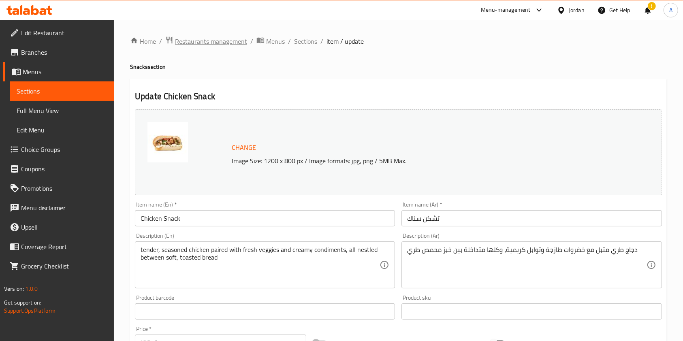
click at [225, 37] on span "Restaurants management" at bounding box center [211, 41] width 72 height 10
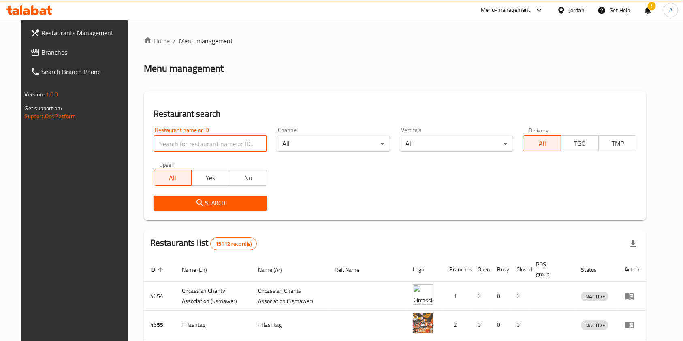
click at [181, 145] on input "search" at bounding box center [210, 144] width 113 height 16
type input "markazia"
click button "Search" at bounding box center [210, 203] width 113 height 15
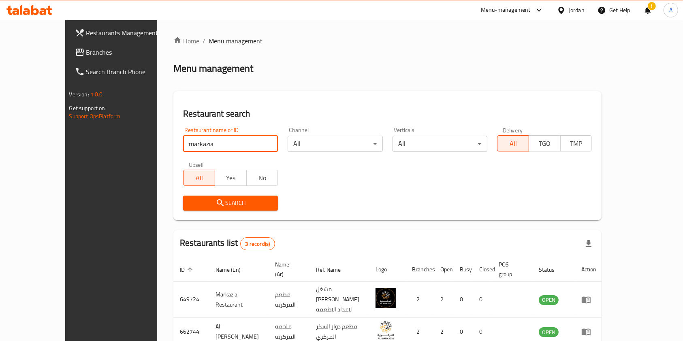
scroll to position [61, 0]
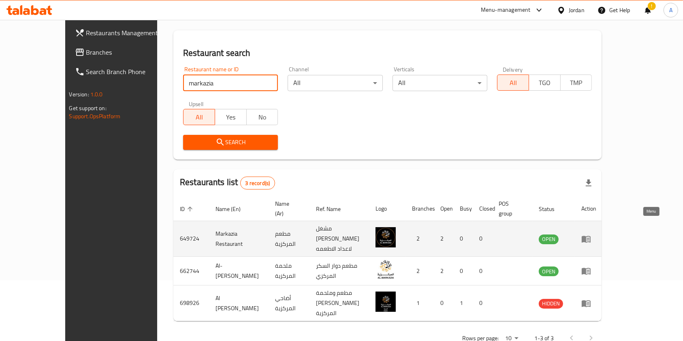
click at [591, 236] on icon "enhanced table" at bounding box center [586, 239] width 9 height 7
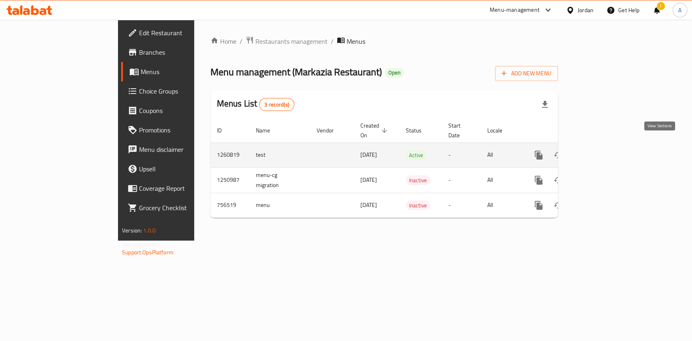
click at [602, 150] on icon "enhanced table" at bounding box center [597, 155] width 10 height 10
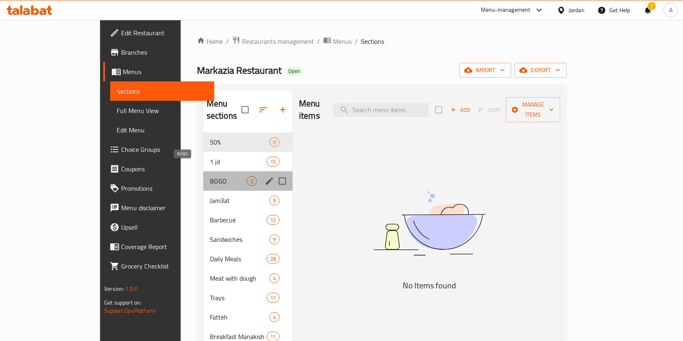
click at [210, 176] on span "BOGO" at bounding box center [228, 181] width 37 height 10
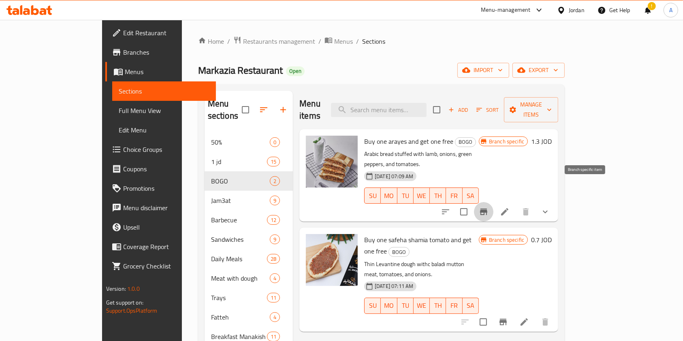
click at [487, 209] on icon "Branch-specific-item" at bounding box center [483, 212] width 7 height 6
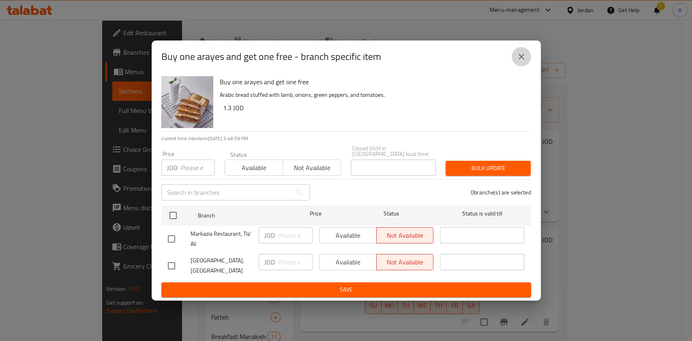
click at [523, 65] on button "close" at bounding box center [520, 56] width 19 height 19
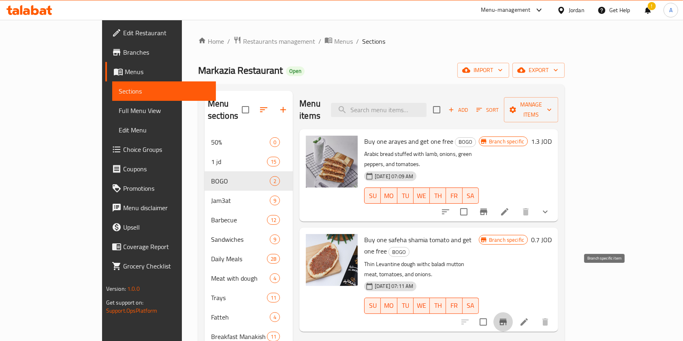
click at [508, 317] on icon "Branch-specific-item" at bounding box center [503, 322] width 10 height 10
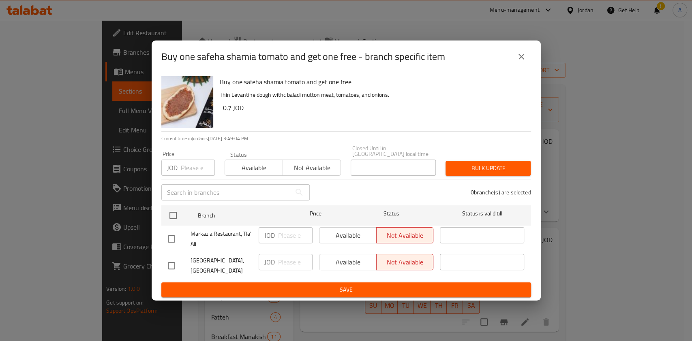
click at [520, 62] on icon "close" at bounding box center [521, 57] width 10 height 10
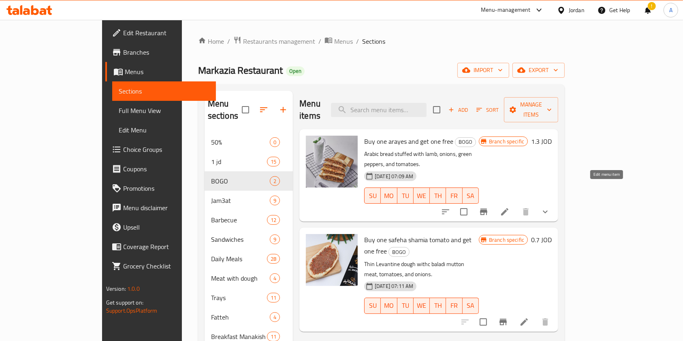
click at [509, 208] on icon at bounding box center [504, 211] width 7 height 7
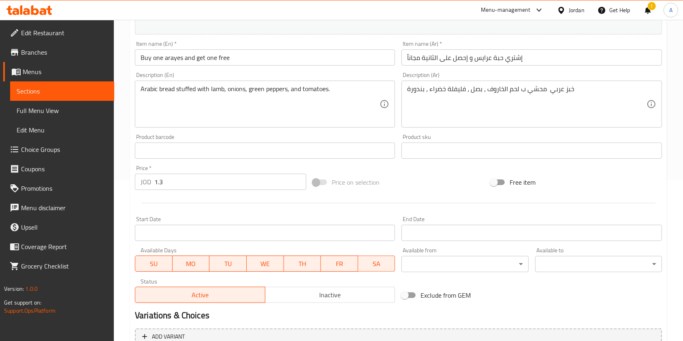
scroll to position [166, 0]
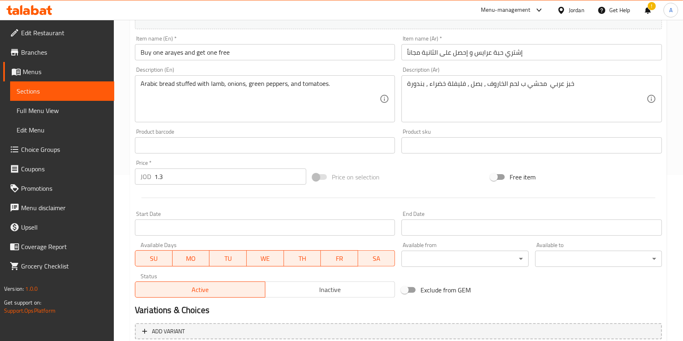
click at [219, 173] on input "1.3" at bounding box center [230, 177] width 152 height 16
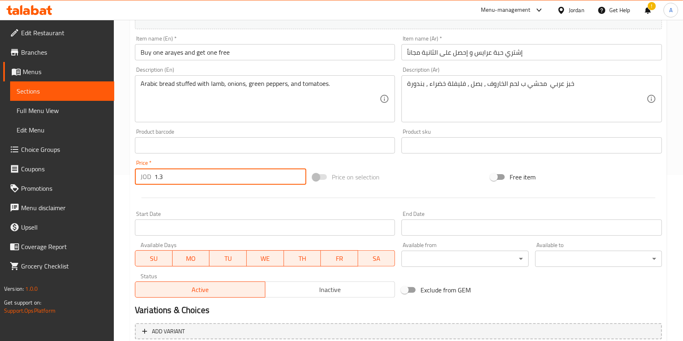
type input "1"
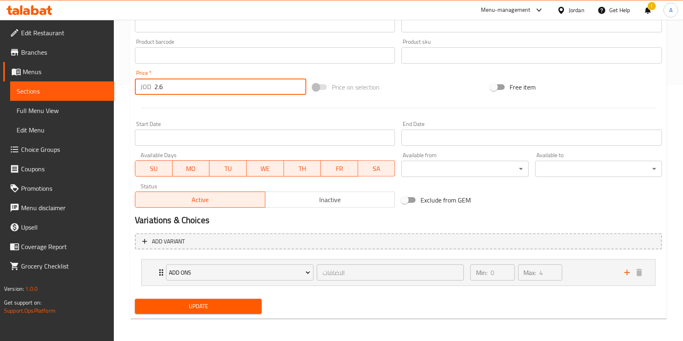
type input "2.6"
click at [220, 306] on span "Update" at bounding box center [198, 306] width 114 height 10
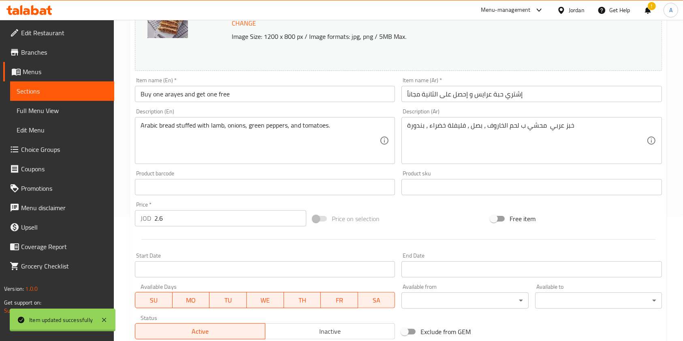
scroll to position [0, 0]
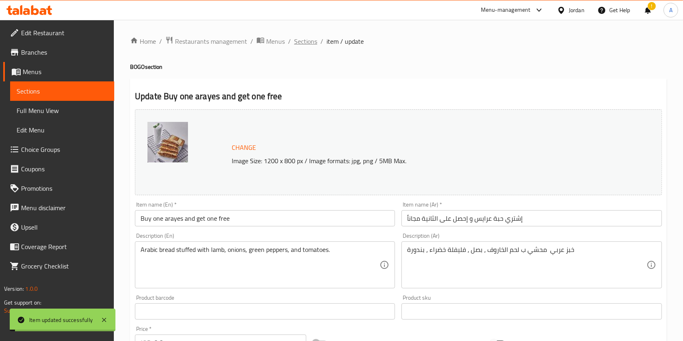
click at [306, 36] on span "Sections" at bounding box center [305, 41] width 23 height 10
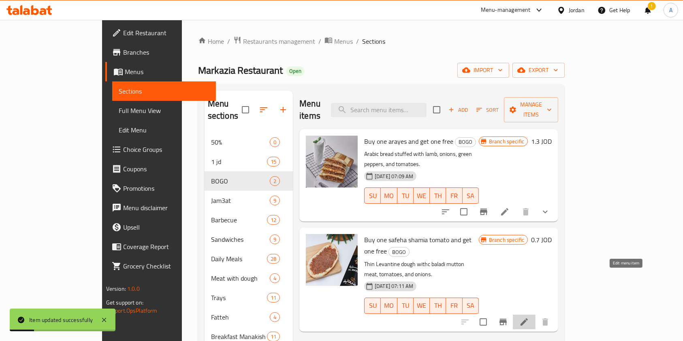
click at [528, 319] on icon at bounding box center [524, 322] width 7 height 7
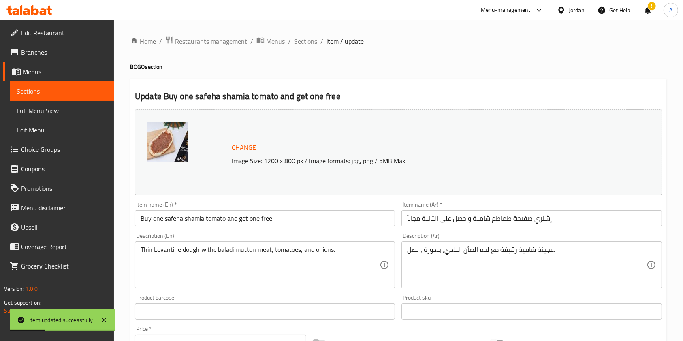
scroll to position [243, 0]
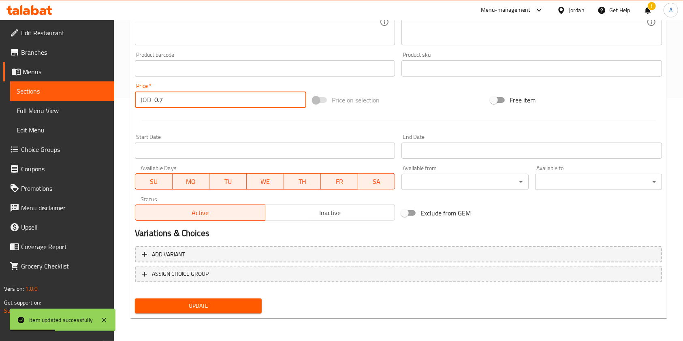
click at [203, 101] on input "0.7" at bounding box center [230, 100] width 152 height 16
type input "1.4"
click at [192, 308] on span "Update" at bounding box center [198, 306] width 114 height 10
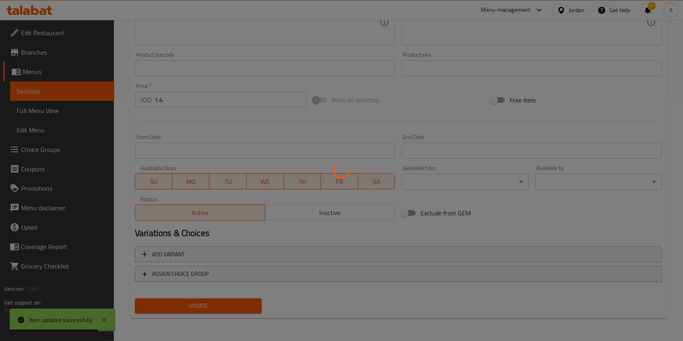
scroll to position [2, 0]
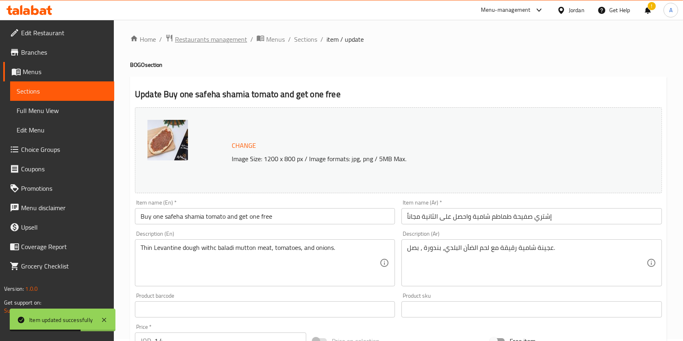
click at [203, 43] on span "Restaurants management" at bounding box center [211, 39] width 72 height 10
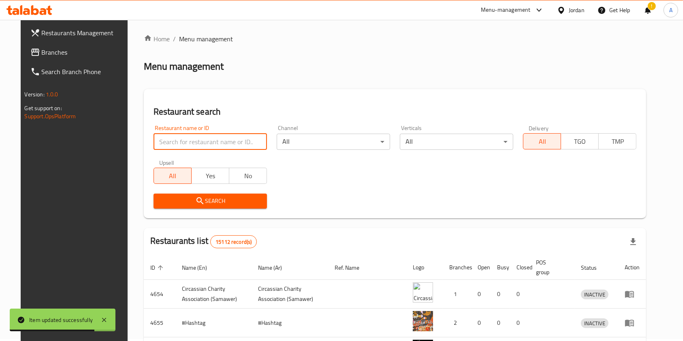
click at [190, 139] on input "search" at bounding box center [210, 142] width 113 height 16
click button "Search" at bounding box center [210, 201] width 113 height 15
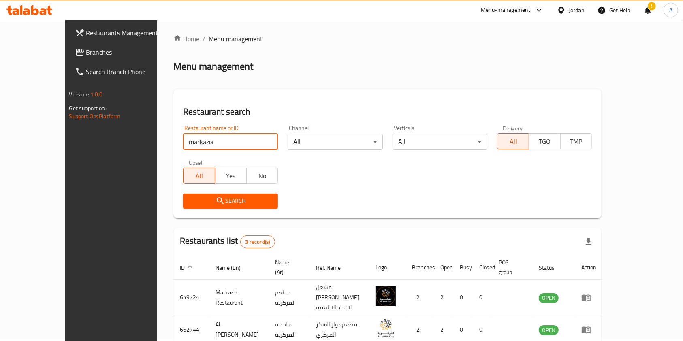
scroll to position [12, 0]
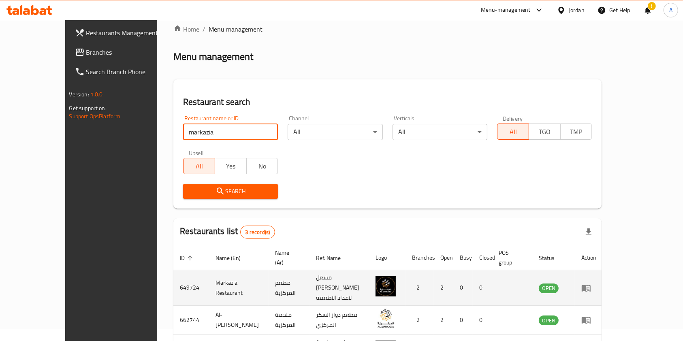
click at [173, 273] on td "649724" at bounding box center [191, 288] width 36 height 36
copy td "649724"
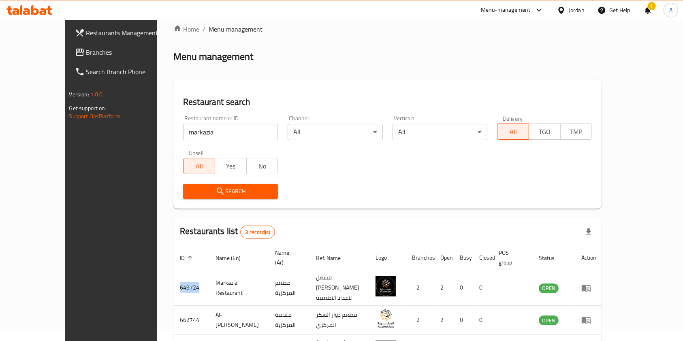
click at [208, 129] on input "markazia" at bounding box center [230, 132] width 95 height 16
type input "the cake shop"
click button "Search" at bounding box center [230, 191] width 95 height 15
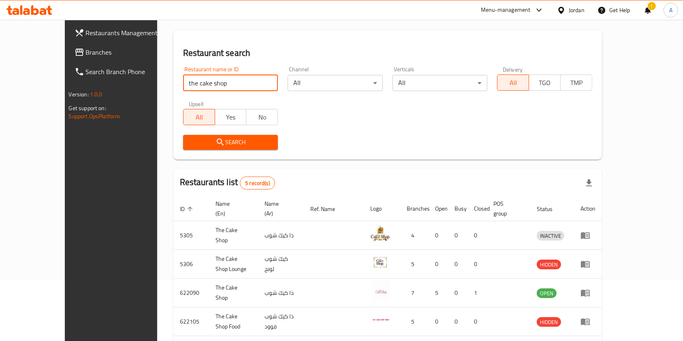
scroll to position [118, 0]
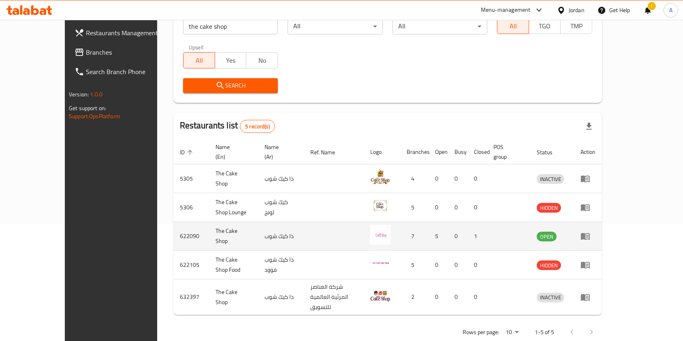
click at [173, 227] on td "622090" at bounding box center [191, 236] width 36 height 29
copy td "622090"
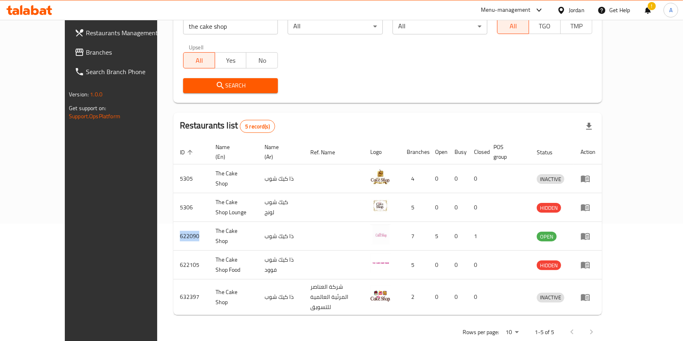
scroll to position [0, 0]
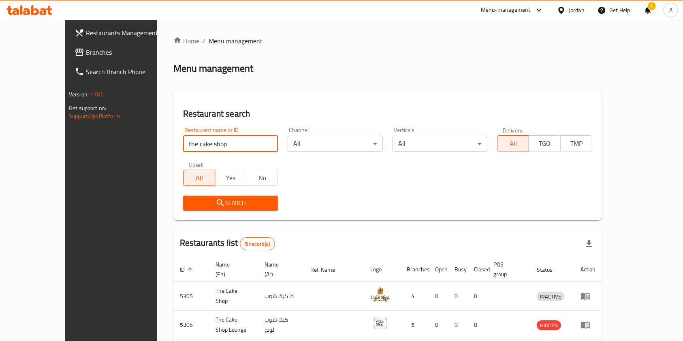
click at [202, 141] on input "the cake shop" at bounding box center [230, 144] width 95 height 16
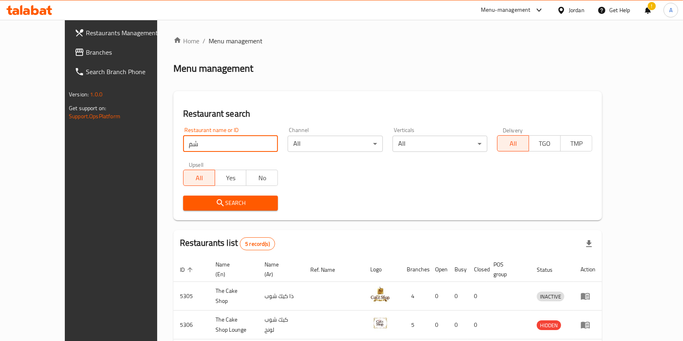
type input "ش"
type input "al shahbandar"
click button "Search" at bounding box center [230, 203] width 95 height 15
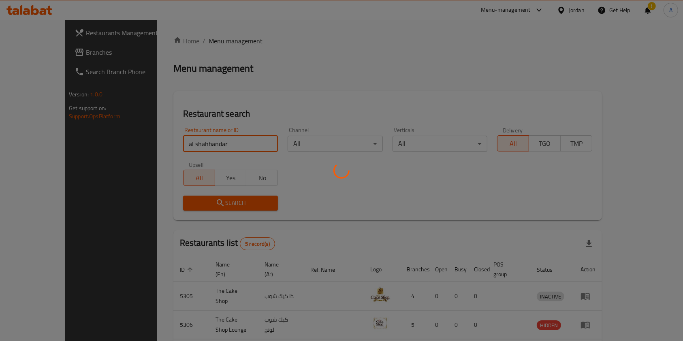
scroll to position [13, 0]
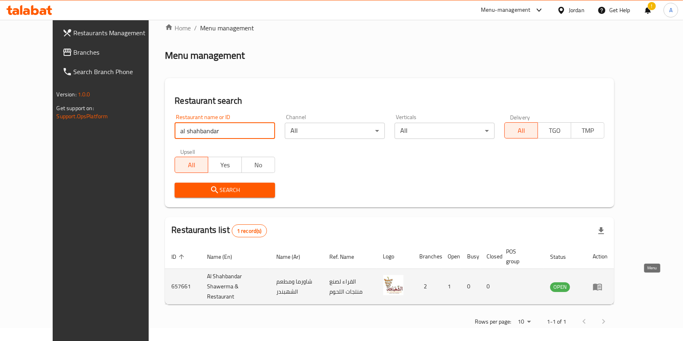
click at [603, 284] on icon "enhanced table" at bounding box center [598, 287] width 10 height 10
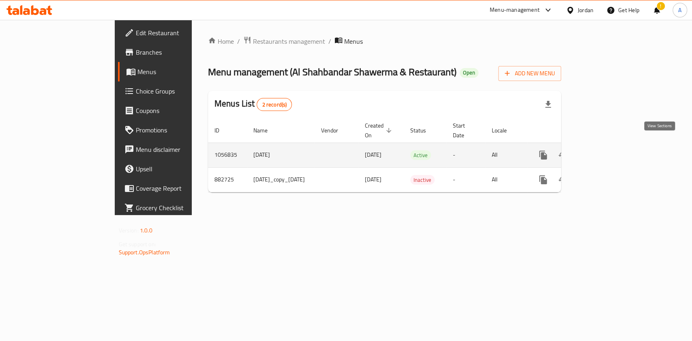
click at [606, 150] on icon "enhanced table" at bounding box center [601, 155] width 10 height 10
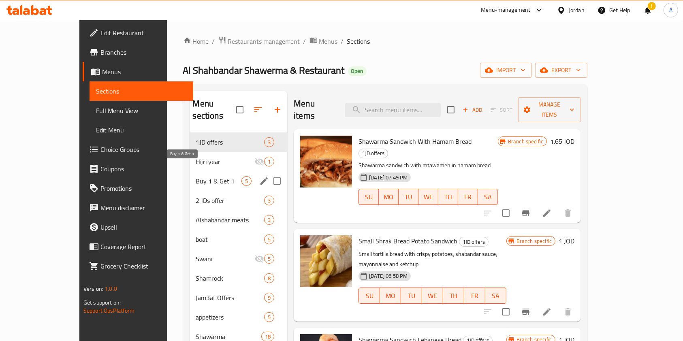
click at [196, 176] on span "Buy 1 & Get 1" at bounding box center [219, 181] width 46 height 10
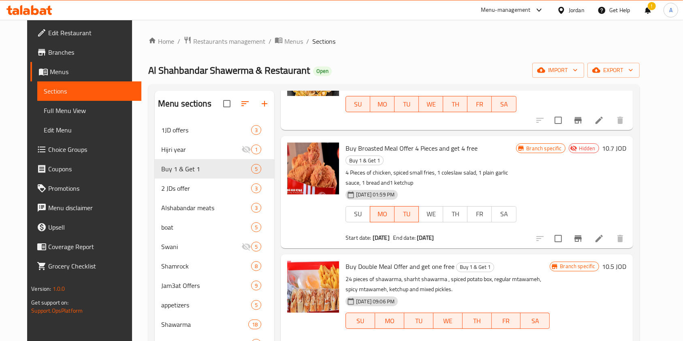
scroll to position [80, 0]
click at [604, 233] on icon at bounding box center [599, 238] width 10 height 10
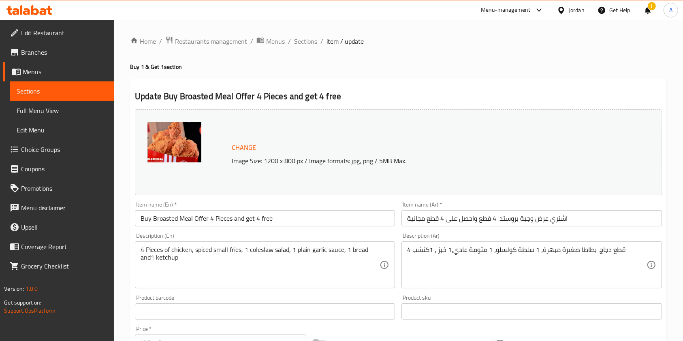
scroll to position [243, 0]
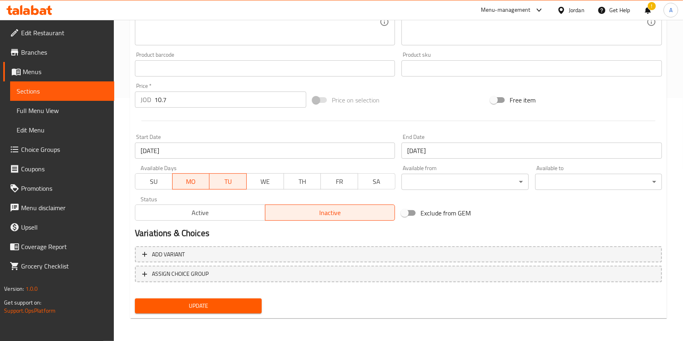
click at [221, 147] on input "[DATE]" at bounding box center [265, 151] width 260 height 16
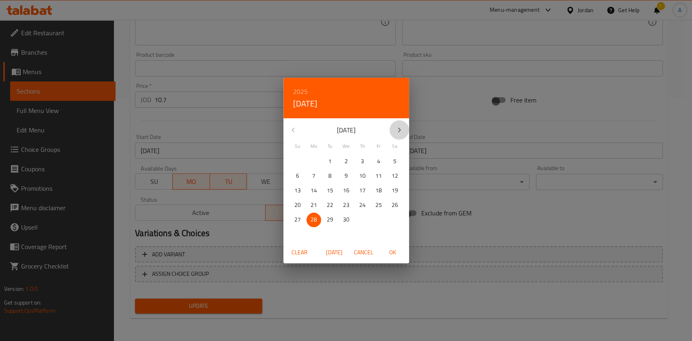
click at [393, 130] on button "button" at bounding box center [398, 129] width 19 height 19
click at [308, 193] on span "11" at bounding box center [313, 191] width 15 height 10
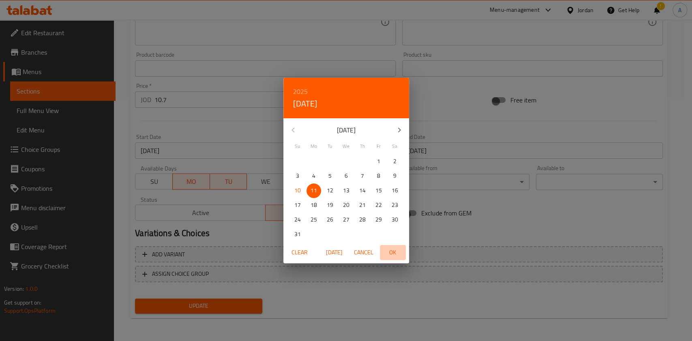
click at [389, 254] on span "OK" at bounding box center [392, 253] width 19 height 10
type input "[DATE]"
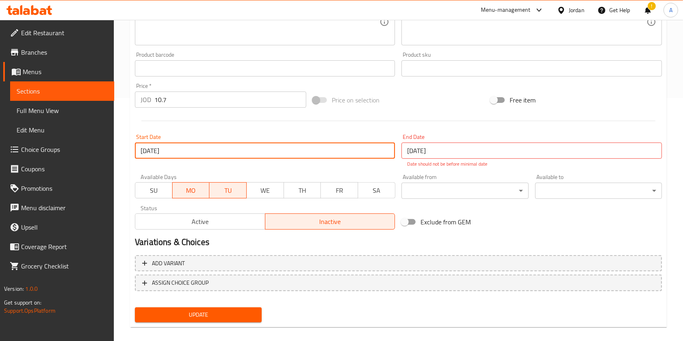
click at [438, 152] on input "[DATE]" at bounding box center [532, 151] width 260 height 16
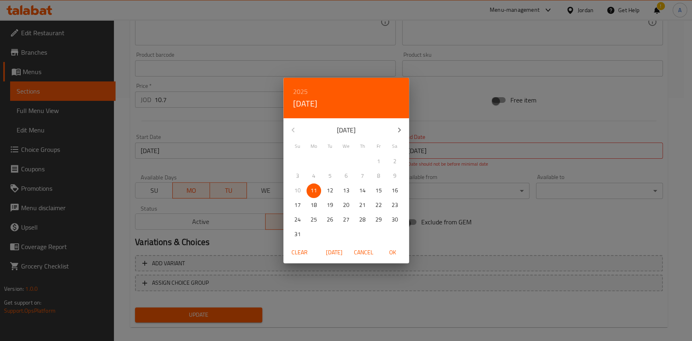
click at [328, 190] on p "12" at bounding box center [330, 191] width 6 height 10
click at [398, 251] on span "OK" at bounding box center [392, 253] width 19 height 10
type input "[DATE]"
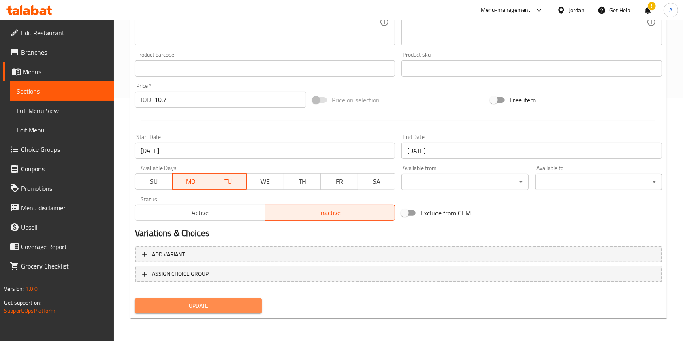
click at [204, 307] on span "Update" at bounding box center [198, 306] width 114 height 10
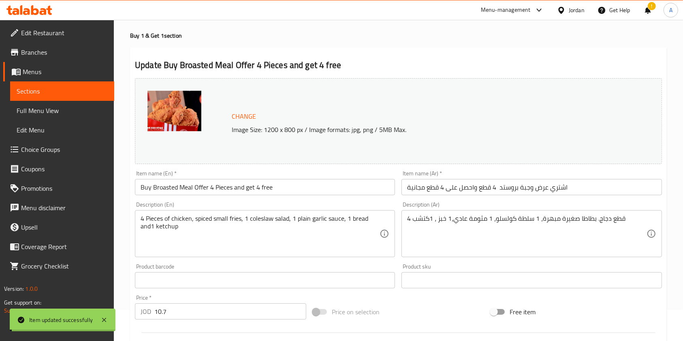
scroll to position [0, 0]
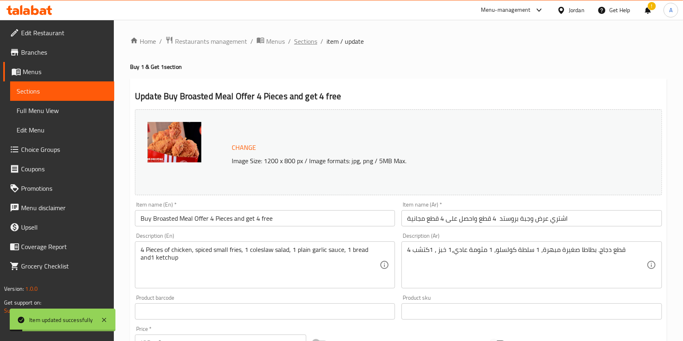
click at [299, 41] on span "Sections" at bounding box center [305, 41] width 23 height 10
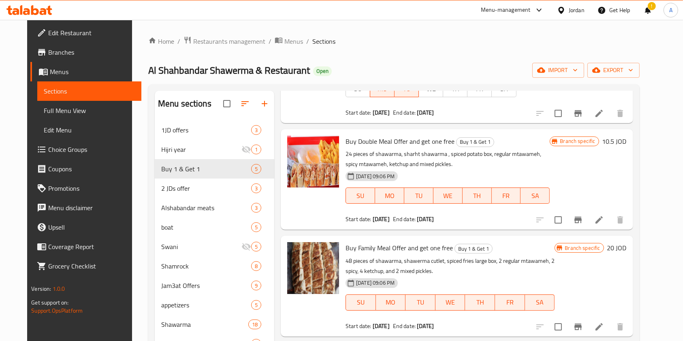
scroll to position [113, 0]
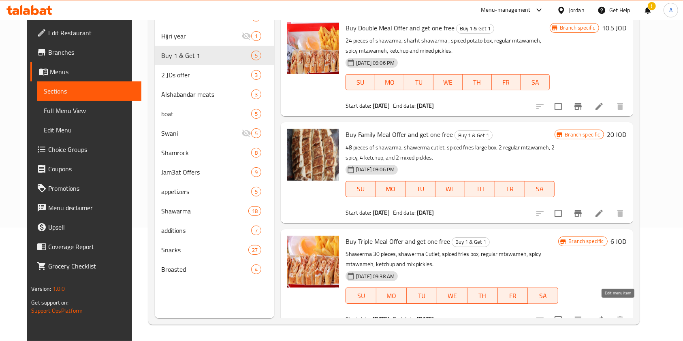
click at [603, 316] on icon at bounding box center [599, 319] width 7 height 7
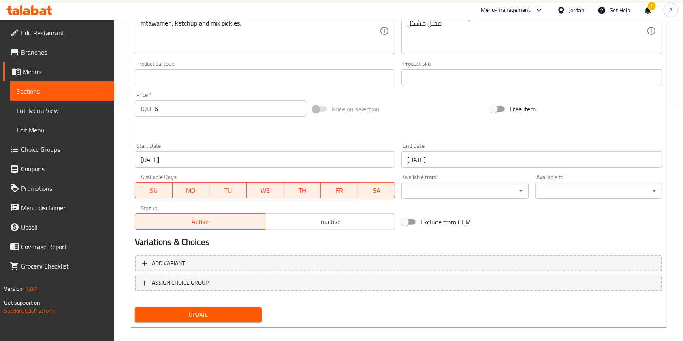
scroll to position [243, 0]
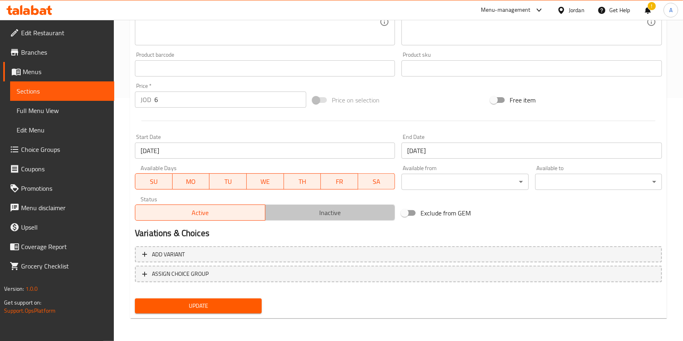
click at [309, 216] on span "Inactive" at bounding box center [331, 213] width 124 height 12
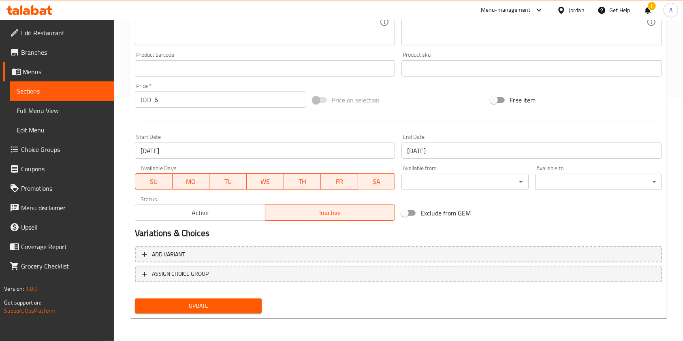
click at [207, 303] on span "Update" at bounding box center [198, 306] width 114 height 10
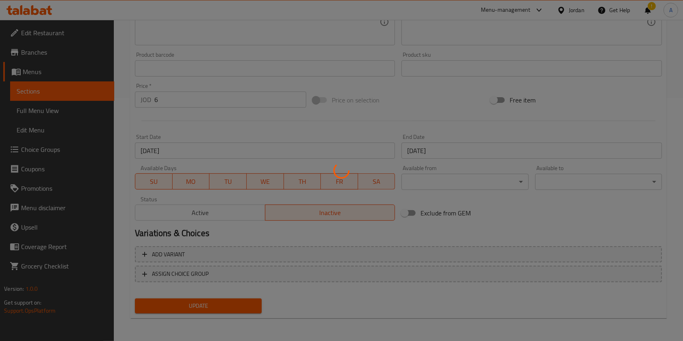
scroll to position [0, 0]
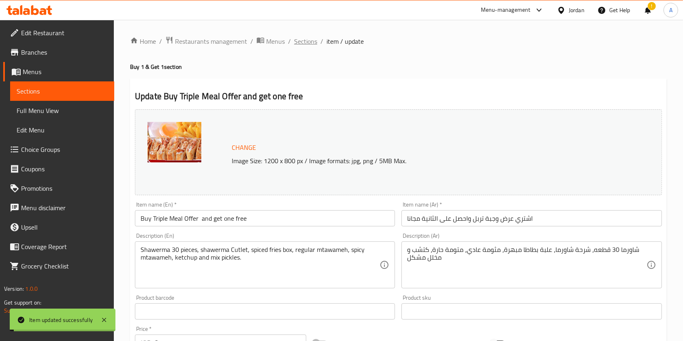
click at [306, 42] on span "Sections" at bounding box center [305, 41] width 23 height 10
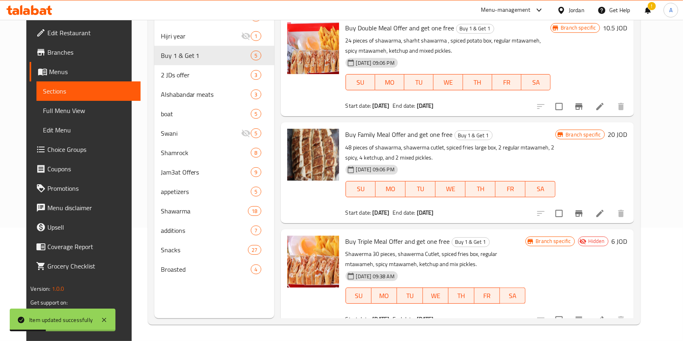
scroll to position [168, 0]
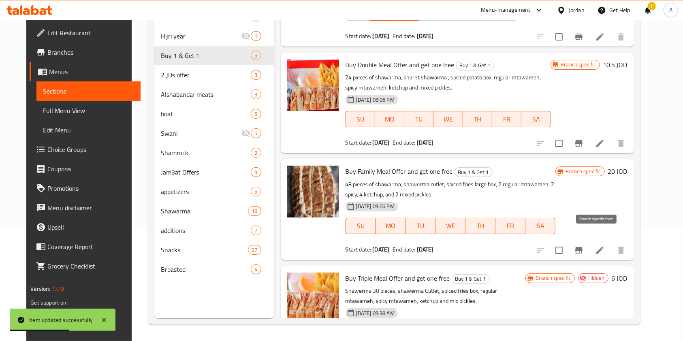
click at [583, 247] on icon "Branch-specific-item" at bounding box center [578, 250] width 7 height 6
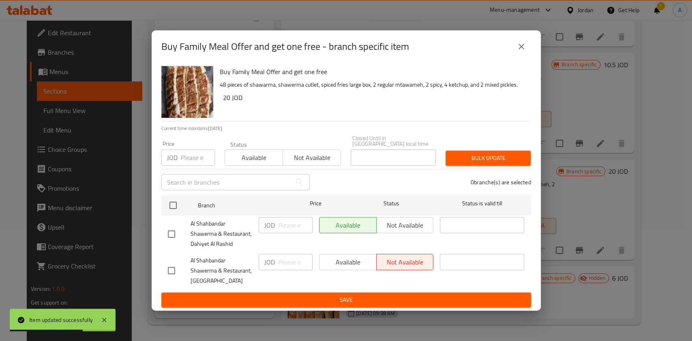
click at [519, 55] on button "close" at bounding box center [520, 46] width 19 height 19
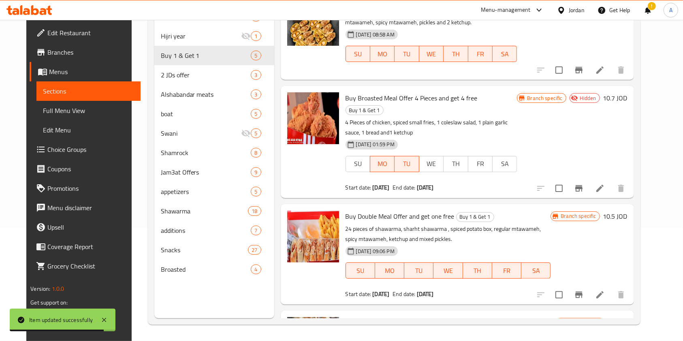
scroll to position [0, 0]
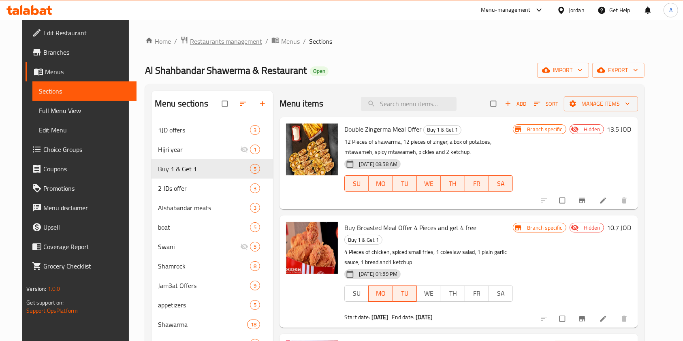
click at [224, 39] on span "Restaurants management" at bounding box center [226, 41] width 72 height 10
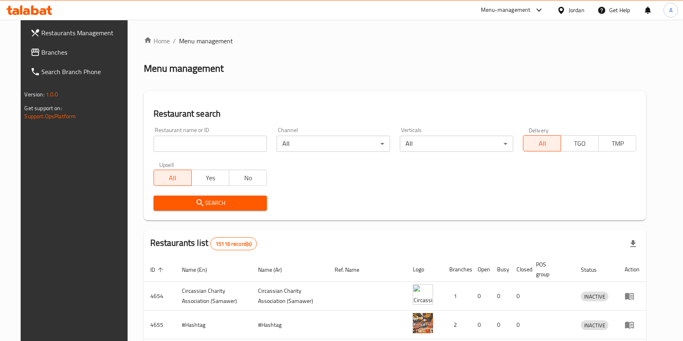
click at [172, 144] on input "search" at bounding box center [210, 144] width 113 height 16
type input "salwa w fai"
click button "Search" at bounding box center [210, 203] width 113 height 15
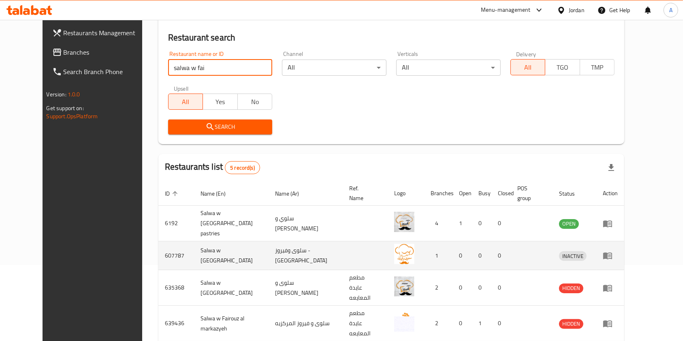
scroll to position [77, 0]
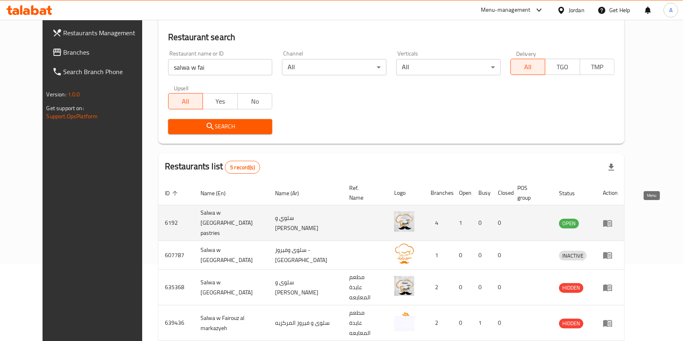
click at [611, 222] on icon "enhanced table" at bounding box center [609, 223] width 3 height 3
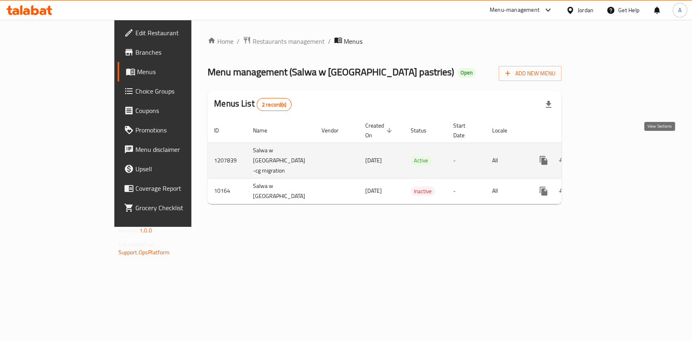
click at [607, 156] on icon "enhanced table" at bounding box center [602, 161] width 10 height 10
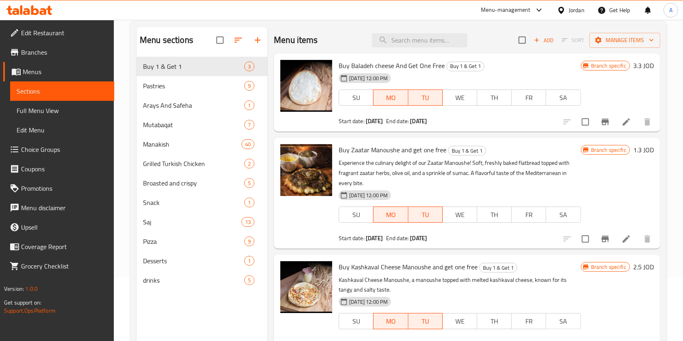
scroll to position [64, 0]
click at [628, 233] on icon at bounding box center [627, 238] width 10 height 10
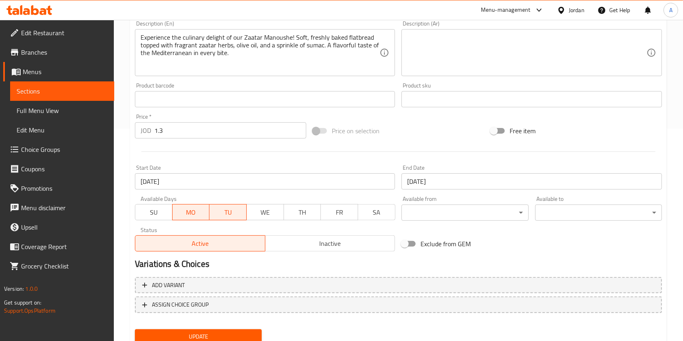
scroll to position [243, 0]
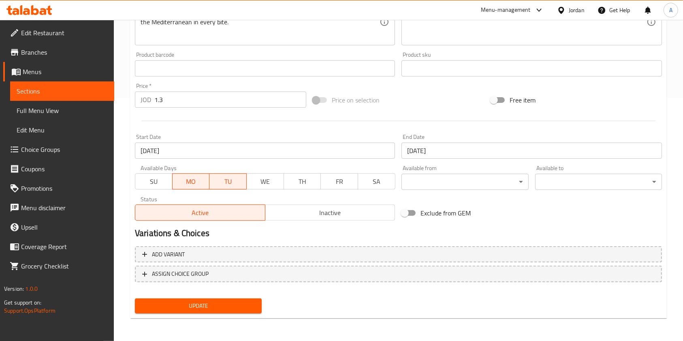
click at [198, 152] on input "[DATE]" at bounding box center [265, 151] width 260 height 16
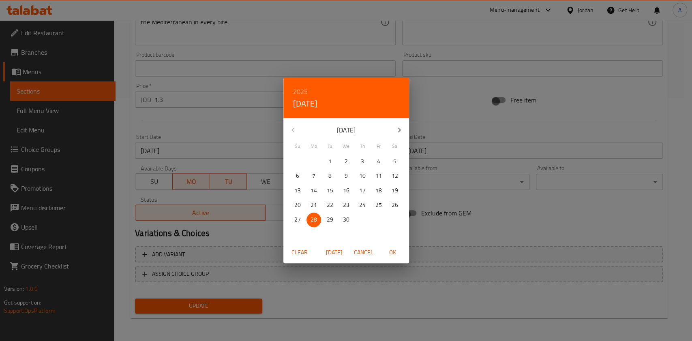
click at [404, 124] on button "button" at bounding box center [398, 129] width 19 height 19
click at [404, 125] on button "button" at bounding box center [398, 129] width 19 height 19
click at [310, 193] on p "11" at bounding box center [313, 191] width 6 height 10
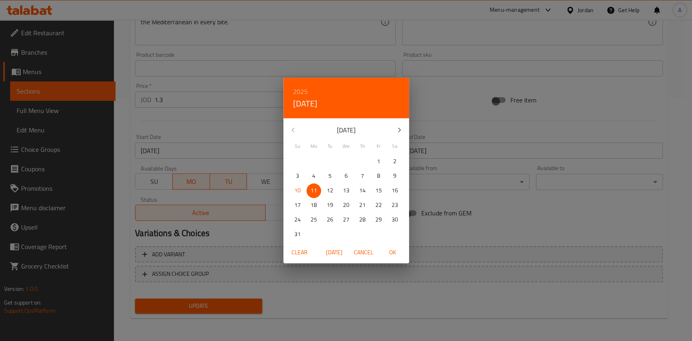
click at [391, 254] on span "OK" at bounding box center [392, 253] width 19 height 10
type input "[DATE]"
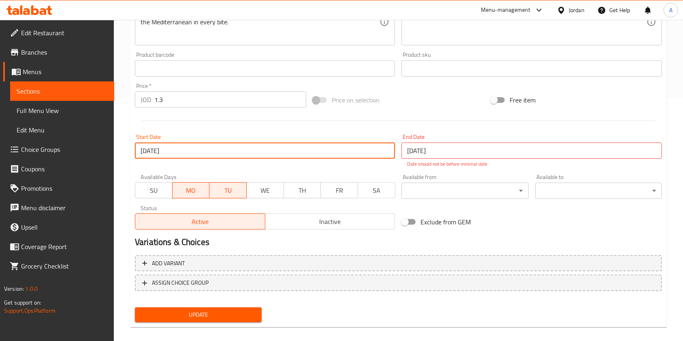
click at [460, 158] on input "[DATE]" at bounding box center [532, 151] width 260 height 16
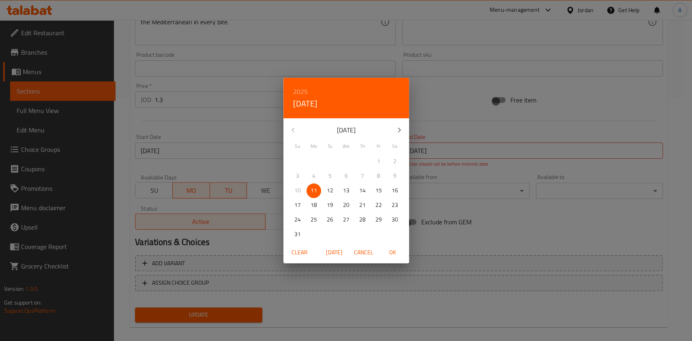
click at [329, 190] on p "12" at bounding box center [330, 191] width 6 height 10
click at [392, 251] on span "OK" at bounding box center [392, 253] width 19 height 10
type input "[DATE]"
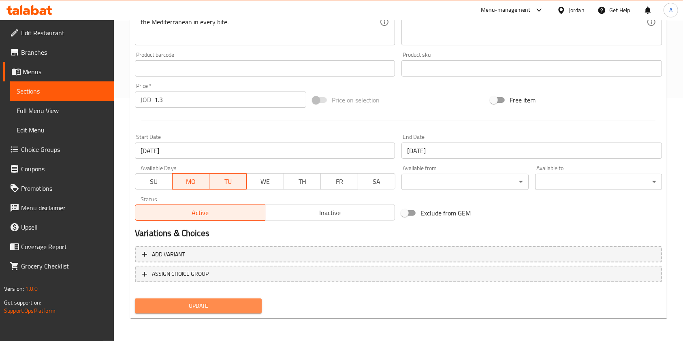
click at [185, 305] on span "Update" at bounding box center [198, 306] width 114 height 10
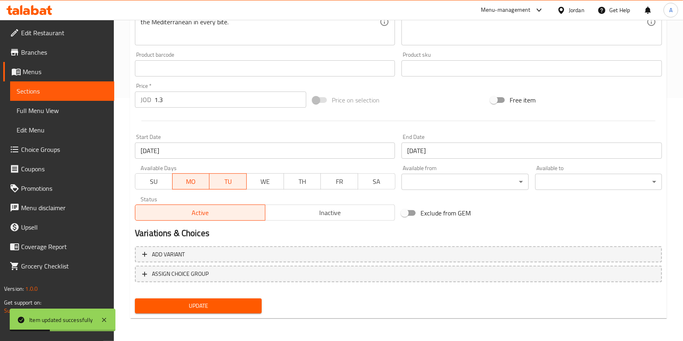
scroll to position [0, 0]
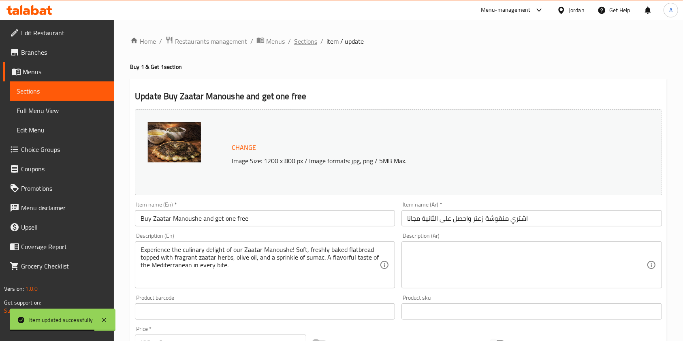
click at [308, 41] on span "Sections" at bounding box center [305, 41] width 23 height 10
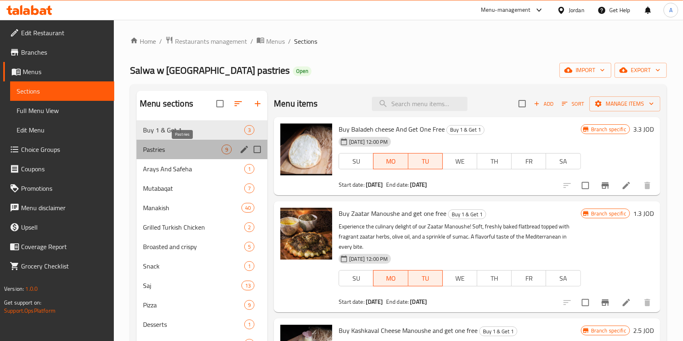
click at [205, 151] on span "Pastries" at bounding box center [182, 150] width 79 height 10
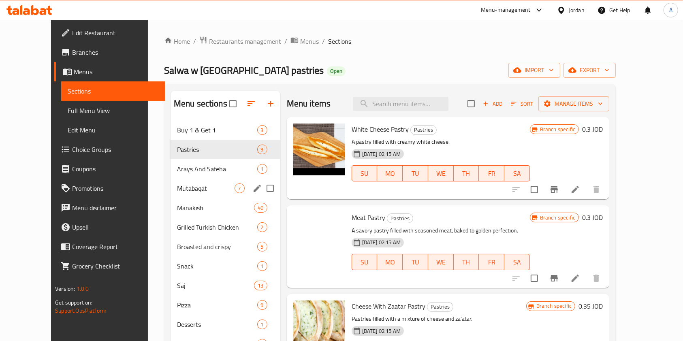
click at [187, 185] on span "Mutabaqat" at bounding box center [206, 189] width 58 height 10
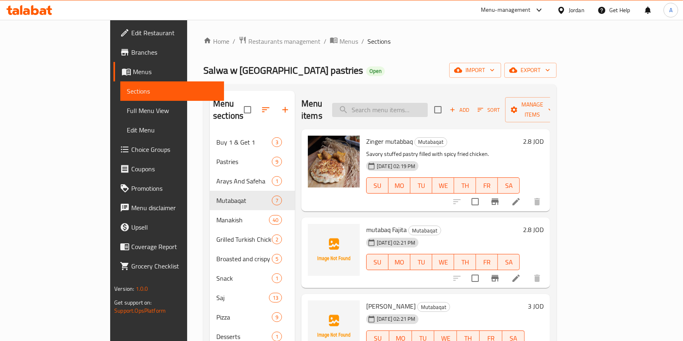
click at [412, 103] on input "search" at bounding box center [380, 110] width 96 height 14
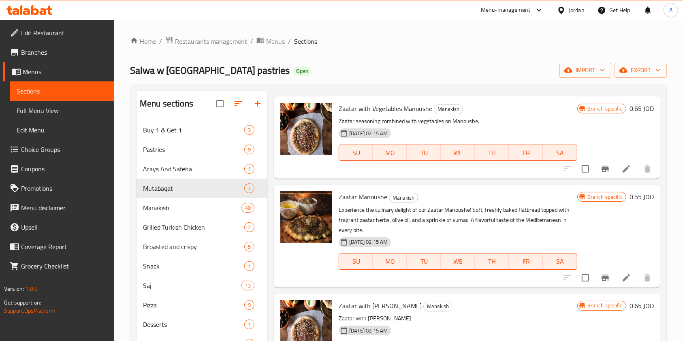
scroll to position [392, 0]
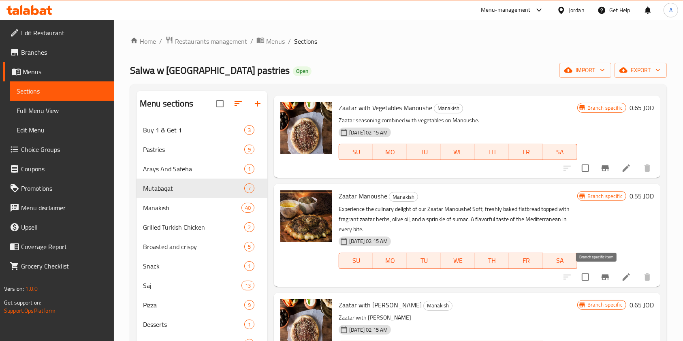
type input "zaa"
click at [601, 279] on icon "Branch-specific-item" at bounding box center [606, 277] width 10 height 10
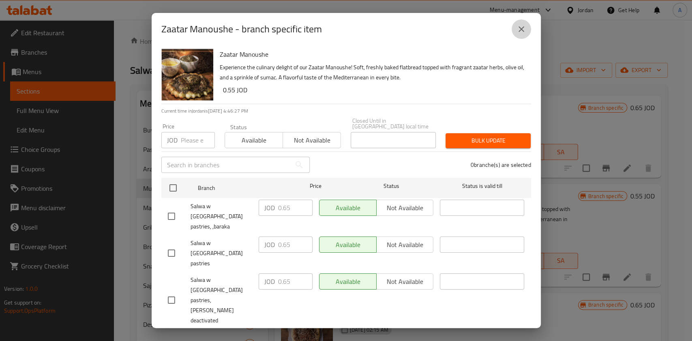
click at [522, 34] on icon "close" at bounding box center [521, 29] width 10 height 10
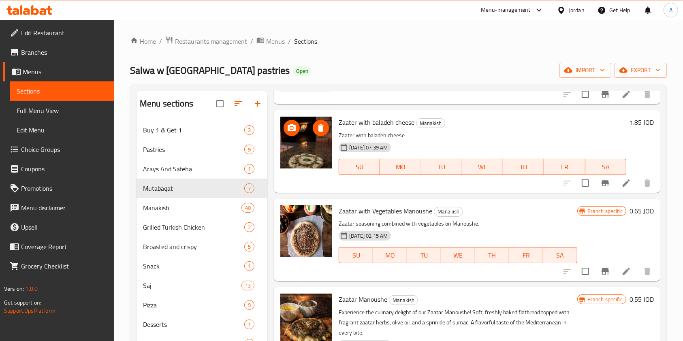
scroll to position [288, 0]
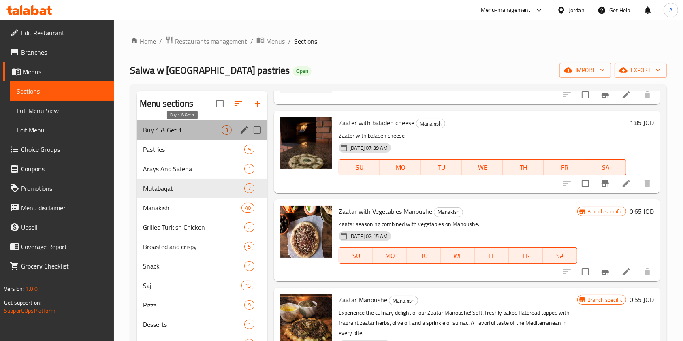
click at [178, 130] on span "Buy 1 & Get 1" at bounding box center [182, 130] width 79 height 10
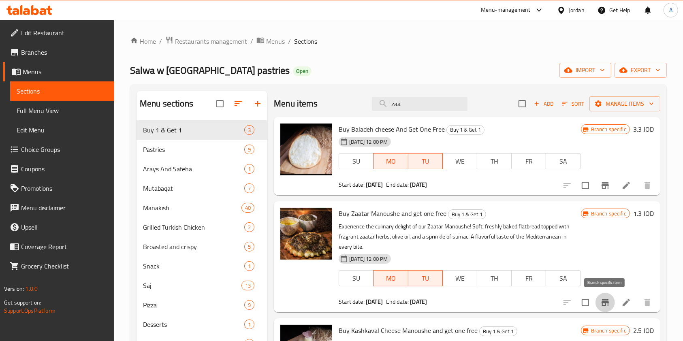
click at [605, 299] on icon "Branch-specific-item" at bounding box center [606, 303] width 10 height 10
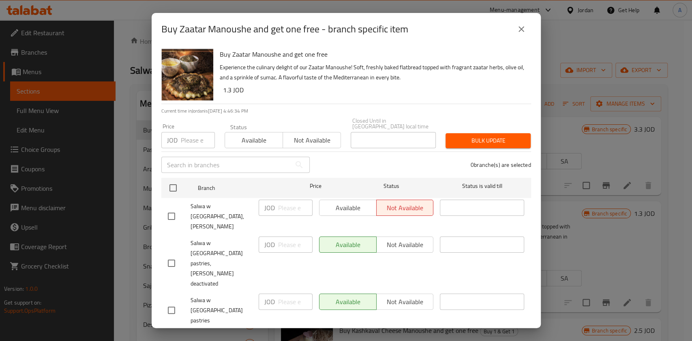
click at [522, 32] on icon "close" at bounding box center [521, 29] width 6 height 6
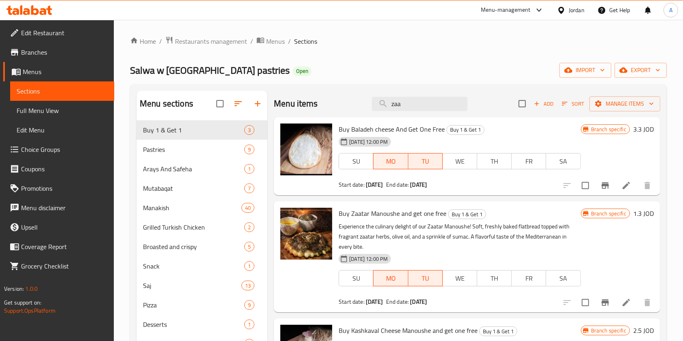
click at [627, 304] on icon at bounding box center [627, 303] width 10 height 10
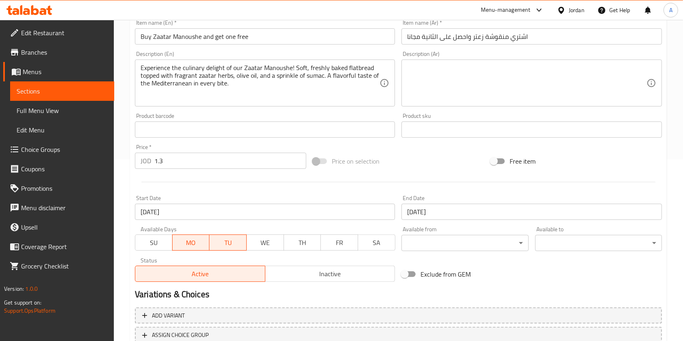
scroll to position [190, 0]
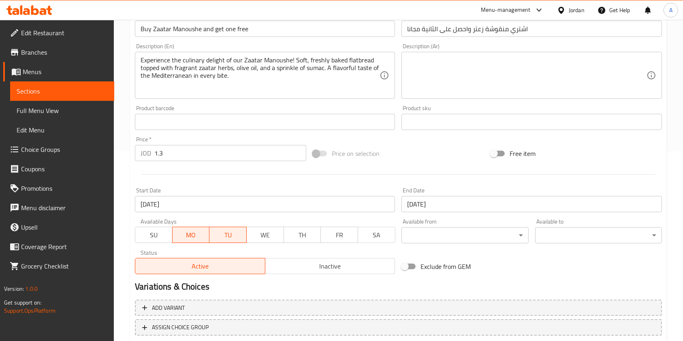
click at [173, 154] on input "1.3" at bounding box center [230, 153] width 152 height 16
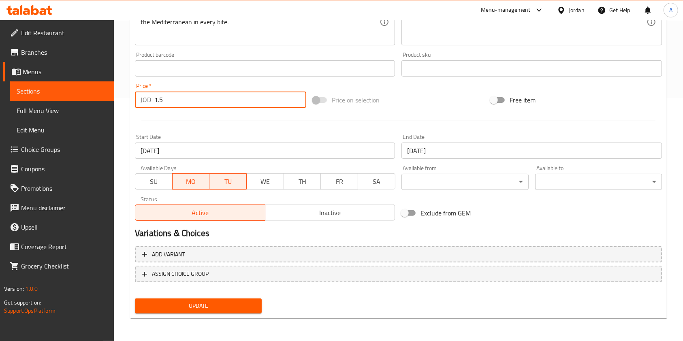
type input "1.5"
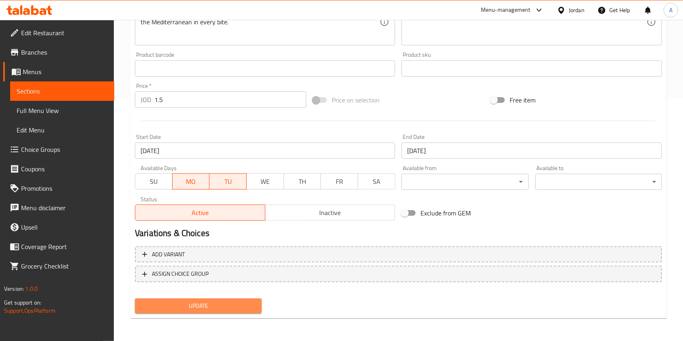
click at [190, 306] on span "Update" at bounding box center [198, 306] width 114 height 10
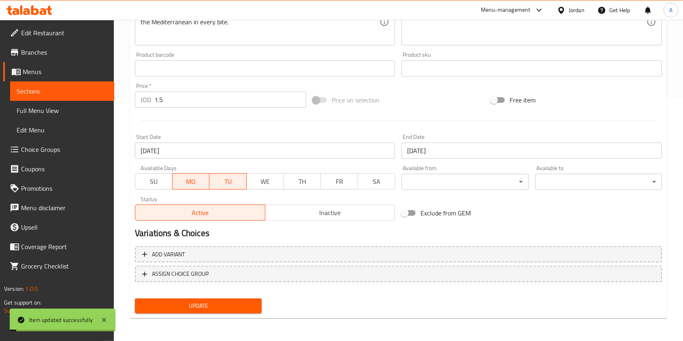
scroll to position [0, 0]
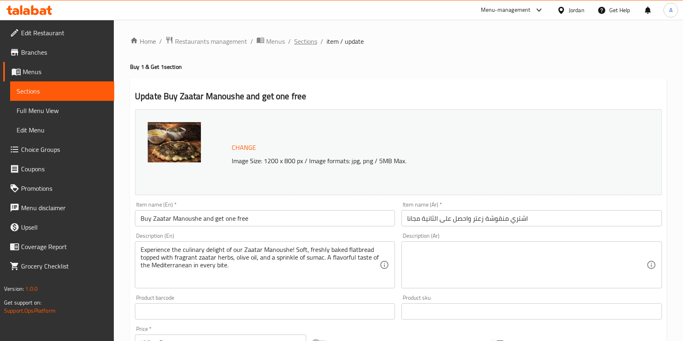
click at [314, 40] on span "Sections" at bounding box center [305, 41] width 23 height 10
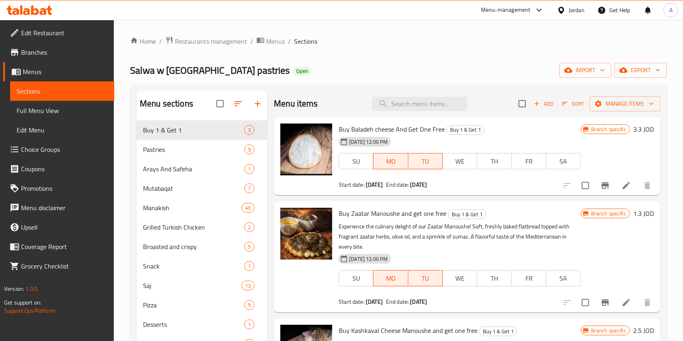
scroll to position [62, 0]
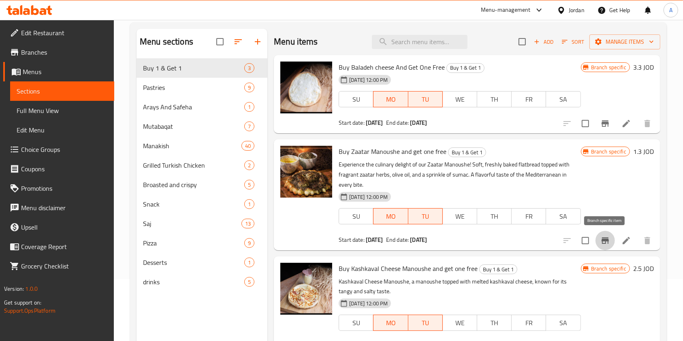
click at [608, 239] on icon "Branch-specific-item" at bounding box center [605, 240] width 7 height 6
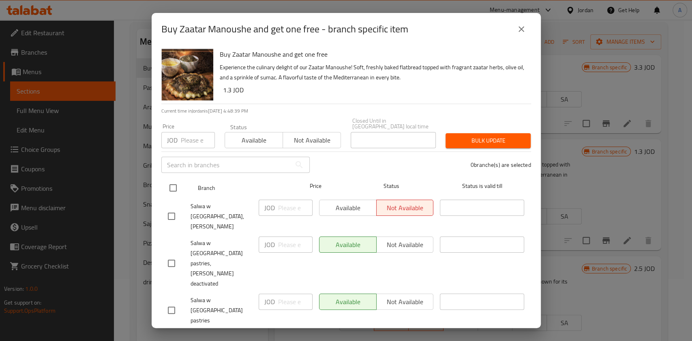
click at [173, 195] on input "checkbox" at bounding box center [173, 188] width 17 height 17
checkbox input "true"
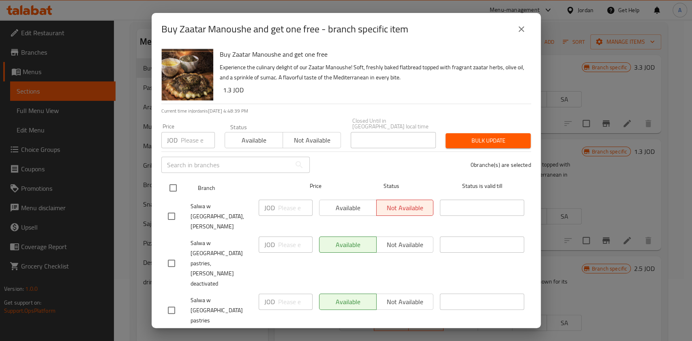
checkbox input "true"
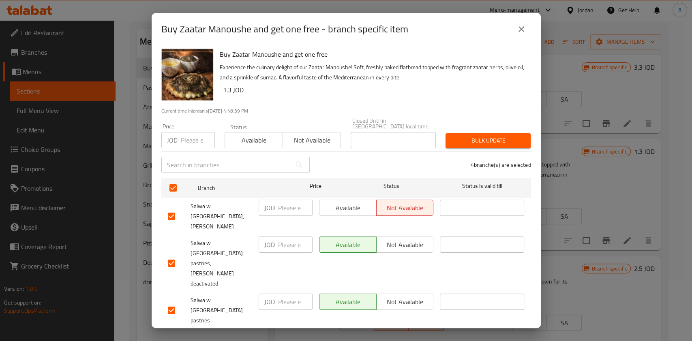
click at [347, 233] on div "Available Not available" at bounding box center [376, 263] width 121 height 60
click at [340, 216] on button "Available" at bounding box center [348, 208] width 58 height 16
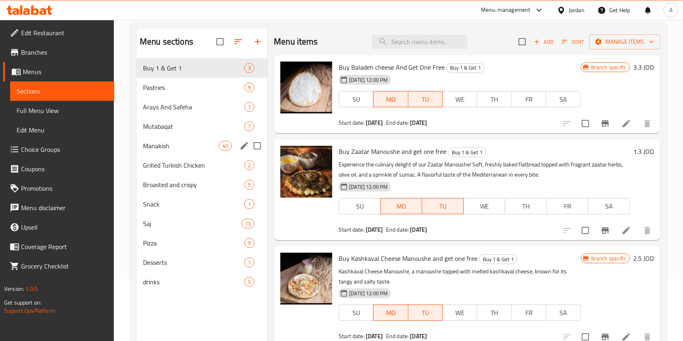
scroll to position [0, 0]
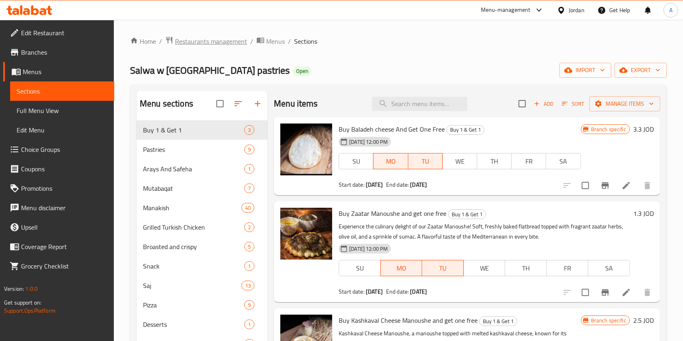
click at [197, 38] on span "Restaurants management" at bounding box center [211, 41] width 72 height 10
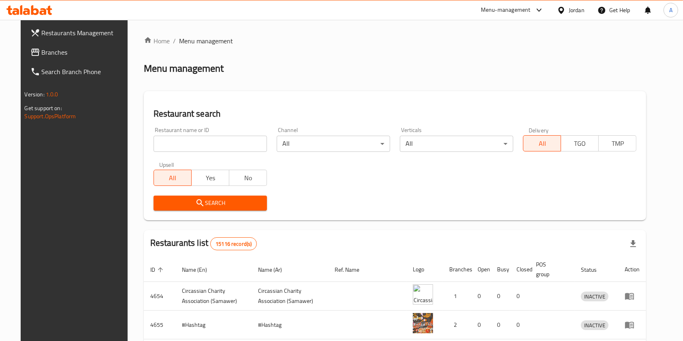
click at [182, 145] on input "search" at bounding box center [210, 144] width 113 height 16
type input ";"
type input "كلاج سرايا"
click at [197, 203] on span "Search" at bounding box center [210, 203] width 100 height 10
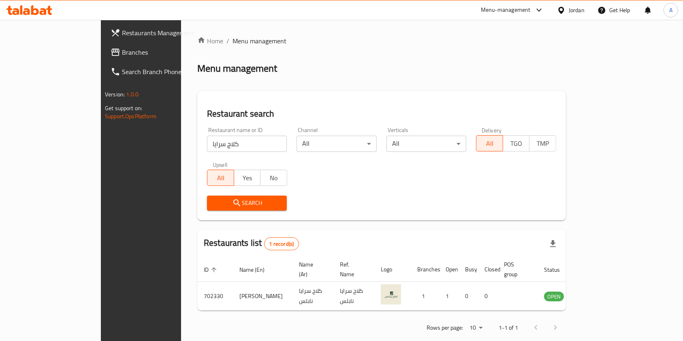
scroll to position [4, 0]
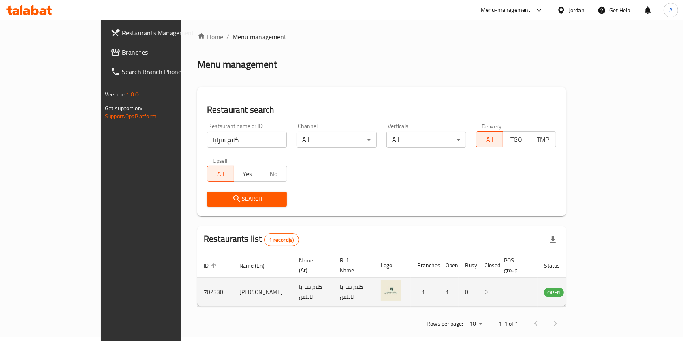
click at [608, 282] on td "enhanced table" at bounding box center [594, 292] width 28 height 29
click at [596, 289] on icon "enhanced table" at bounding box center [591, 292] width 9 height 7
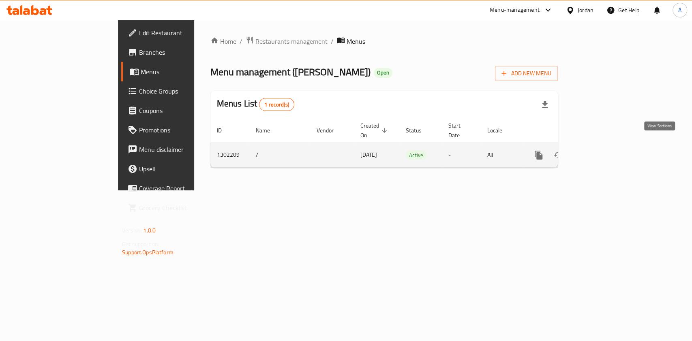
click at [602, 150] on icon "enhanced table" at bounding box center [597, 155] width 10 height 10
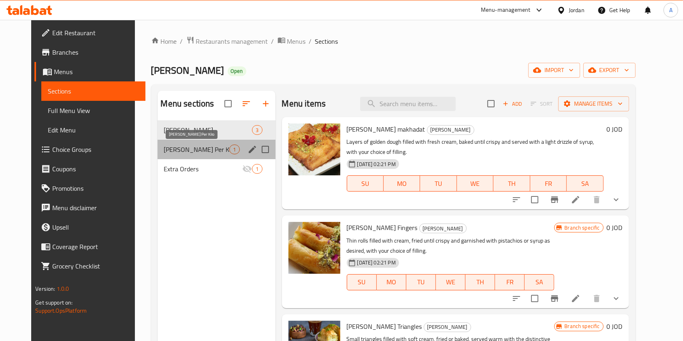
click at [207, 153] on span "Golash Per Kilo" at bounding box center [197, 150] width 66 height 10
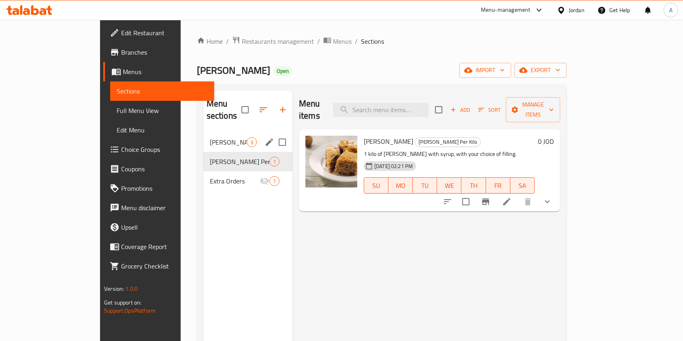
click at [210, 137] on span "Golash" at bounding box center [228, 142] width 37 height 10
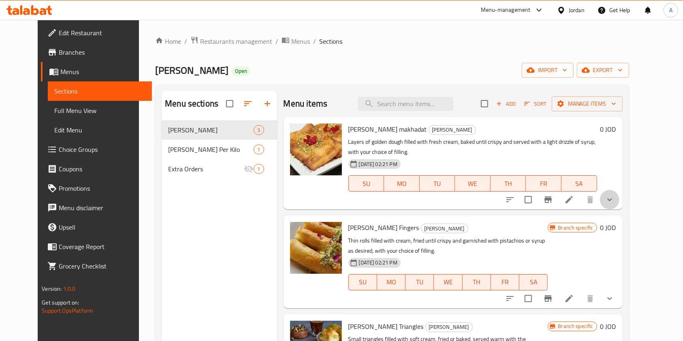
click at [615, 199] on icon "show more" at bounding box center [610, 200] width 10 height 10
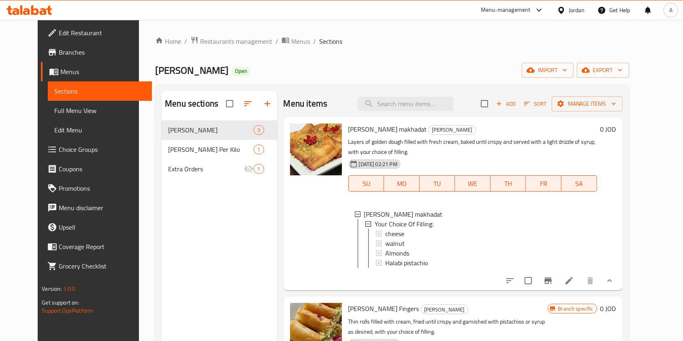
scroll to position [1, 0]
click at [574, 286] on icon at bounding box center [569, 281] width 10 height 10
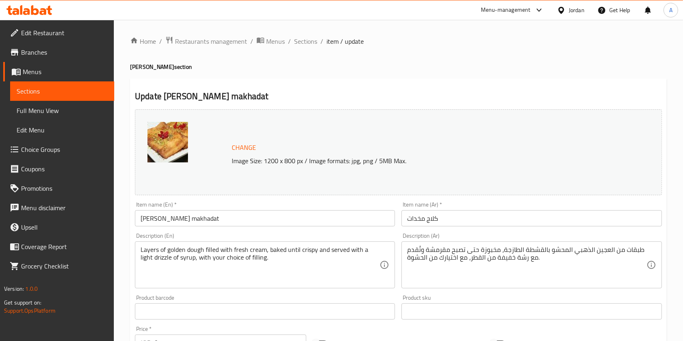
scroll to position [308, 0]
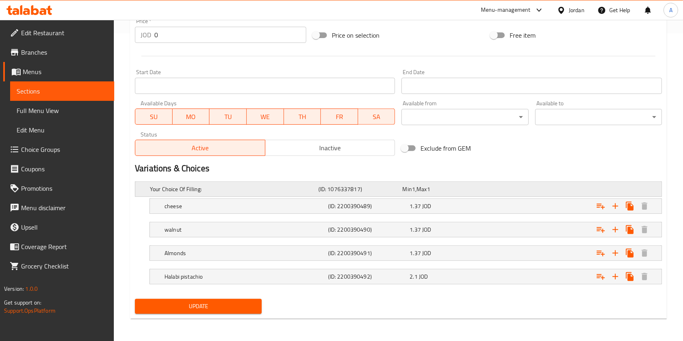
click at [297, 193] on div "Your Choice Of Filling:" at bounding box center [232, 189] width 169 height 11
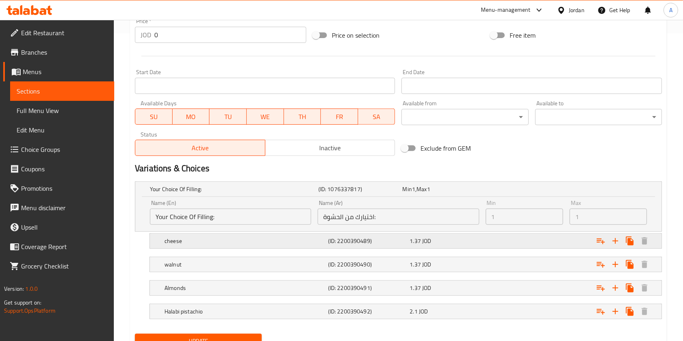
click at [286, 193] on h5 "cheese" at bounding box center [232, 189] width 165 height 8
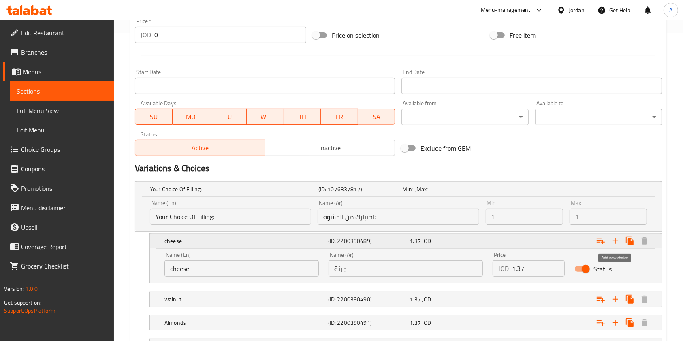
click at [615, 242] on icon "Expand" at bounding box center [616, 241] width 10 height 10
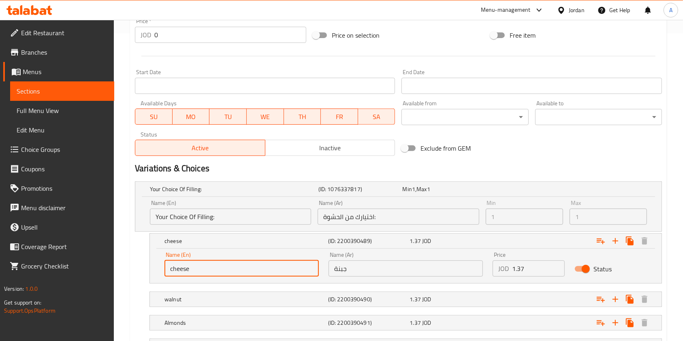
click at [238, 273] on input "cheese" at bounding box center [242, 269] width 154 height 16
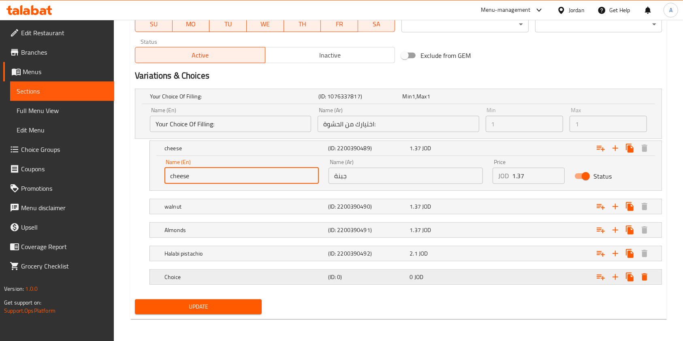
click at [243, 100] on h5 "Choice" at bounding box center [232, 96] width 165 height 8
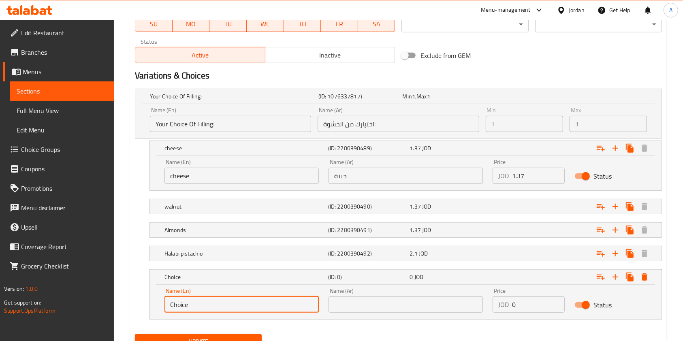
click at [230, 299] on input "Choice" at bounding box center [242, 305] width 154 height 16
type input "ض"
type input "qishtah baladeh"
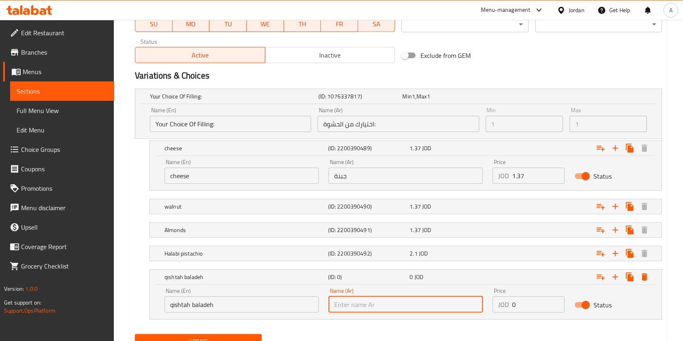
type input "ي"
type input "قشطة بلدية"
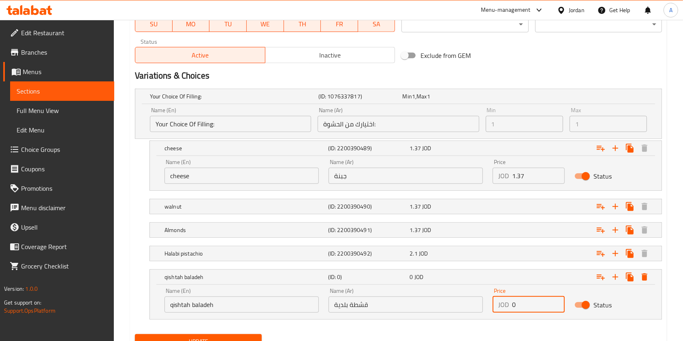
click at [531, 300] on input "0" at bounding box center [538, 305] width 53 height 16
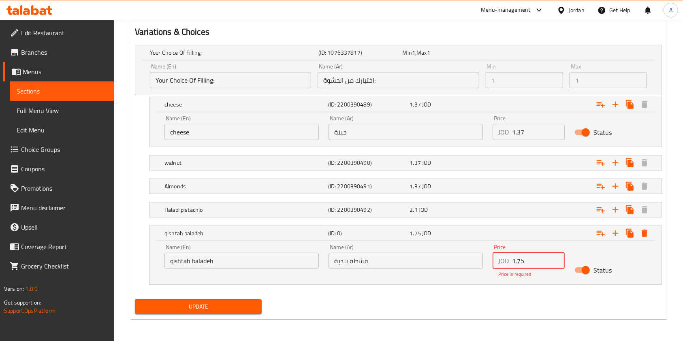
type input "1.75"
click at [223, 306] on span "Update" at bounding box center [198, 307] width 114 height 10
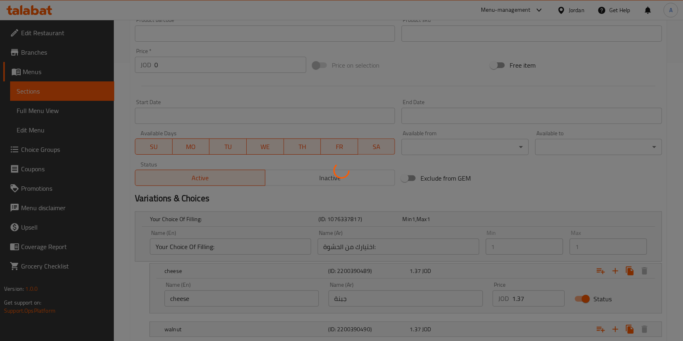
scroll to position [0, 0]
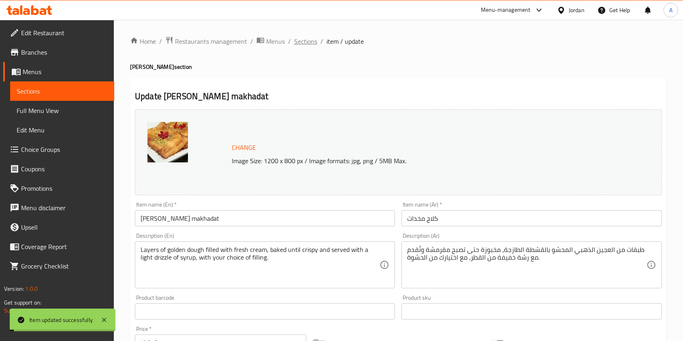
click at [306, 42] on span "Sections" at bounding box center [305, 41] width 23 height 10
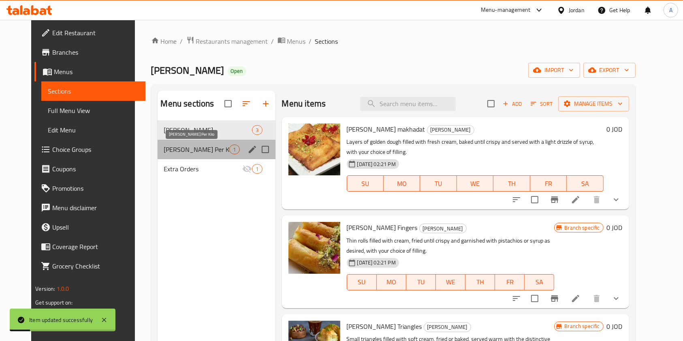
click at [177, 150] on span "Golash Per Kilo" at bounding box center [197, 150] width 66 height 10
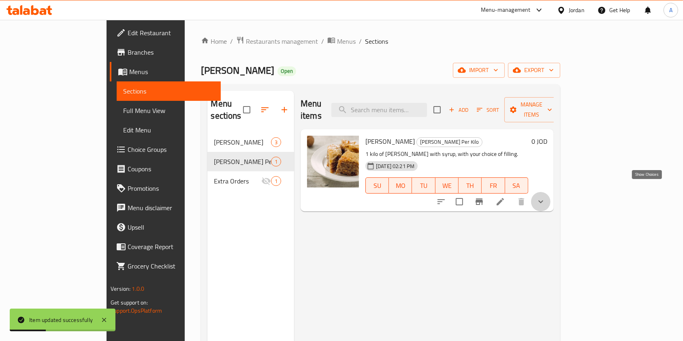
click at [546, 197] on icon "show more" at bounding box center [541, 202] width 10 height 10
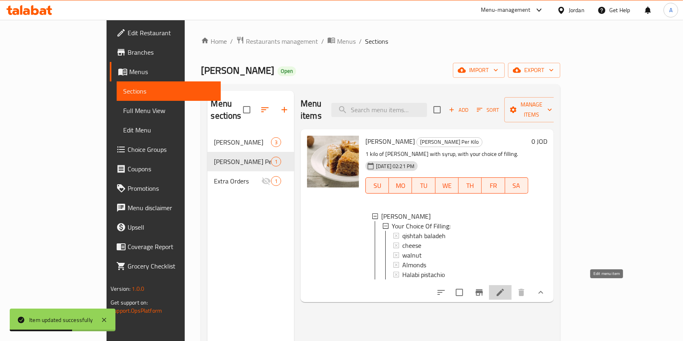
click at [505, 289] on icon at bounding box center [501, 293] width 10 height 10
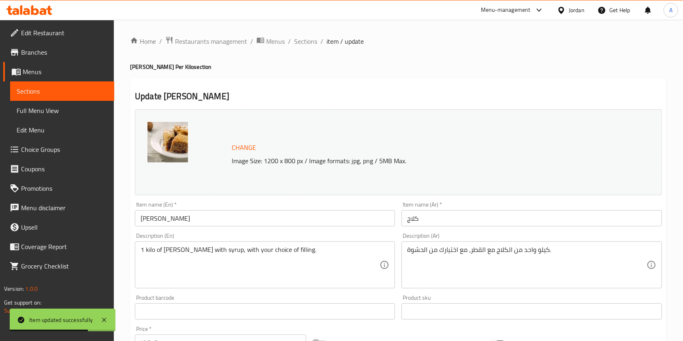
scroll to position [331, 0]
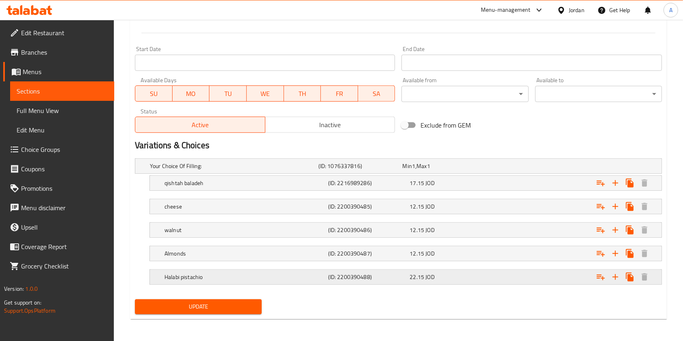
click at [394, 175] on div "Halabi pistachio (ID: 2200390488) 22.15 JOD" at bounding box center [400, 166] width 505 height 18
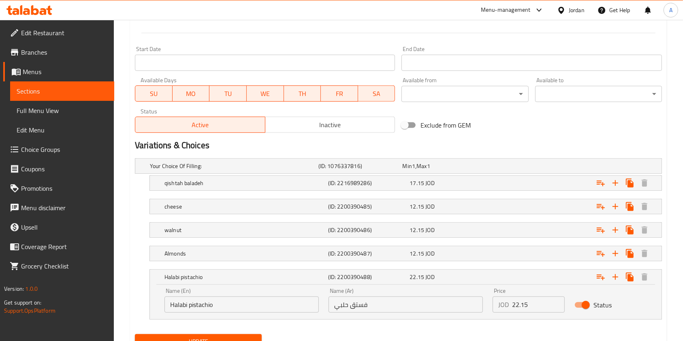
click at [535, 305] on input "22.15" at bounding box center [538, 305] width 53 height 16
type input "2"
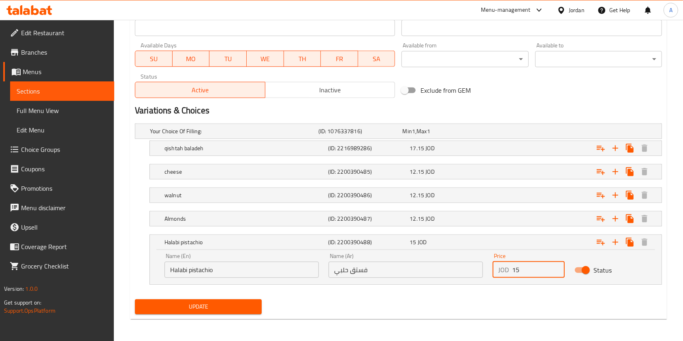
type input "1"
type input "14"
click at [529, 269] on input "14" at bounding box center [538, 270] width 53 height 16
click at [480, 306] on div "Update" at bounding box center [399, 306] width 534 height 21
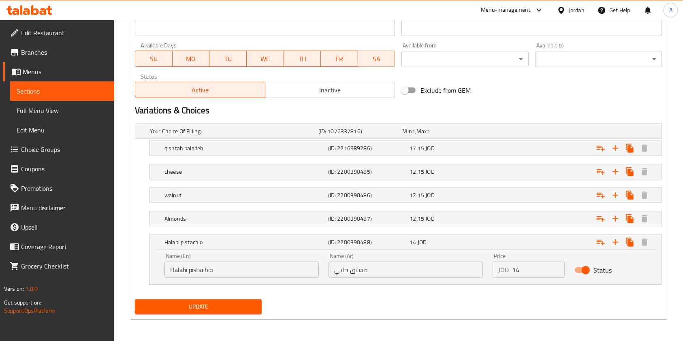
click at [220, 306] on span "Update" at bounding box center [198, 307] width 114 height 10
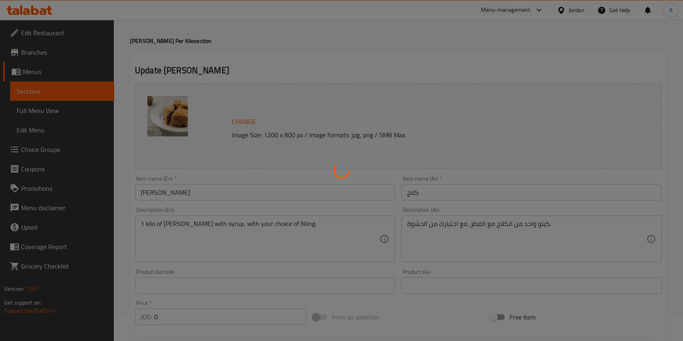
scroll to position [0, 0]
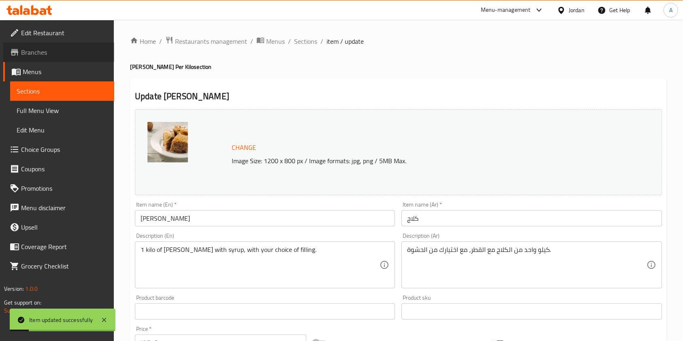
click at [43, 51] on span "Branches" at bounding box center [64, 52] width 87 height 10
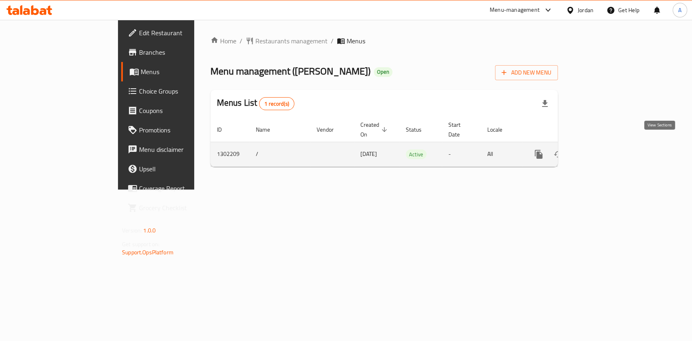
click at [602, 150] on icon "enhanced table" at bounding box center [597, 155] width 10 height 10
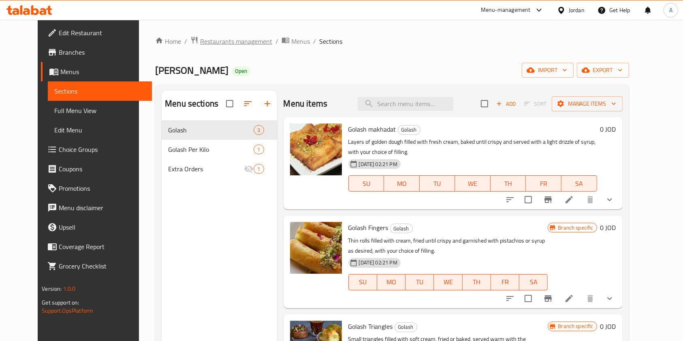
click at [233, 36] on span "Restaurants management" at bounding box center [236, 41] width 72 height 10
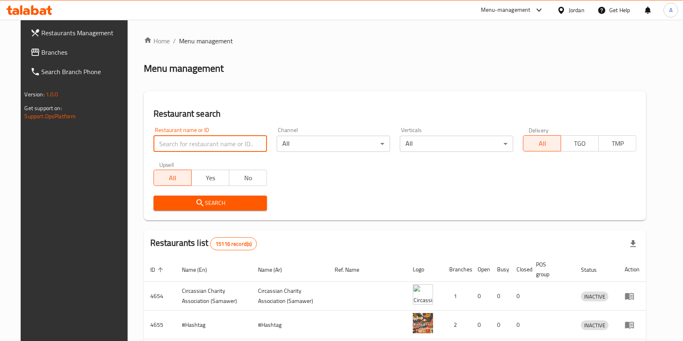
click at [195, 139] on input "search" at bounding box center [210, 144] width 113 height 16
type input "x burger"
click button "Search" at bounding box center [210, 203] width 113 height 15
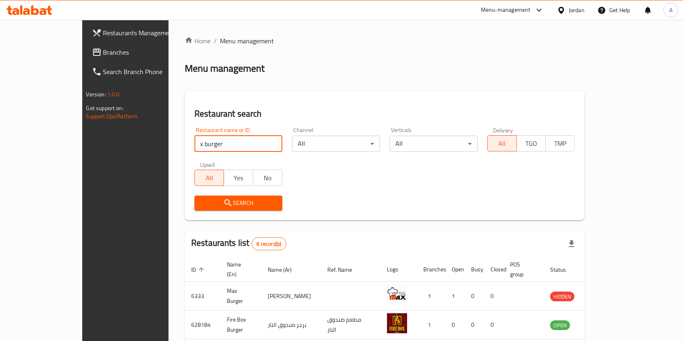
scroll to position [146, 0]
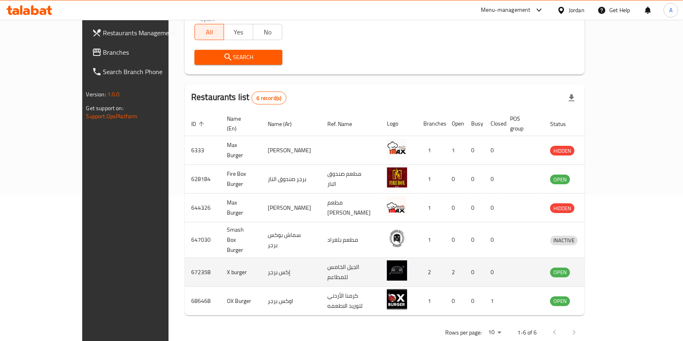
click at [604, 267] on icon "enhanced table" at bounding box center [599, 272] width 10 height 10
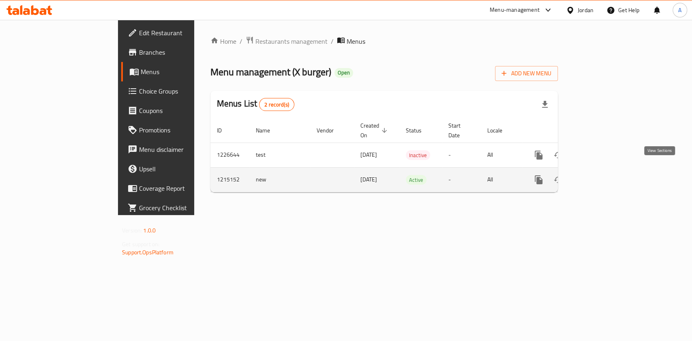
click at [602, 175] on icon "enhanced table" at bounding box center [597, 180] width 10 height 10
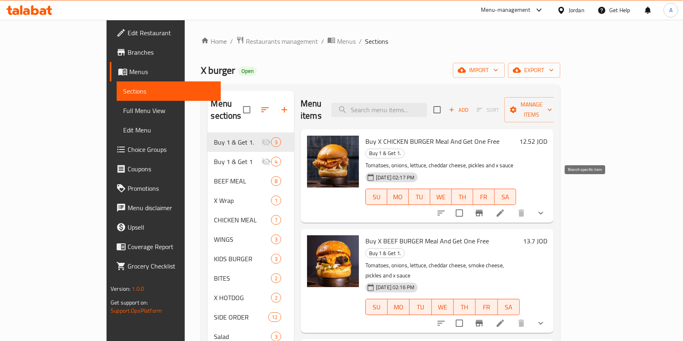
click at [484, 208] on icon "Branch-specific-item" at bounding box center [480, 213] width 10 height 10
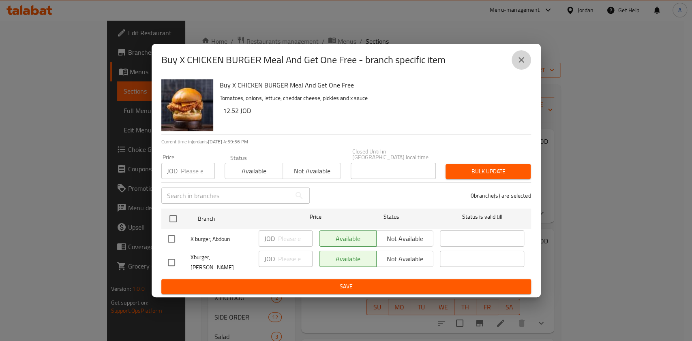
click at [525, 61] on icon "close" at bounding box center [521, 60] width 10 height 10
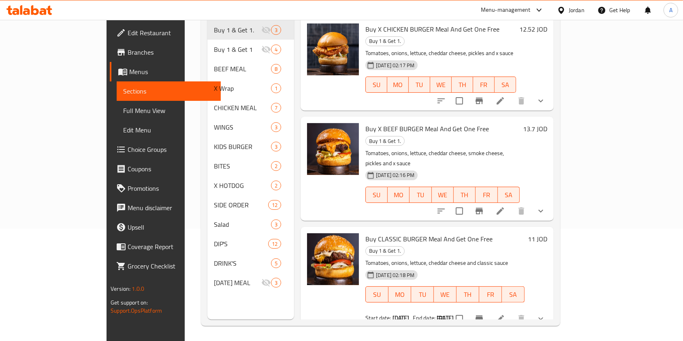
scroll to position [113, 0]
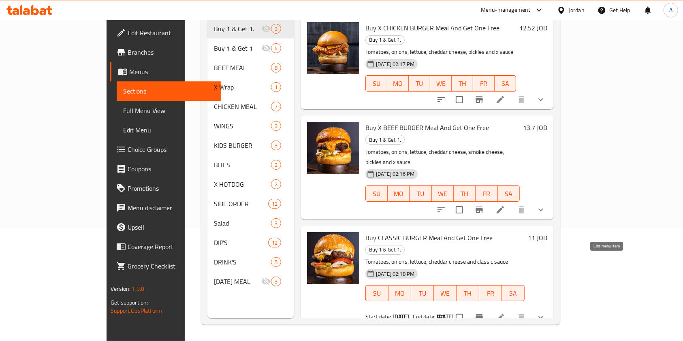
click at [505, 313] on icon at bounding box center [501, 318] width 10 height 10
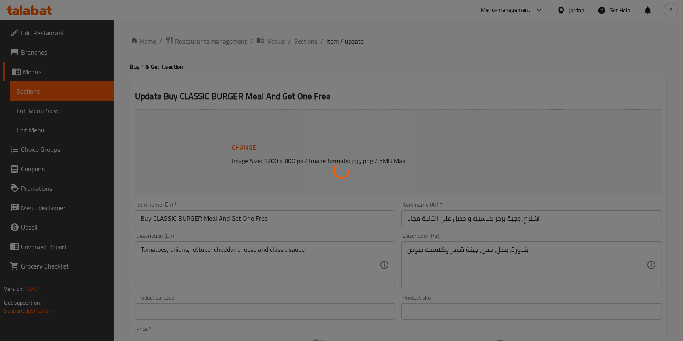
type input "المشروب"
type input "0"
type input "1"
type input "اختيارك من البطاطا"
type input "0"
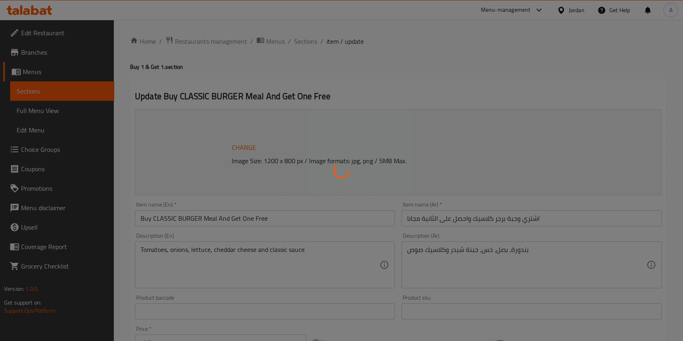
type input "1"
type input "إضافة"
type input "0"
type input "1"
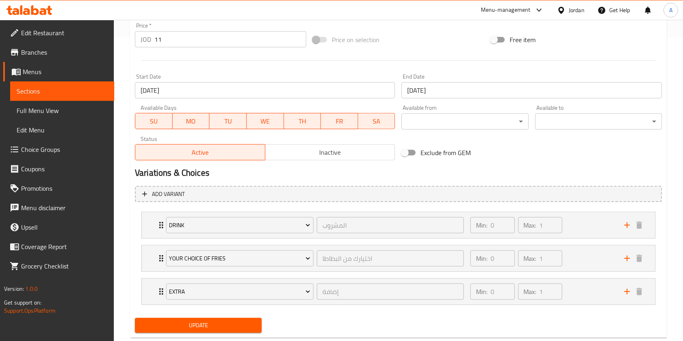
scroll to position [323, 0]
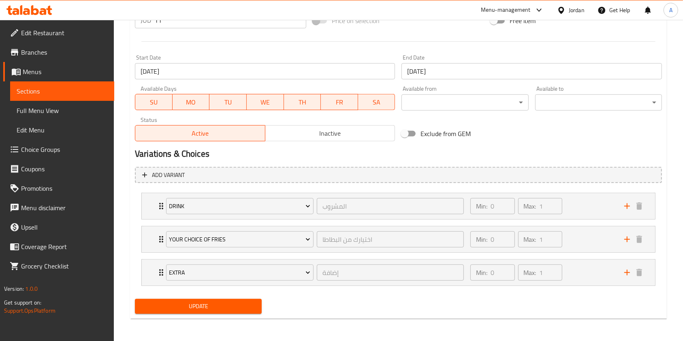
click at [304, 128] on span "Inactive" at bounding box center [331, 134] width 124 height 12
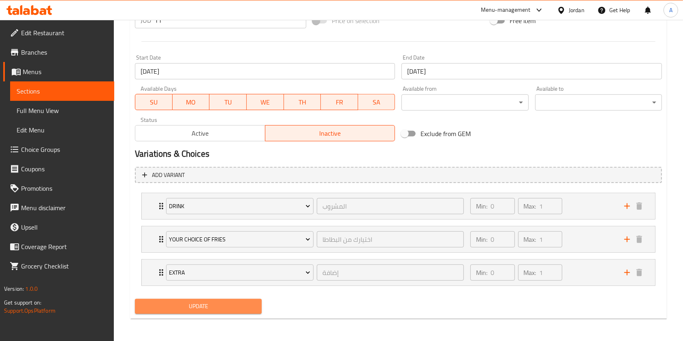
click at [207, 303] on span "Update" at bounding box center [198, 306] width 114 height 10
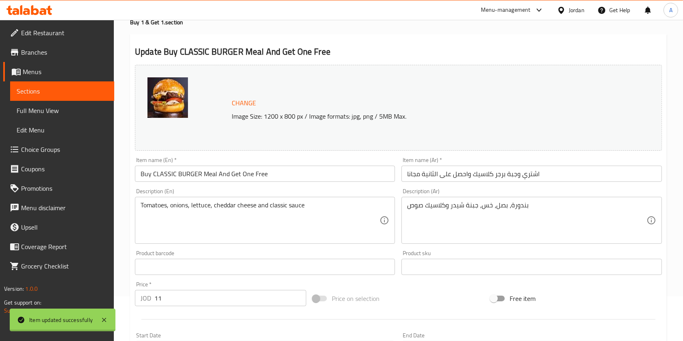
scroll to position [0, 0]
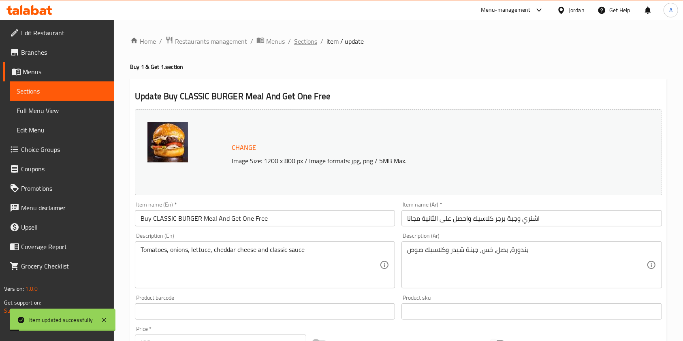
click at [309, 40] on span "Sections" at bounding box center [305, 41] width 23 height 10
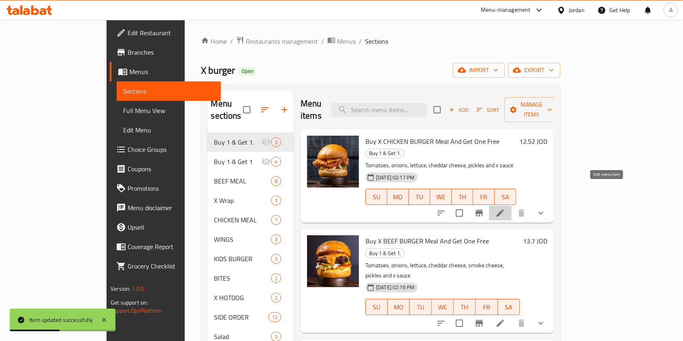
click at [504, 210] on icon at bounding box center [500, 213] width 7 height 7
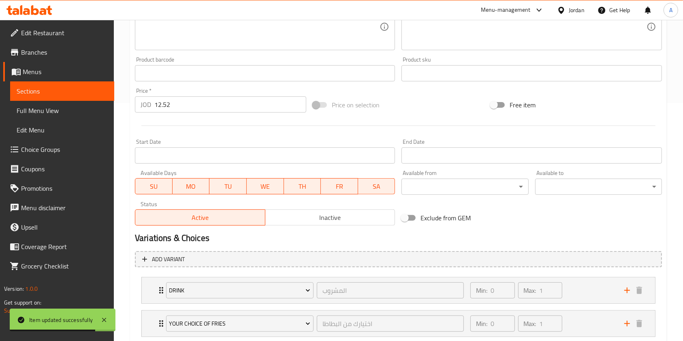
scroll to position [238, 0]
click at [179, 151] on input "Start Date" at bounding box center [265, 156] width 260 height 16
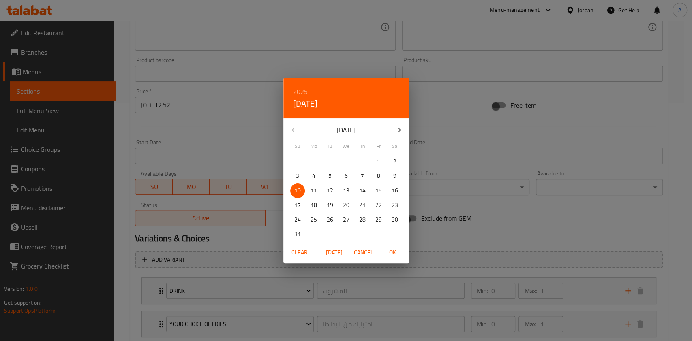
click at [310, 188] on p "11" at bounding box center [313, 191] width 6 height 10
click at [395, 256] on span "OK" at bounding box center [392, 253] width 19 height 10
type input "[DATE]"
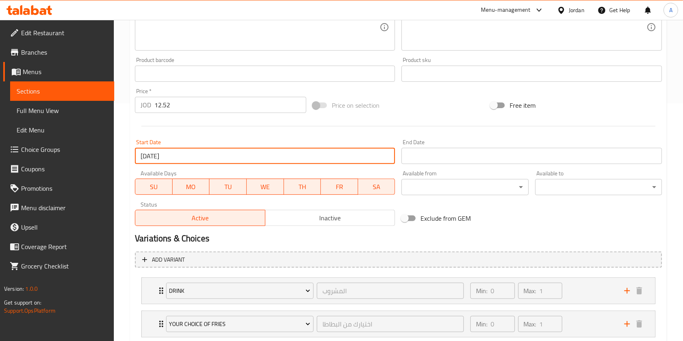
click at [458, 155] on input "Start Date" at bounding box center [532, 156] width 260 height 16
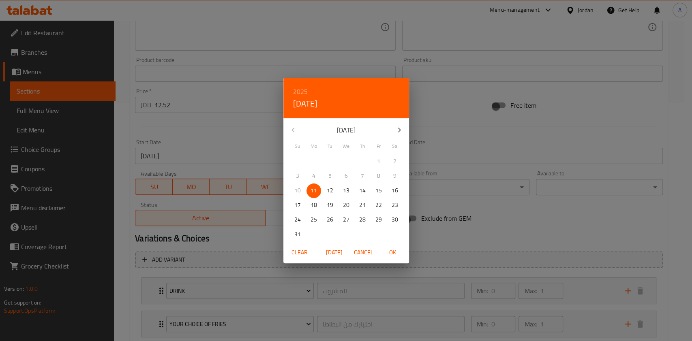
click at [329, 188] on p "12" at bounding box center [330, 191] width 6 height 10
click at [396, 252] on span "OK" at bounding box center [392, 253] width 19 height 10
type input "[DATE]"
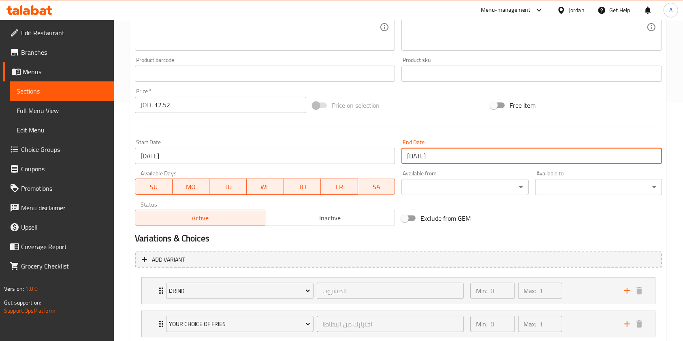
scroll to position [323, 0]
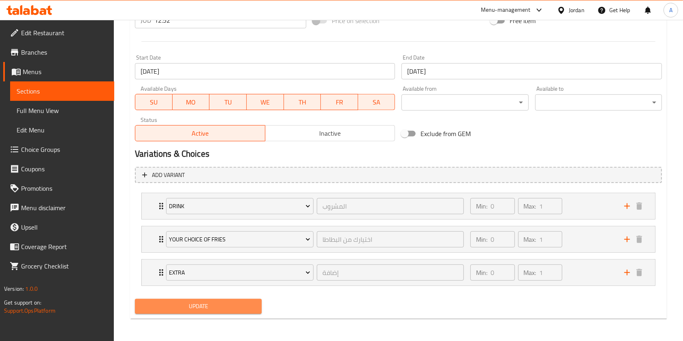
click at [197, 308] on span "Update" at bounding box center [198, 306] width 114 height 10
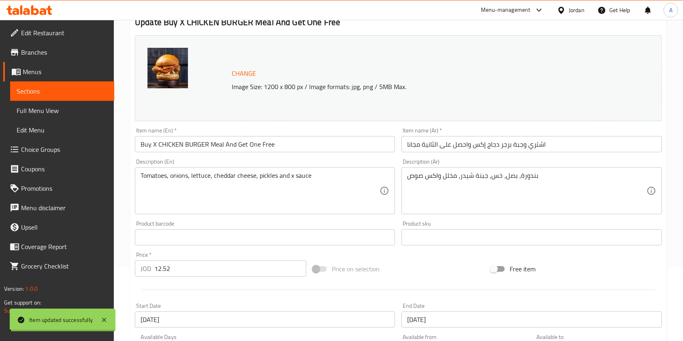
scroll to position [0, 0]
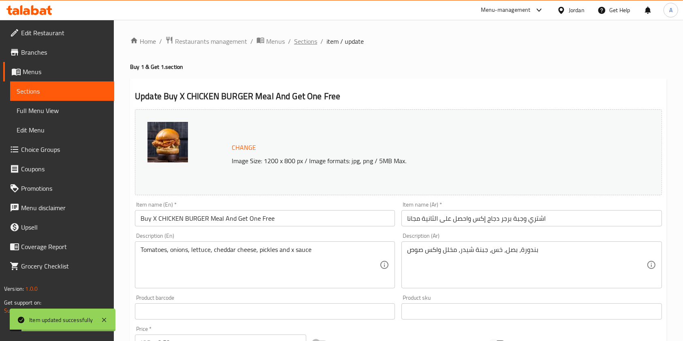
click at [303, 37] on span "Sections" at bounding box center [305, 41] width 23 height 10
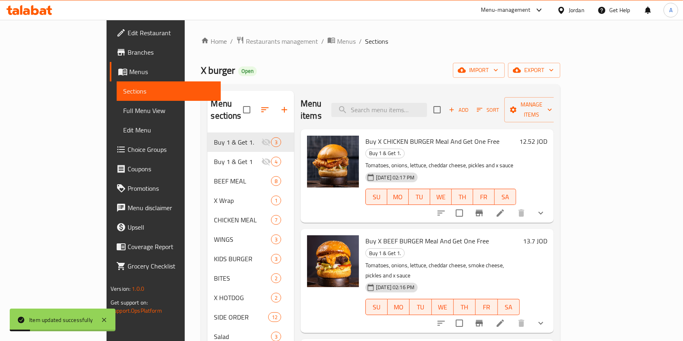
scroll to position [113, 0]
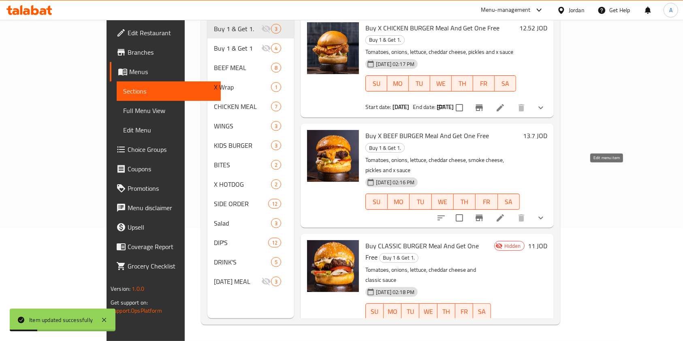
click at [505, 213] on icon at bounding box center [501, 218] width 10 height 10
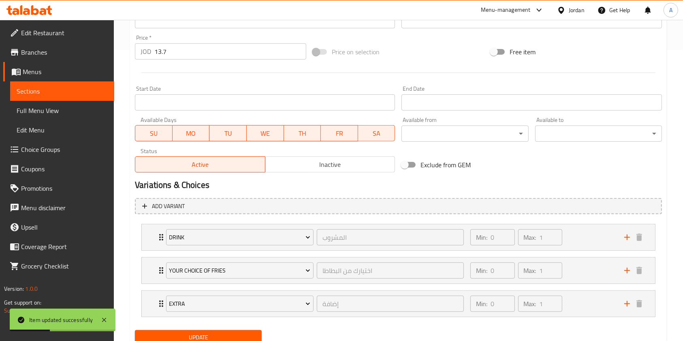
scroll to position [292, 0]
click at [208, 100] on input "Start Date" at bounding box center [265, 102] width 260 height 16
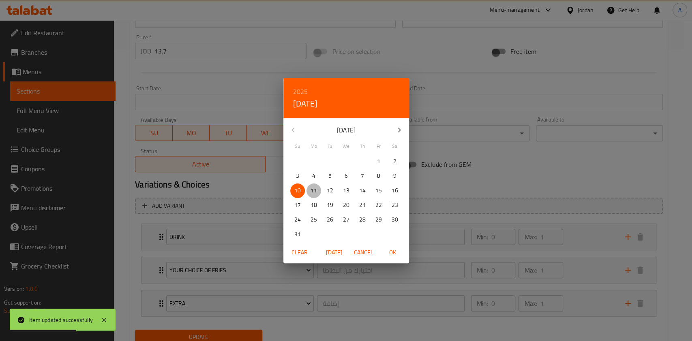
click at [316, 192] on p "11" at bounding box center [313, 191] width 6 height 10
click at [389, 253] on span "OK" at bounding box center [392, 253] width 19 height 10
type input "[DATE]"
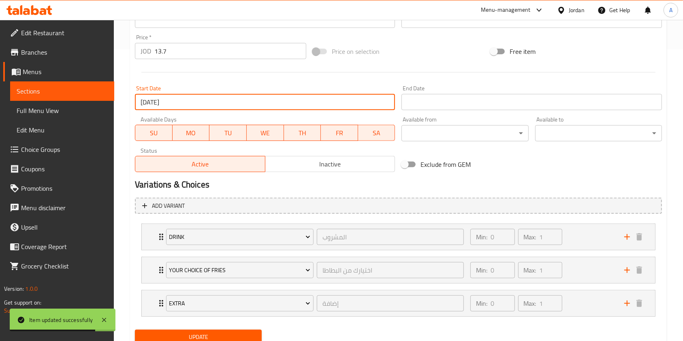
click at [448, 109] on input "Start Date" at bounding box center [532, 102] width 260 height 16
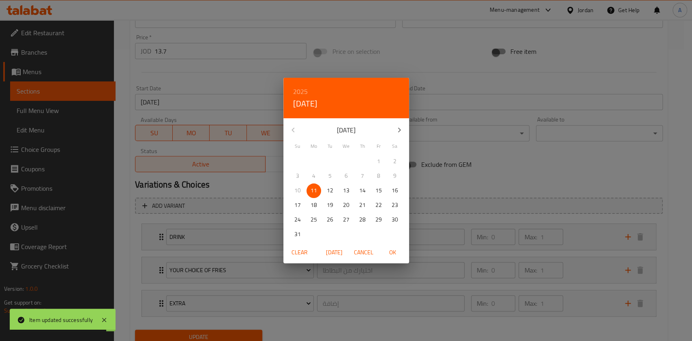
click at [330, 190] on p "12" at bounding box center [330, 191] width 6 height 10
click at [394, 250] on span "OK" at bounding box center [392, 253] width 19 height 10
type input "[DATE]"
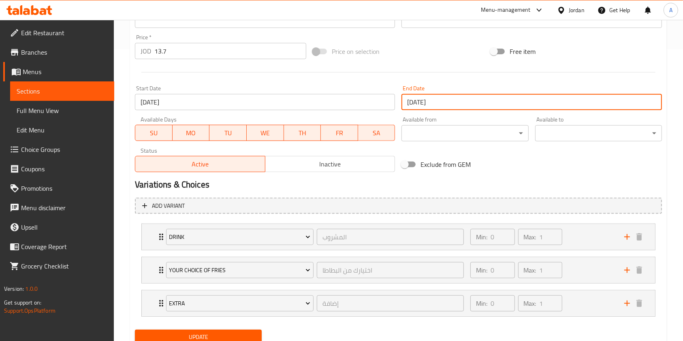
click at [203, 331] on button "Update" at bounding box center [198, 337] width 127 height 15
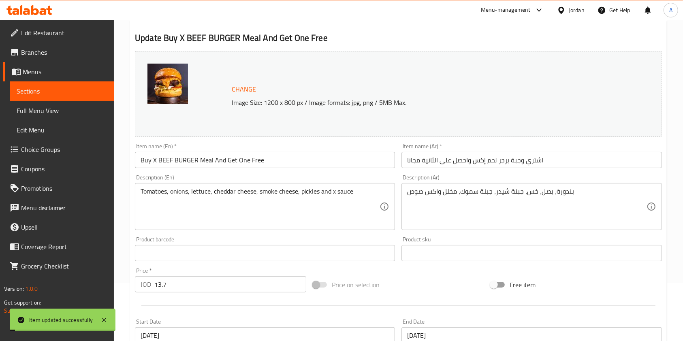
scroll to position [0, 0]
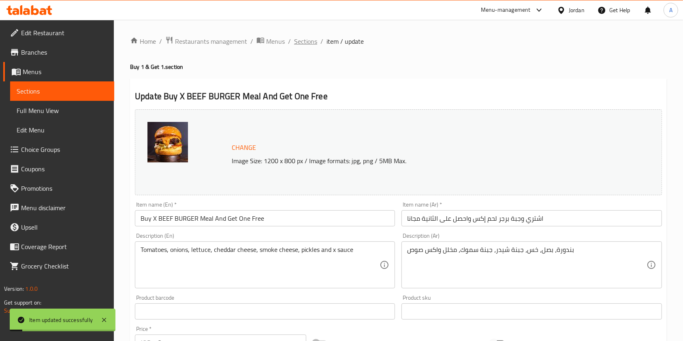
click at [304, 42] on span "Sections" at bounding box center [305, 41] width 23 height 10
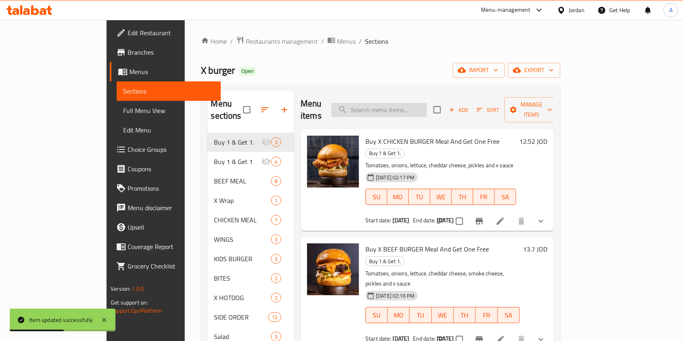
click at [395, 104] on input "search" at bounding box center [379, 110] width 96 height 14
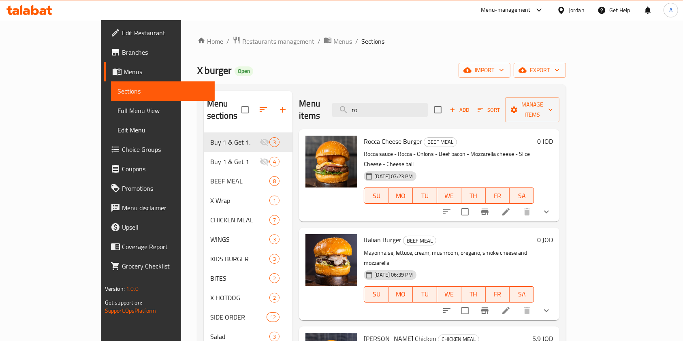
type input "ro"
click at [413, 109] on input "ro" at bounding box center [380, 110] width 96 height 14
click at [413, 108] on input "ro" at bounding box center [380, 110] width 96 height 14
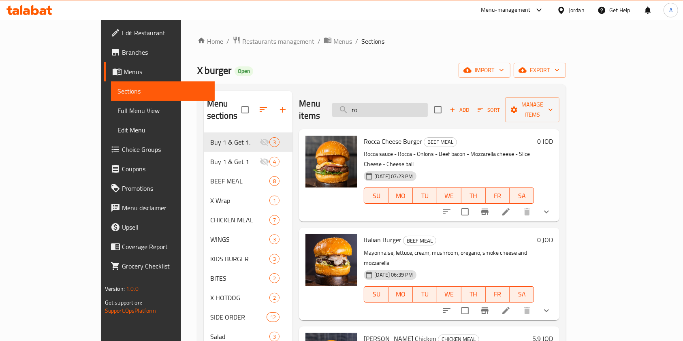
click at [413, 108] on input "ro" at bounding box center [380, 110] width 96 height 14
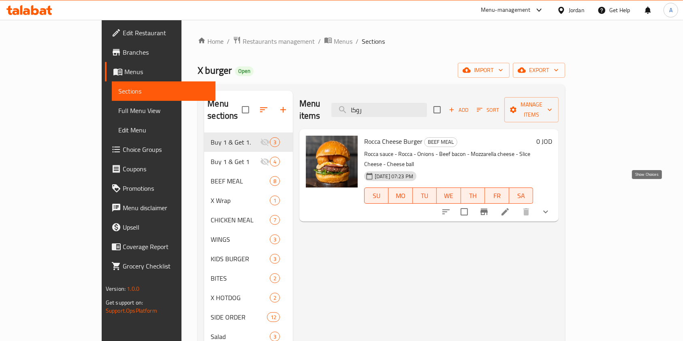
type input "روكا"
click at [551, 207] on icon "show more" at bounding box center [546, 212] width 10 height 10
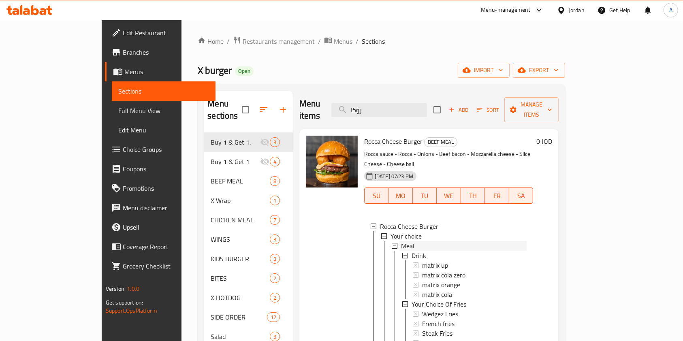
click at [426, 241] on div "Meal" at bounding box center [464, 246] width 126 height 10
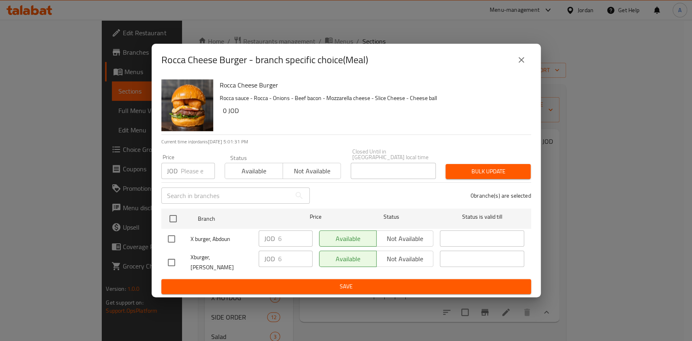
click at [526, 58] on button "close" at bounding box center [520, 59] width 19 height 19
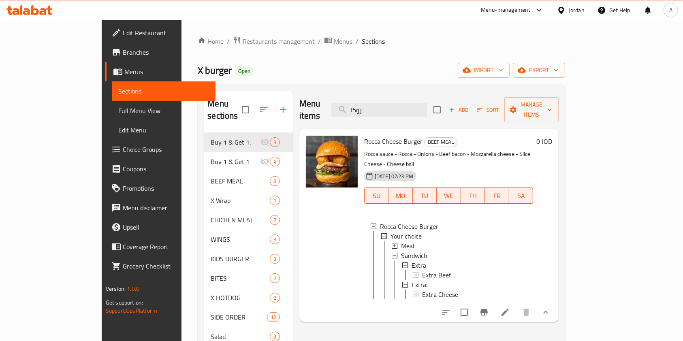
click at [370, 135] on span "Rocca Cheese Burger" at bounding box center [393, 141] width 58 height 12
copy h6 "Rocca Cheese Burger"
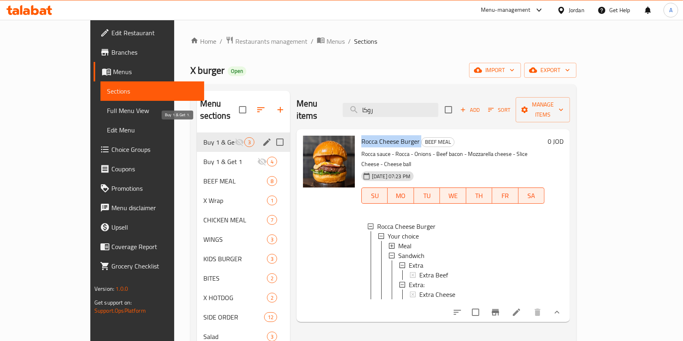
click at [203, 137] on span "Buy 1 & Get 1." at bounding box center [218, 142] width 31 height 10
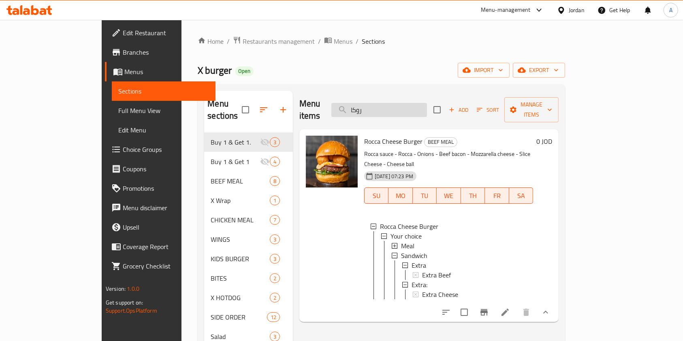
click at [427, 103] on input "روكا" at bounding box center [379, 110] width 96 height 14
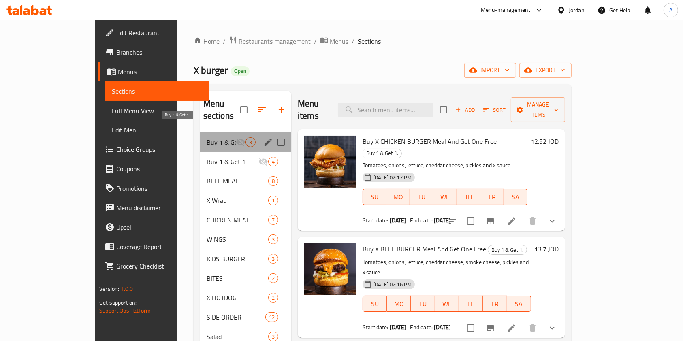
click at [207, 137] on span "Buy 1 & Get 1." at bounding box center [221, 142] width 29 height 10
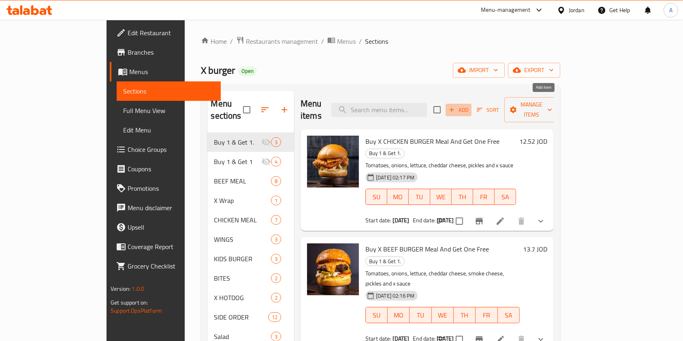
click at [455, 106] on icon "button" at bounding box center [451, 109] width 7 height 7
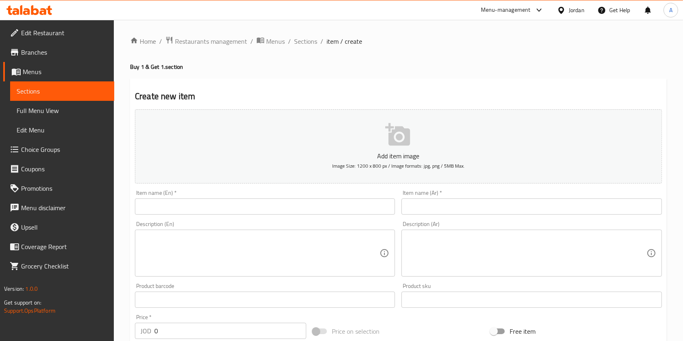
click at [187, 208] on input "text" at bounding box center [265, 207] width 260 height 16
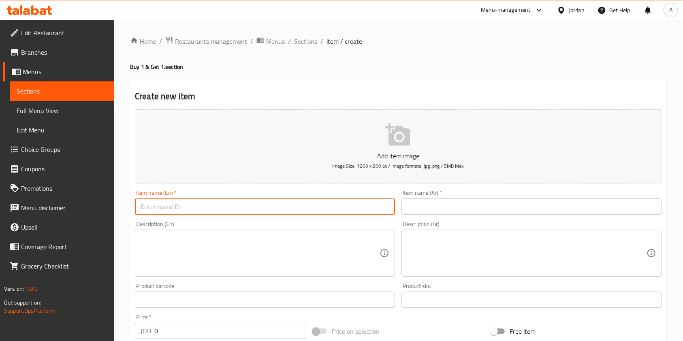
paste input "Rocca Cheese Burger"
type input "Rocca Cheese Burger"
click at [420, 208] on input "text" at bounding box center [532, 207] width 260 height 16
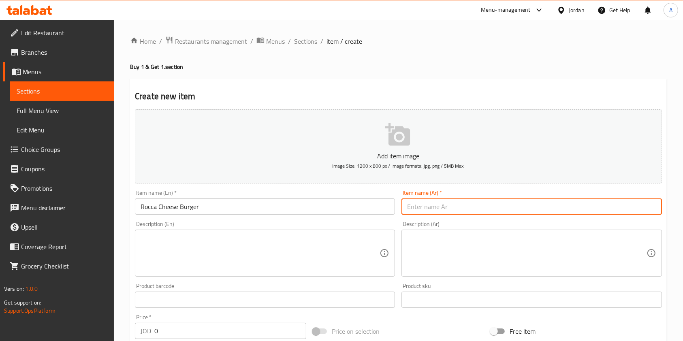
paste input "[PERSON_NAME]"
type input "[PERSON_NAME]"
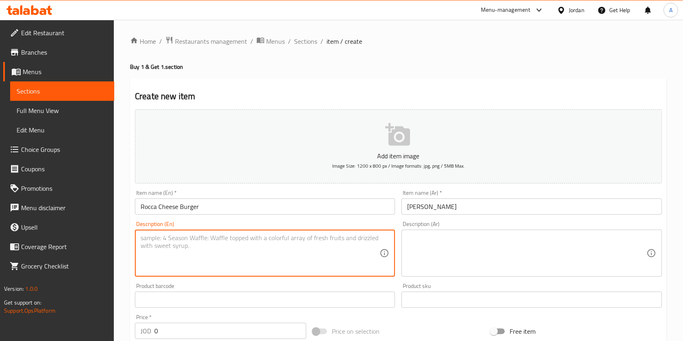
click at [292, 247] on textarea at bounding box center [260, 253] width 239 height 38
paste textarea "Rocca sauce - Rocca - Onions - Beef bacon - Mozzarella cheese - Slice Cheese - …"
type textarea "Rocca sauce - Rocca - Onions - Beef bacon - Mozzarella cheese - Slice Cheese - …"
click at [462, 276] on div "Description (Ar)" at bounding box center [532, 253] width 260 height 47
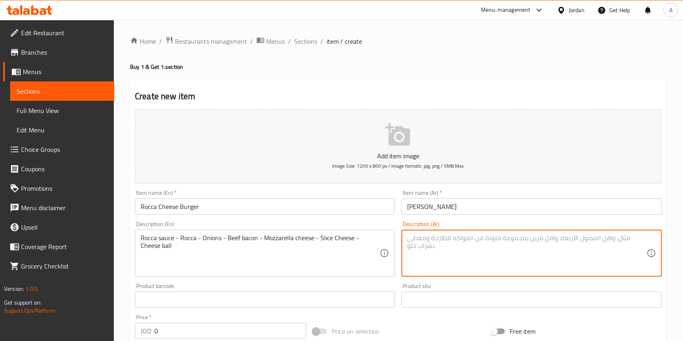
paste textarea "صلصة الروكا - الجرجير - البصل - لحم البقر المقدد - جبنة الموزاريلا - شريحة الجب…"
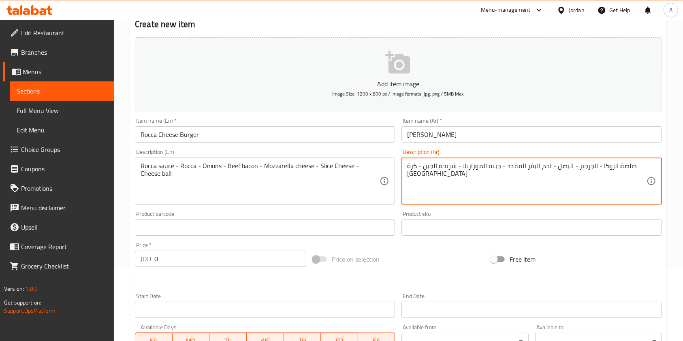
type textarea "صلصة الروكا - الجرجير - البصل - لحم البقر المقدد - جبنة الموزاريلا - شريحة الجب…"
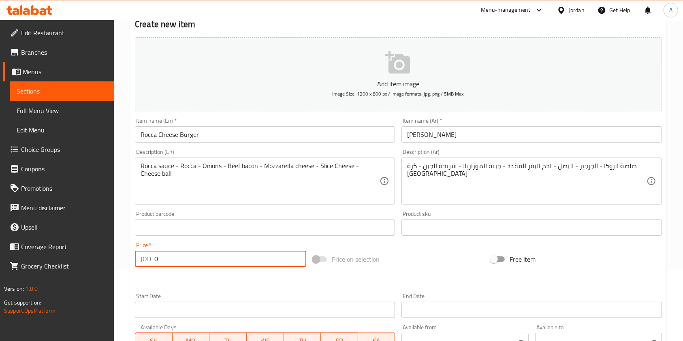
click at [210, 264] on input "0" at bounding box center [230, 259] width 152 height 16
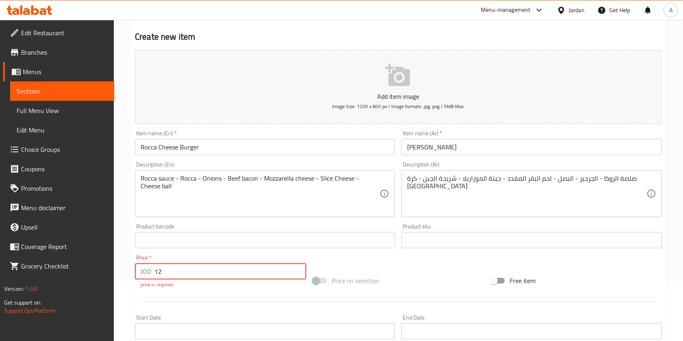
scroll to position [50, 0]
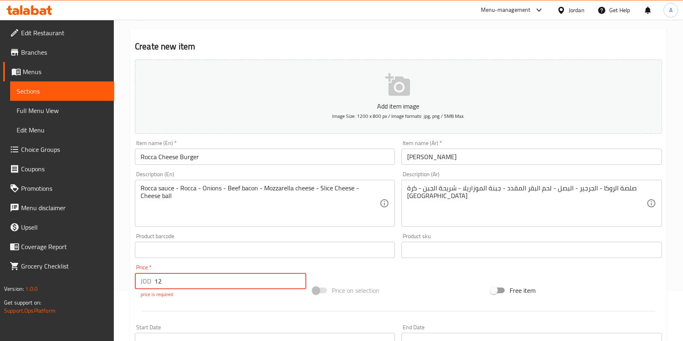
type input "12"
click at [141, 157] on input "Rocca Cheese Burger" at bounding box center [265, 157] width 260 height 16
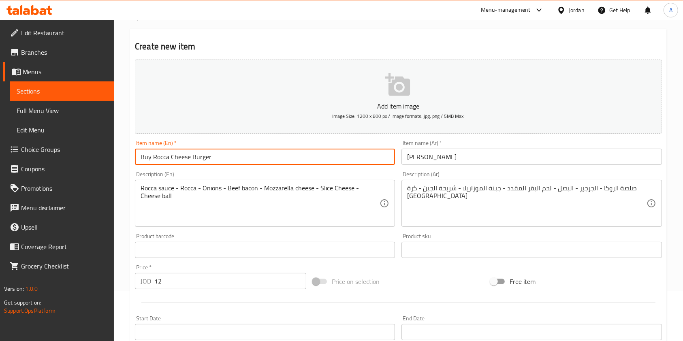
click at [222, 162] on input "Buy Rocca Cheese Burger" at bounding box center [265, 157] width 260 height 16
type input "Buy Rocca Cheese Burger and get one free"
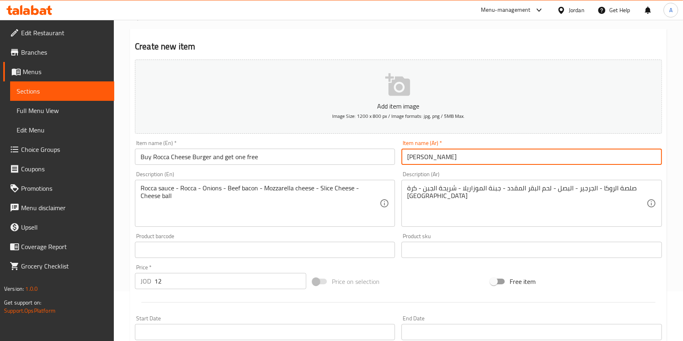
click at [477, 158] on input "[PERSON_NAME]" at bounding box center [532, 157] width 260 height 16
click at [407, 158] on input "روكا تشييز بيرجر واحصل على الثامية مجانا" at bounding box center [532, 157] width 260 height 16
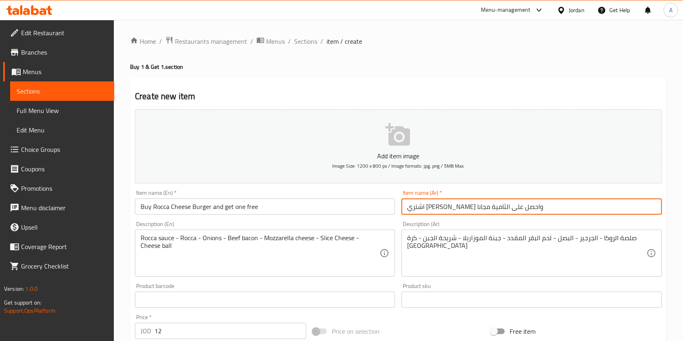
scroll to position [231, 0]
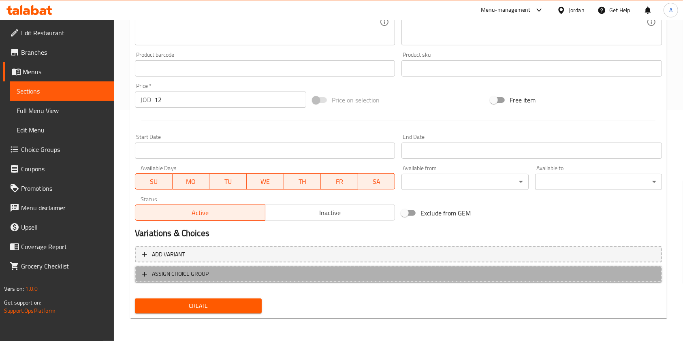
click at [227, 274] on span "ASSIGN CHOICE GROUP" at bounding box center [398, 274] width 513 height 10
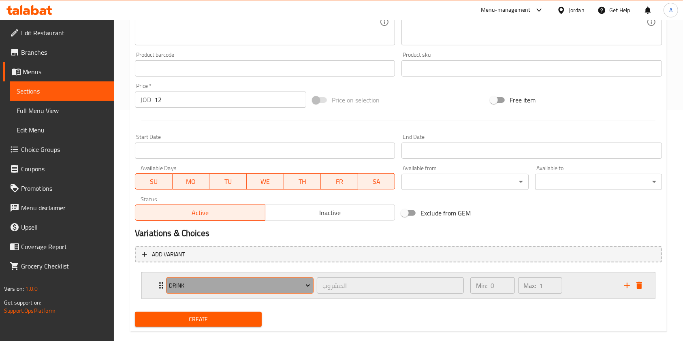
click at [229, 286] on span "Drink" at bounding box center [239, 286] width 141 height 10
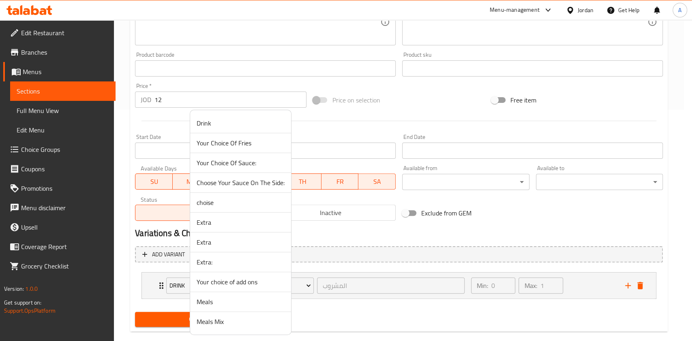
click at [217, 122] on span "Drink" at bounding box center [241, 123] width 88 height 10
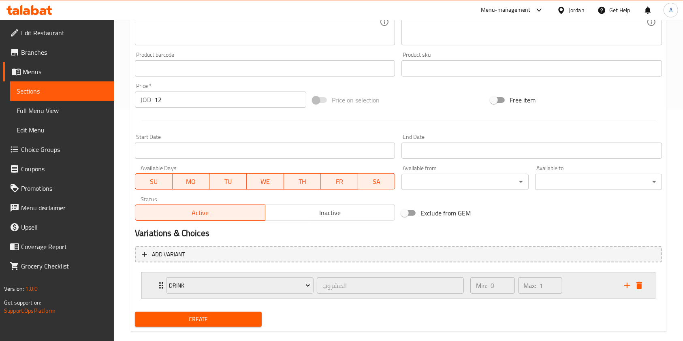
click at [590, 287] on div "Min: 0 ​ Max: 1 ​" at bounding box center [543, 286] width 154 height 26
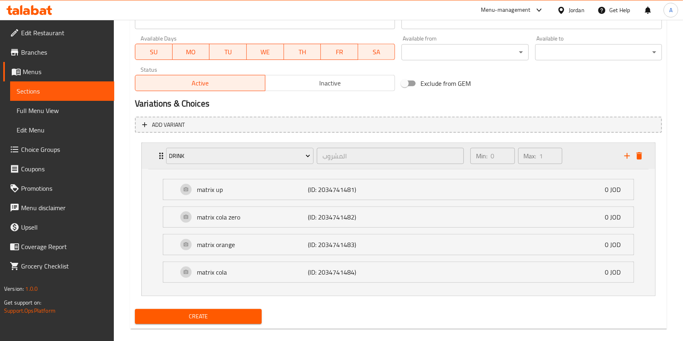
scroll to position [372, 0]
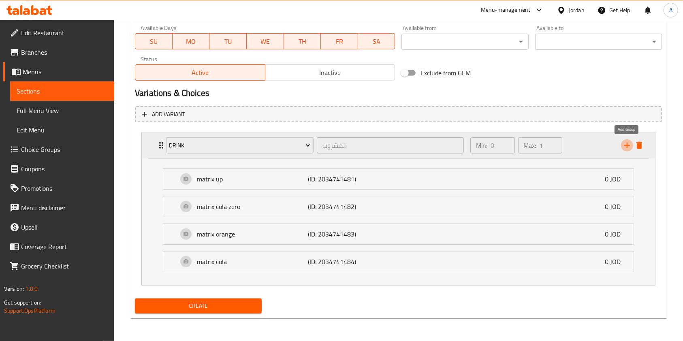
click at [626, 150] on icon "add" at bounding box center [627, 146] width 10 height 10
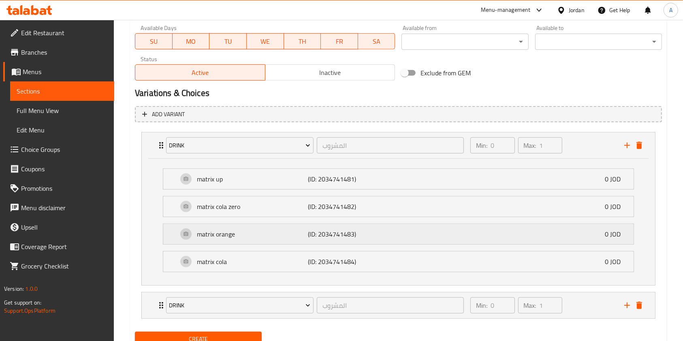
scroll to position [405, 0]
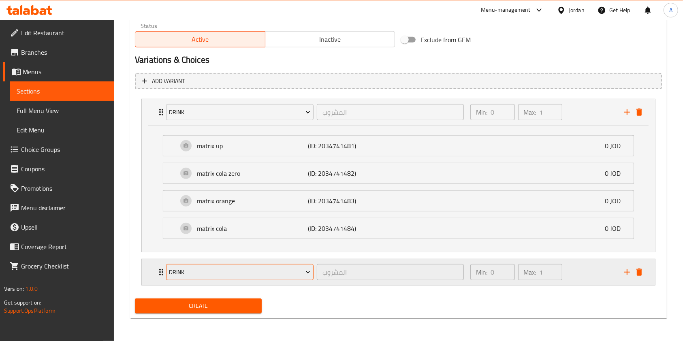
click at [286, 276] on span "Drink" at bounding box center [239, 272] width 141 height 10
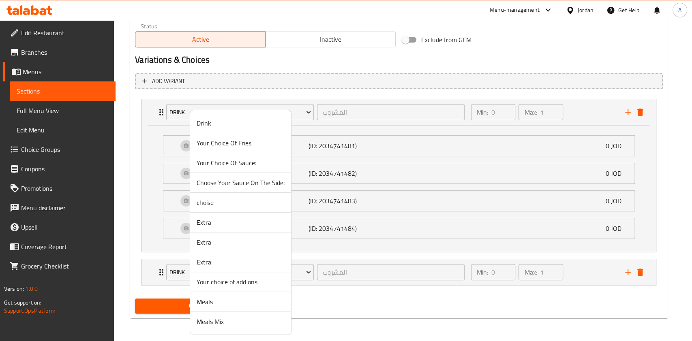
click at [240, 143] on span "Your Choice Of Fries" at bounding box center [241, 143] width 88 height 10
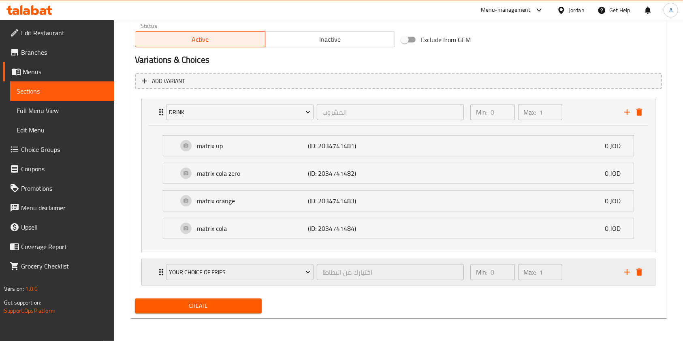
click at [600, 277] on div "Min: 0 ​ Max: 1 ​" at bounding box center [543, 272] width 154 height 26
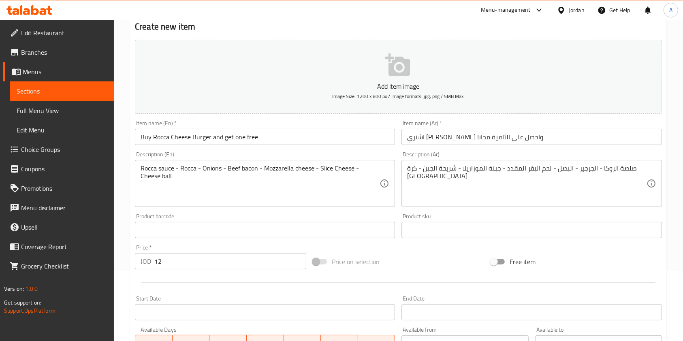
scroll to position [66, 0]
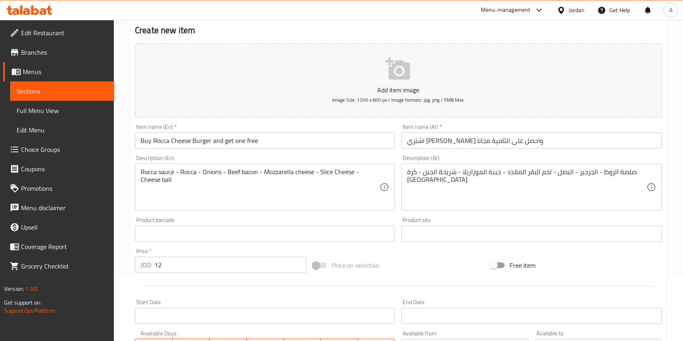
click at [430, 143] on input "اشتري روكا تشييز بيرجر واحصل على الثامية مجانا" at bounding box center [532, 141] width 260 height 16
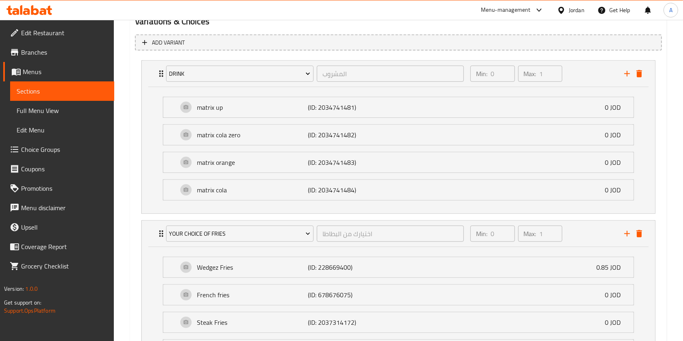
scroll to position [512, 0]
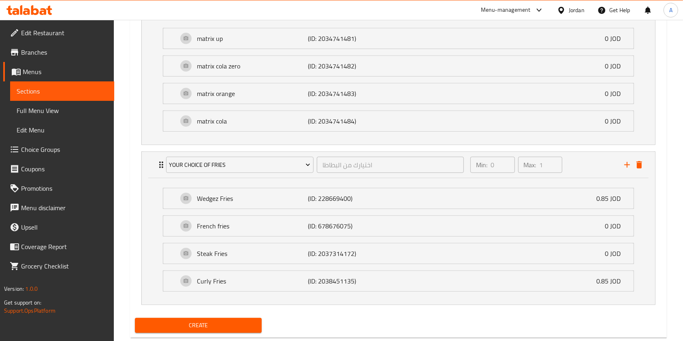
type input "اشتري روكا تشييز بيرجر واحصل على الثانية مجانا"
click at [208, 322] on span "Create" at bounding box center [198, 326] width 114 height 10
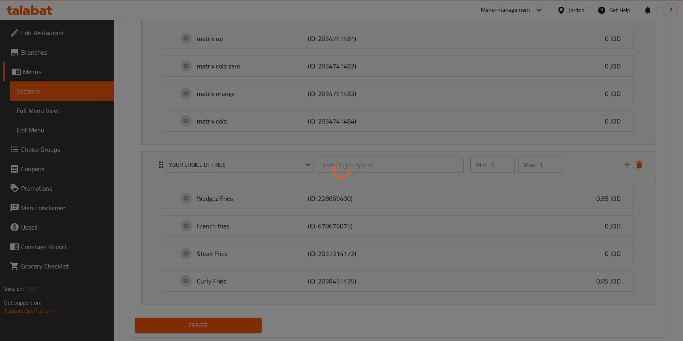
type input "0"
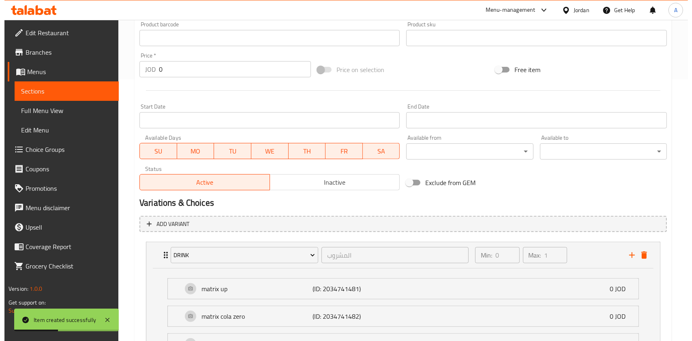
scroll to position [243, 0]
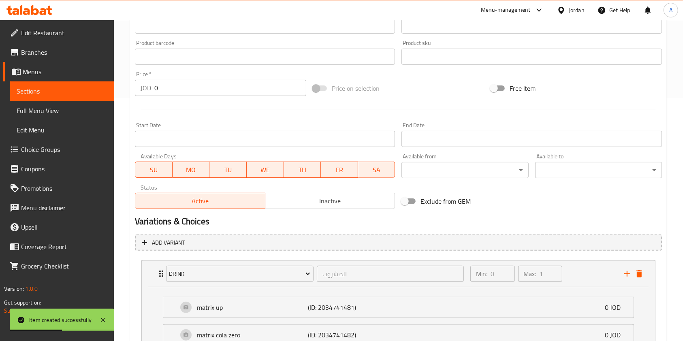
click at [190, 134] on input "Start Date" at bounding box center [265, 139] width 260 height 16
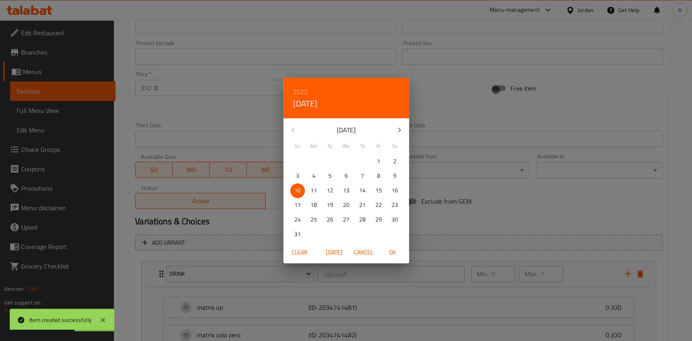
click at [225, 124] on div "2025 Sun, Aug 10 August 2025 Su Mo Tu We Th Fr Sa 27 28 29 30 31 1 2 3 4 5 6 7 …" at bounding box center [346, 170] width 692 height 341
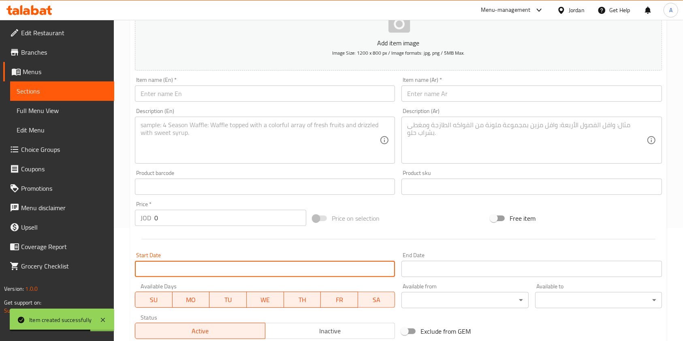
scroll to position [0, 0]
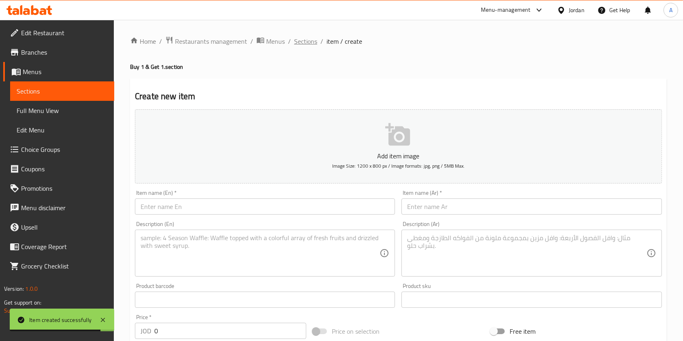
click at [307, 45] on span "Sections" at bounding box center [305, 41] width 23 height 10
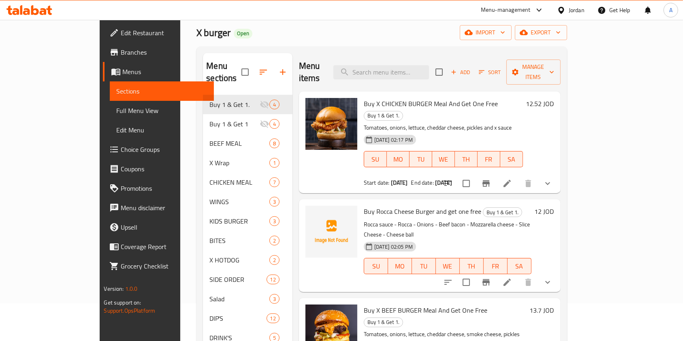
click at [519, 275] on li at bounding box center [507, 282] width 23 height 15
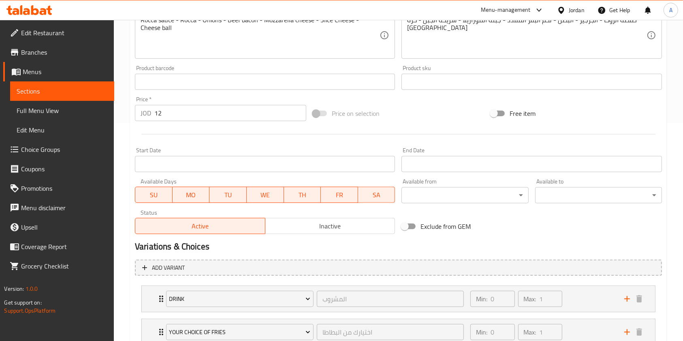
scroll to position [278, 0]
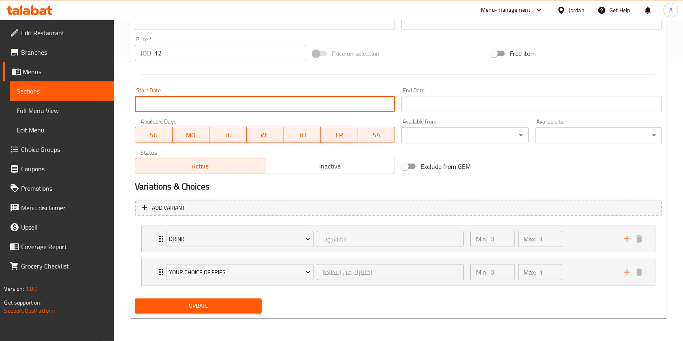
click at [201, 107] on input "Start Date" at bounding box center [265, 104] width 260 height 16
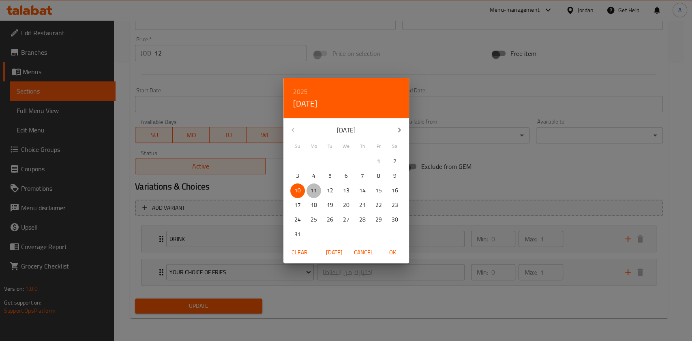
click at [311, 189] on p "11" at bounding box center [313, 191] width 6 height 10
click at [395, 257] on span "OK" at bounding box center [392, 253] width 19 height 10
type input "[DATE]"
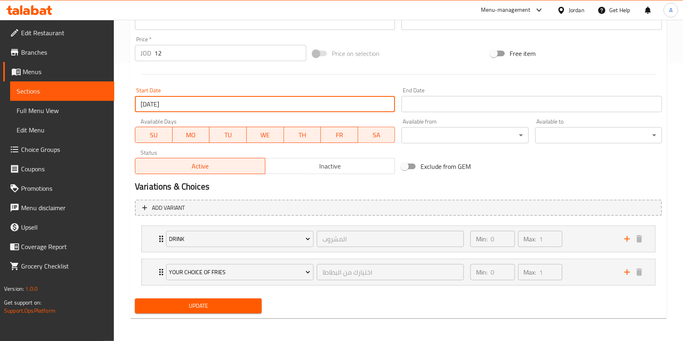
click at [423, 110] on input "Start Date" at bounding box center [532, 104] width 260 height 16
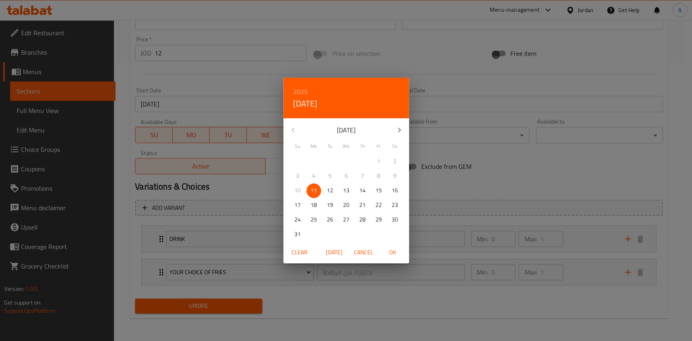
click at [331, 190] on p "12" at bounding box center [330, 191] width 6 height 10
click at [392, 251] on span "OK" at bounding box center [392, 253] width 19 height 10
type input "[DATE]"
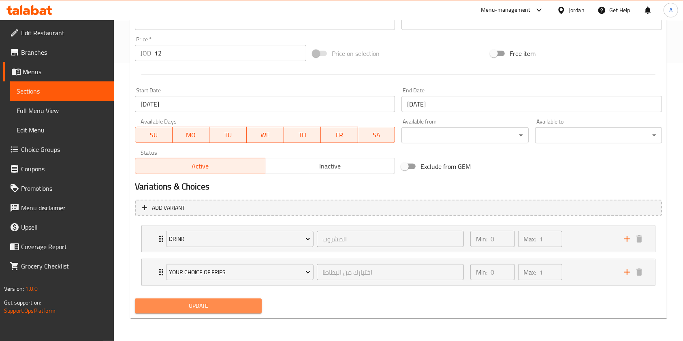
click at [204, 306] on span "Update" at bounding box center [198, 306] width 114 height 10
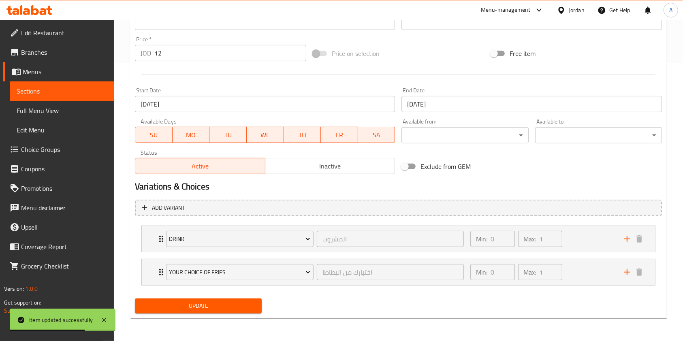
scroll to position [270, 0]
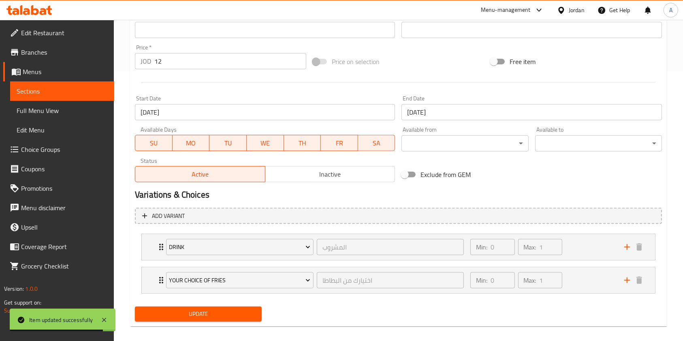
click at [197, 311] on span "Update" at bounding box center [198, 314] width 114 height 10
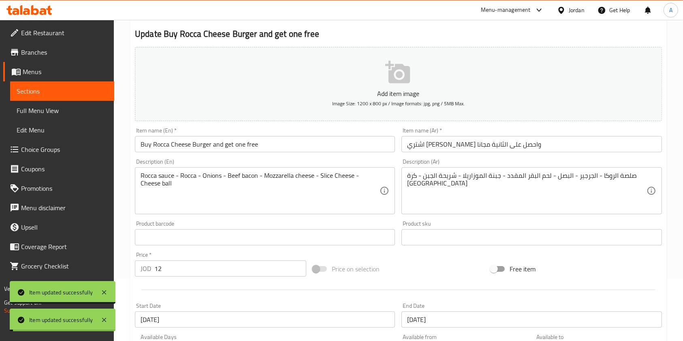
scroll to position [0, 0]
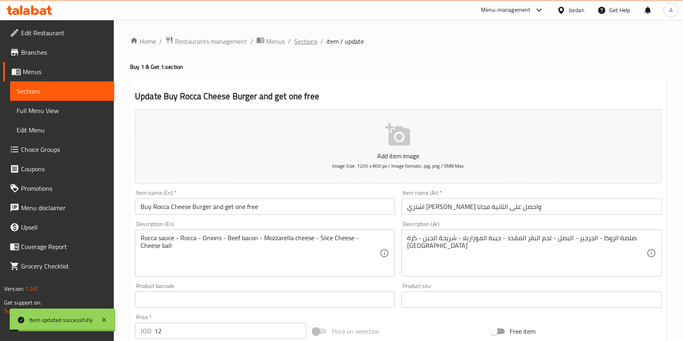
click at [313, 40] on span "Sections" at bounding box center [305, 41] width 23 height 10
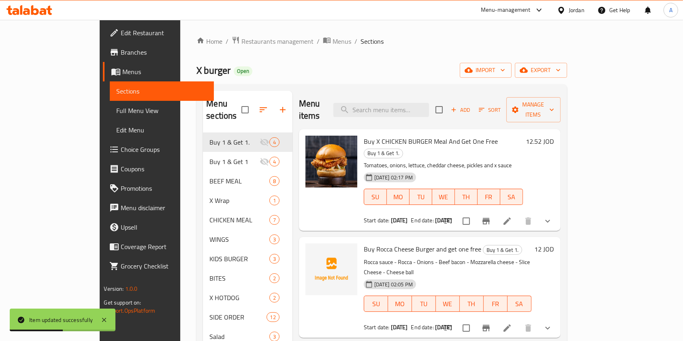
click at [525, 13] on div "Menu-management" at bounding box center [506, 10] width 50 height 10
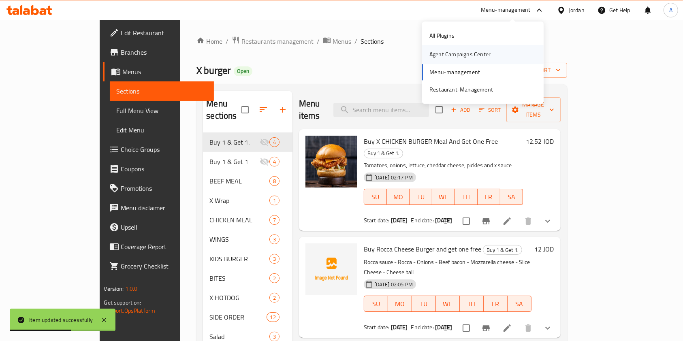
click at [466, 56] on div "Agent Campaigns Center" at bounding box center [460, 54] width 61 height 9
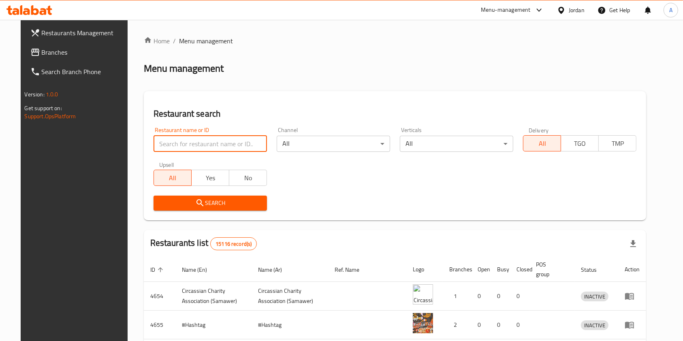
click at [183, 145] on input "search" at bounding box center [210, 144] width 113 height 16
type input "ء"
type input "x burger"
click button "Search" at bounding box center [210, 203] width 113 height 15
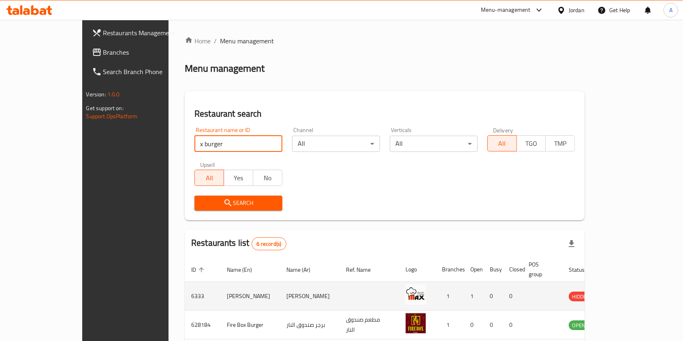
scroll to position [146, 0]
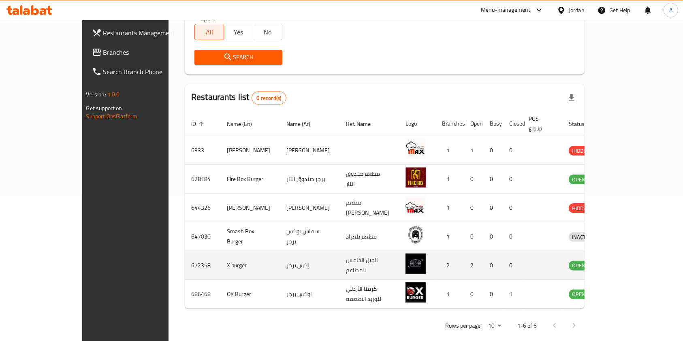
click at [622, 261] on icon "enhanced table" at bounding box center [618, 266] width 10 height 10
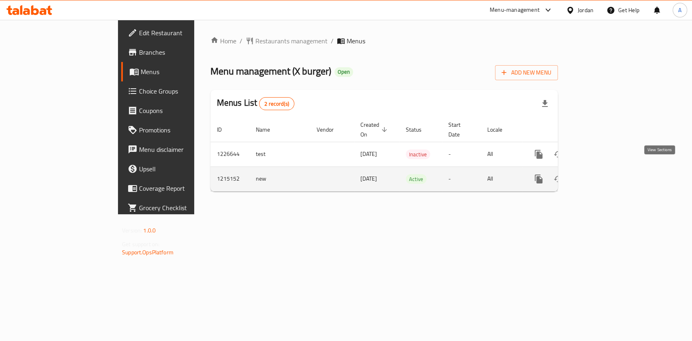
click at [601, 175] on icon "enhanced table" at bounding box center [596, 178] width 7 height 7
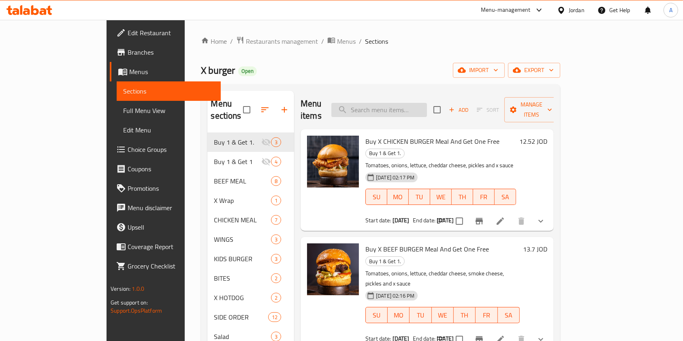
click at [414, 103] on input "search" at bounding box center [379, 110] width 96 height 14
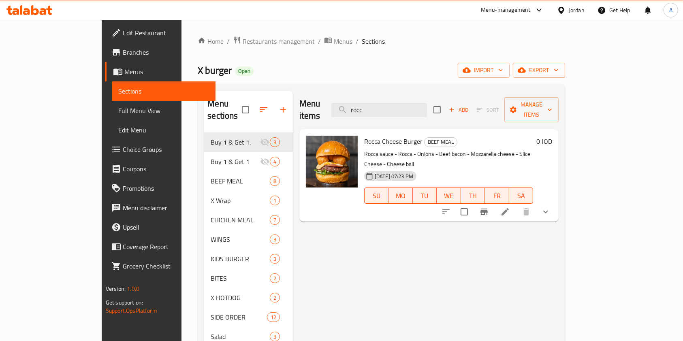
type input "rocc"
click at [510, 207] on icon at bounding box center [505, 212] width 10 height 10
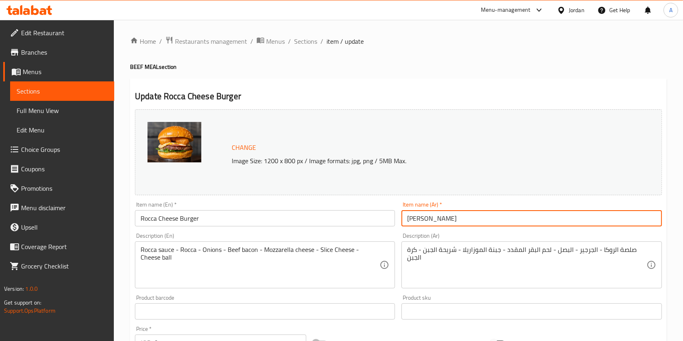
click at [427, 212] on input "[PERSON_NAME]" at bounding box center [532, 218] width 260 height 16
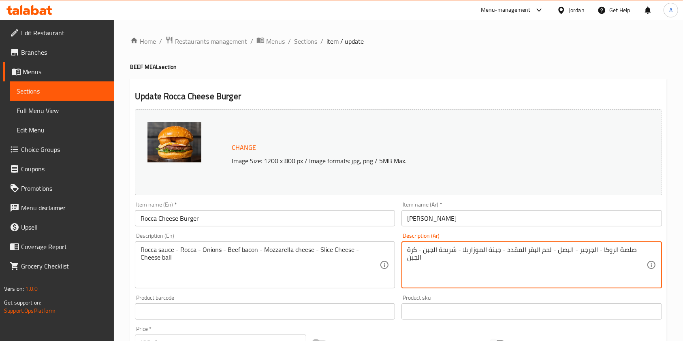
click at [304, 94] on h2 "Update Rocca Cheese Burger" at bounding box center [398, 96] width 527 height 12
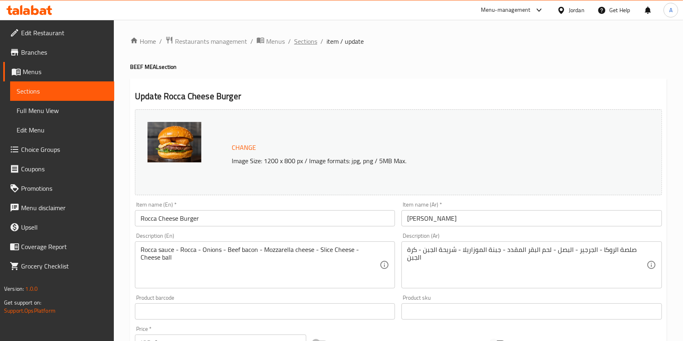
click at [308, 40] on span "Sections" at bounding box center [305, 41] width 23 height 10
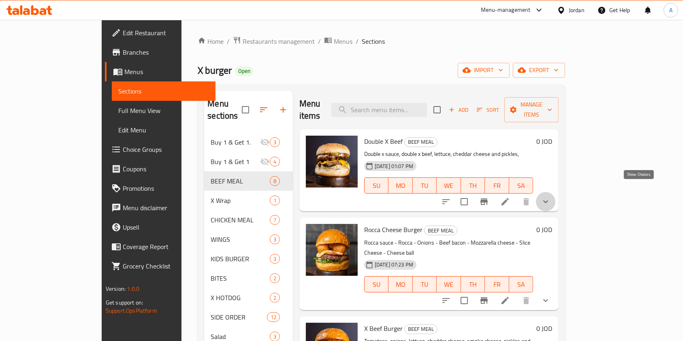
click at [551, 197] on icon "show more" at bounding box center [546, 202] width 10 height 10
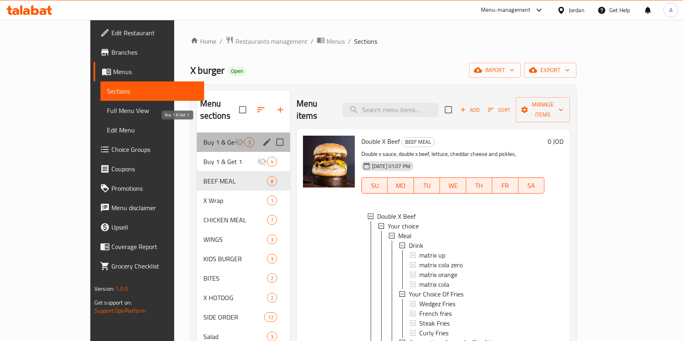
click at [203, 137] on span "Buy 1 & Get 1." at bounding box center [218, 142] width 31 height 10
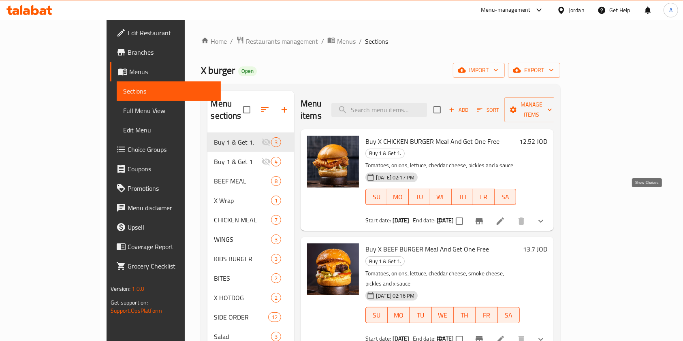
click at [546, 216] on icon "show more" at bounding box center [541, 221] width 10 height 10
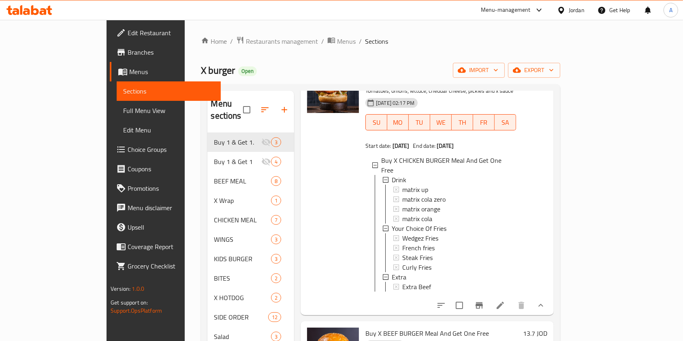
scroll to position [72, 0]
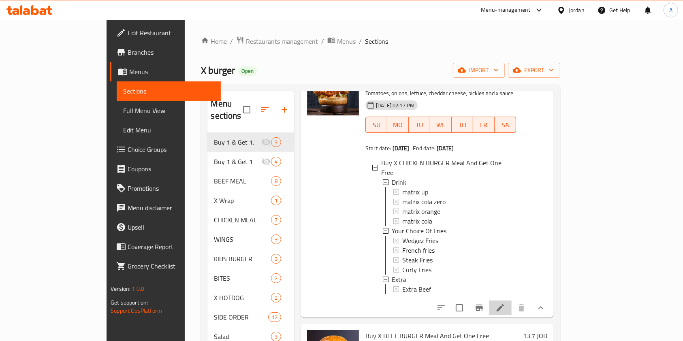
click at [512, 301] on li at bounding box center [500, 308] width 23 height 15
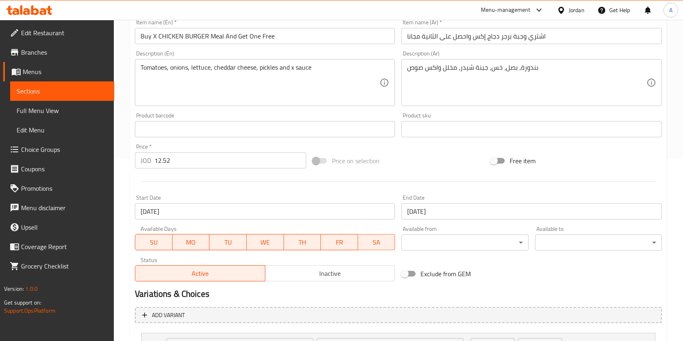
scroll to position [323, 0]
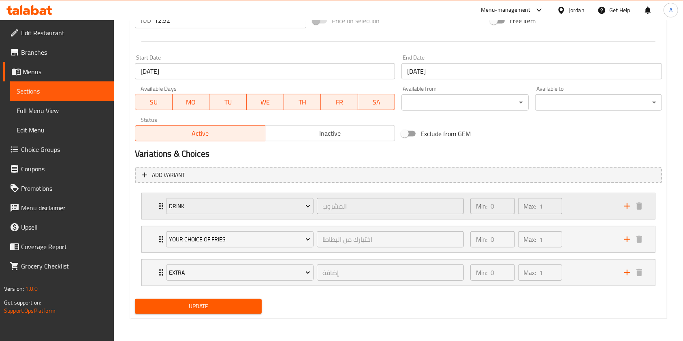
click at [584, 213] on div "Min: 0 ​ Max: 1 ​" at bounding box center [543, 206] width 154 height 26
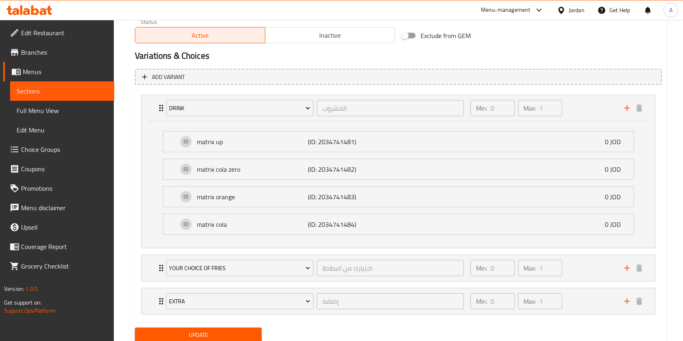
scroll to position [449, 0]
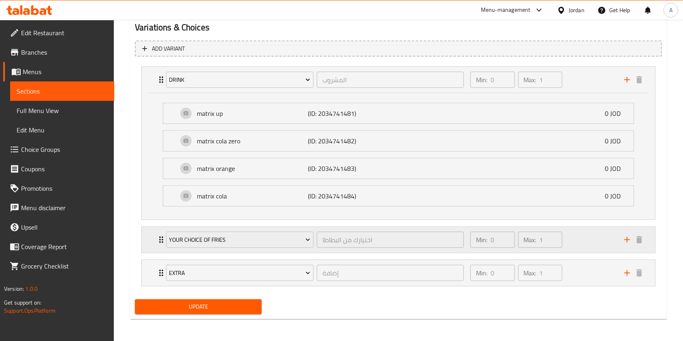
click at [586, 240] on div "Min: 0 ​ Max: 1 ​" at bounding box center [543, 240] width 154 height 26
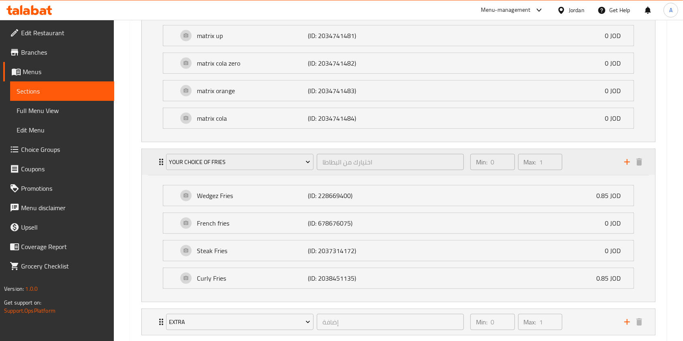
scroll to position [575, 0]
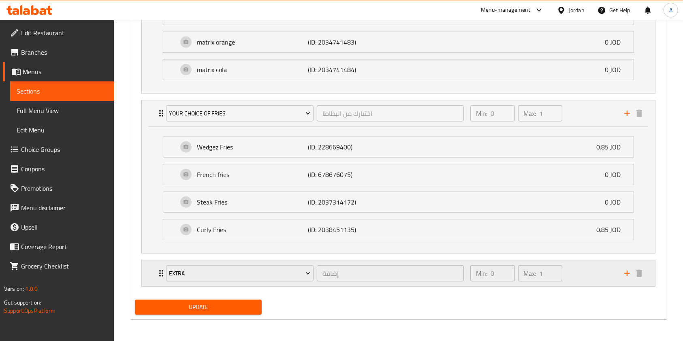
click at [585, 279] on div "Min: 0 ​ Max: 1 ​" at bounding box center [543, 274] width 154 height 26
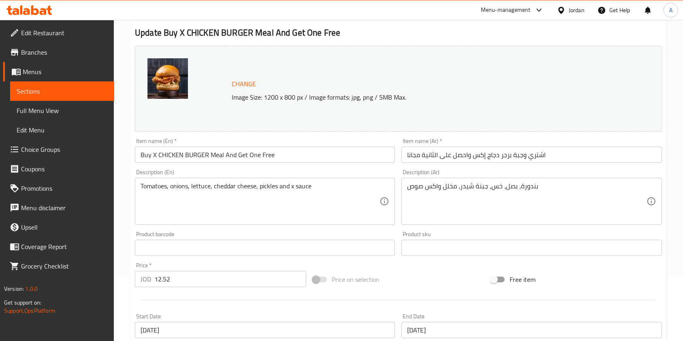
scroll to position [0, 0]
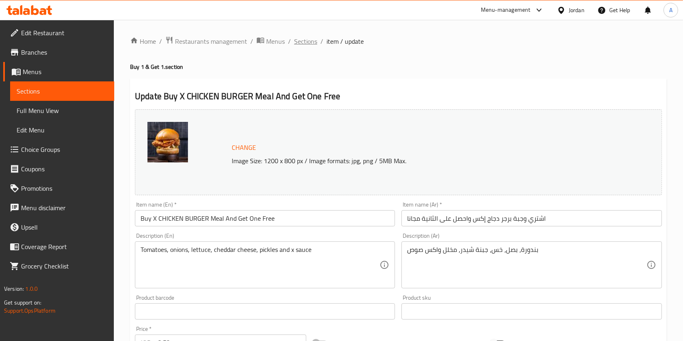
click at [305, 41] on span "Sections" at bounding box center [305, 41] width 23 height 10
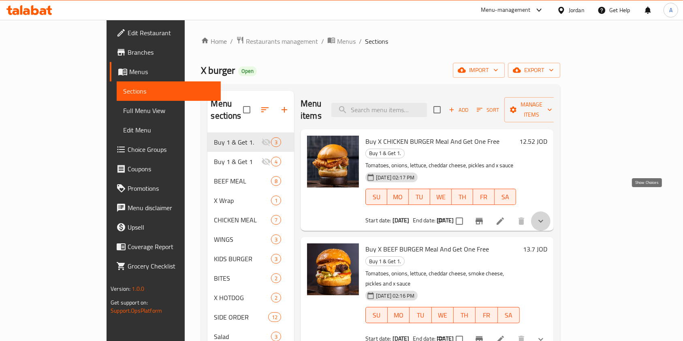
click at [546, 216] on icon "show more" at bounding box center [541, 221] width 10 height 10
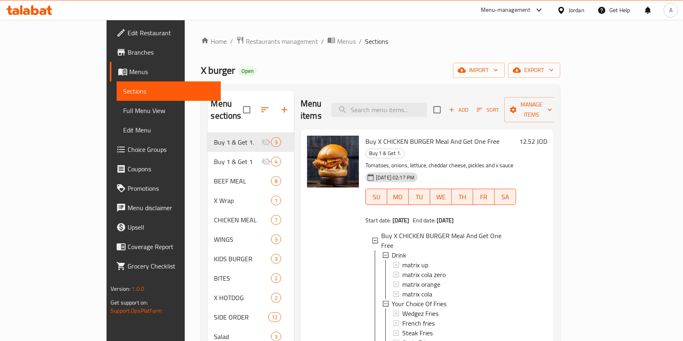
scroll to position [1, 0]
click at [400, 230] on span "Buy X CHICKEN BURGER Meal And Get One Free" at bounding box center [445, 239] width 128 height 19
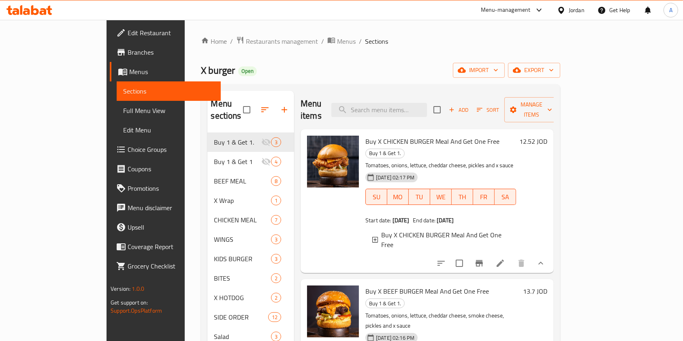
scroll to position [0, 0]
click at [400, 231] on span "Buy X CHICKEN BURGER Meal And Get One Free" at bounding box center [445, 240] width 128 height 19
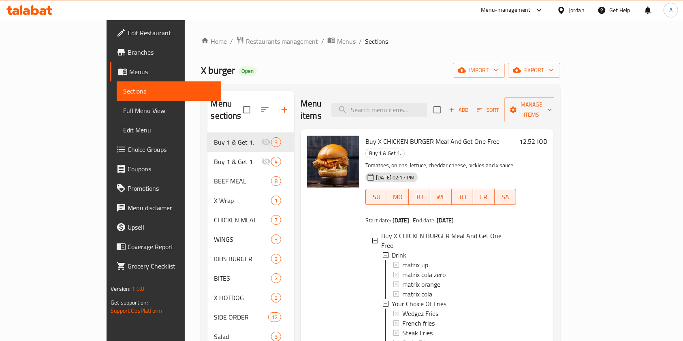
click at [128, 153] on span "Choice Groups" at bounding box center [171, 150] width 87 height 10
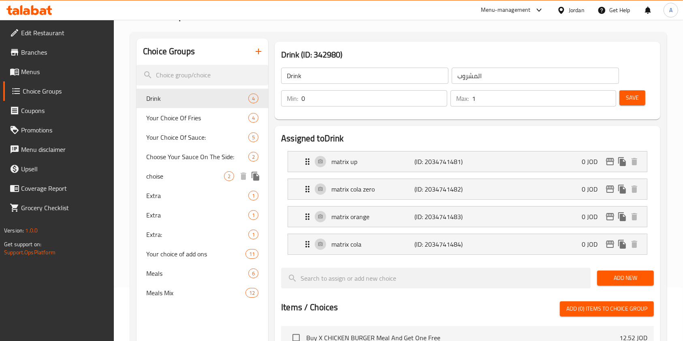
scroll to position [53, 0]
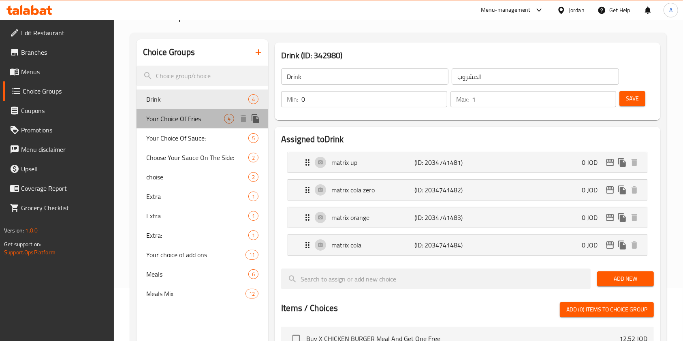
click at [185, 116] on span "Your Choice Of Fries" at bounding box center [185, 119] width 78 height 10
type input "Your Choice Of Fries"
type input "اختيارك من البطاطا"
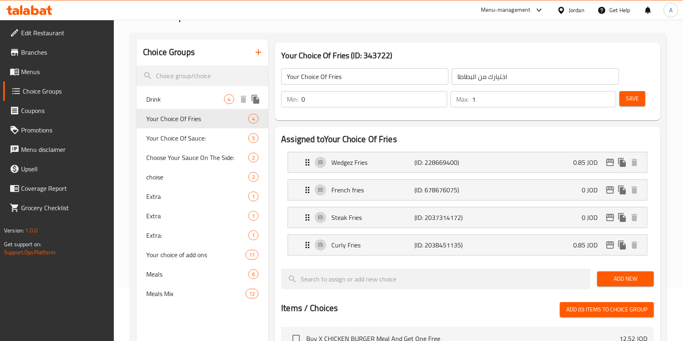
click at [177, 102] on span "Drink" at bounding box center [185, 99] width 78 height 10
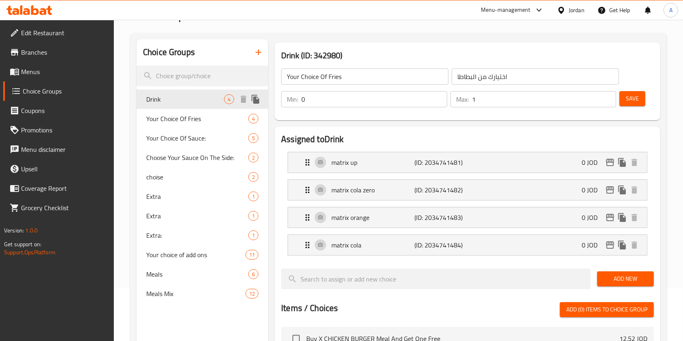
type input "Drink"
type input "المشروب"
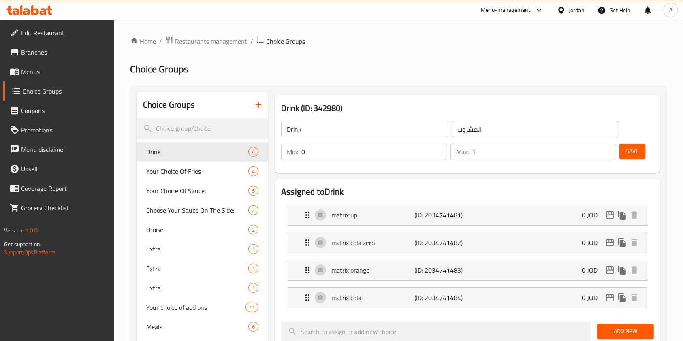
click at [29, 68] on span "Menus" at bounding box center [64, 72] width 87 height 10
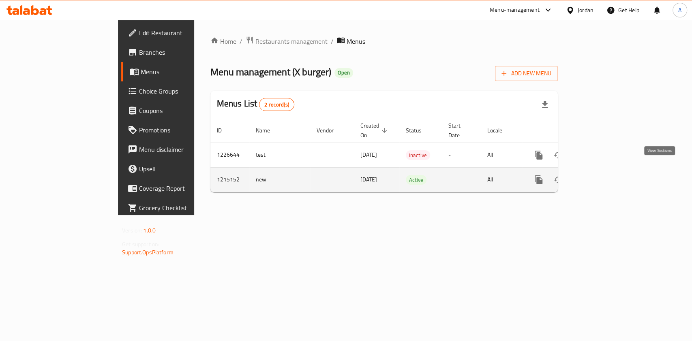
click at [607, 175] on link "enhanced table" at bounding box center [596, 179] width 19 height 19
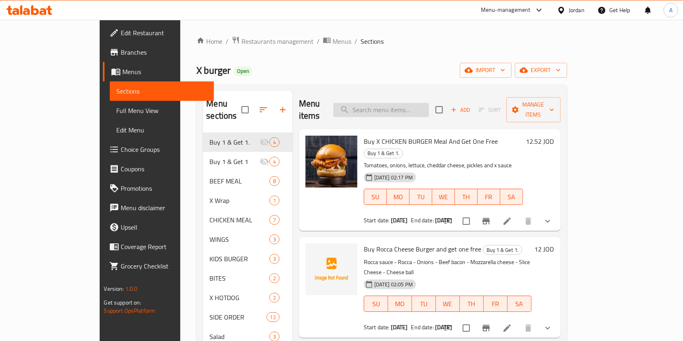
click at [403, 108] on input "search" at bounding box center [382, 110] width 96 height 14
type input "ق"
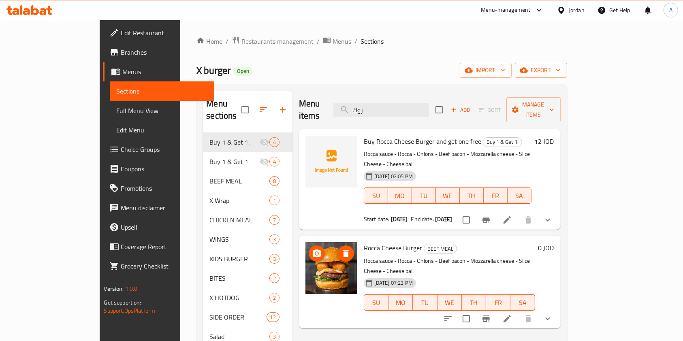
type input "روك"
click at [313, 143] on icon "upload picture" at bounding box center [317, 146] width 8 height 7
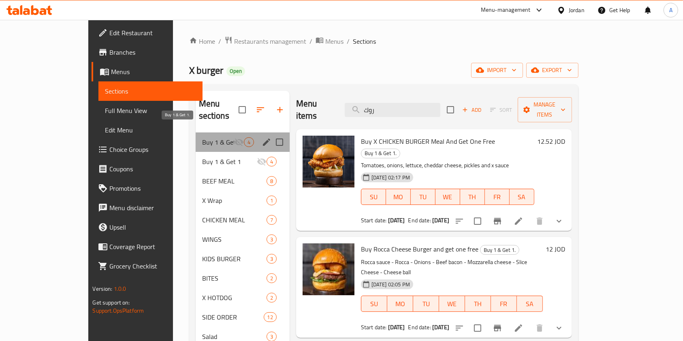
click at [202, 137] on span "Buy 1 & Get 1." at bounding box center [218, 142] width 32 height 10
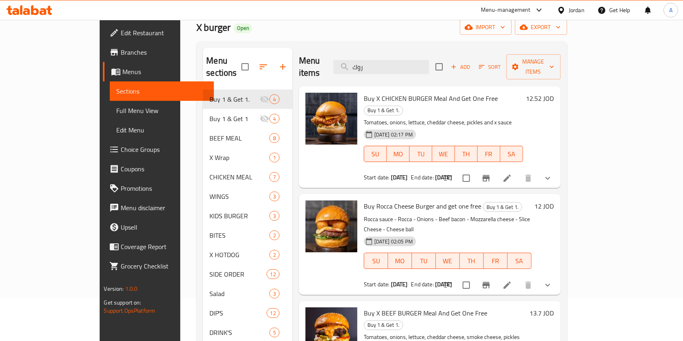
scroll to position [43, 0]
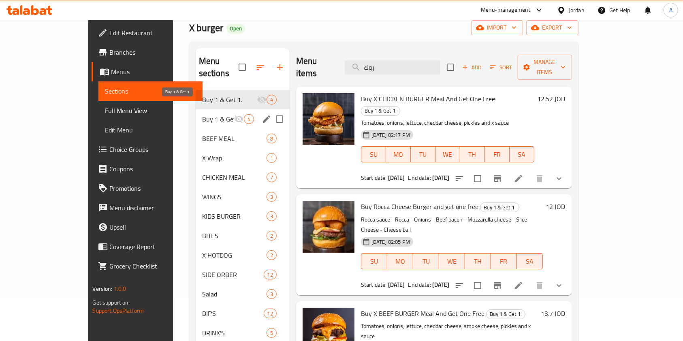
click at [205, 114] on span "Buy 1 & Get 1" at bounding box center [218, 119] width 32 height 10
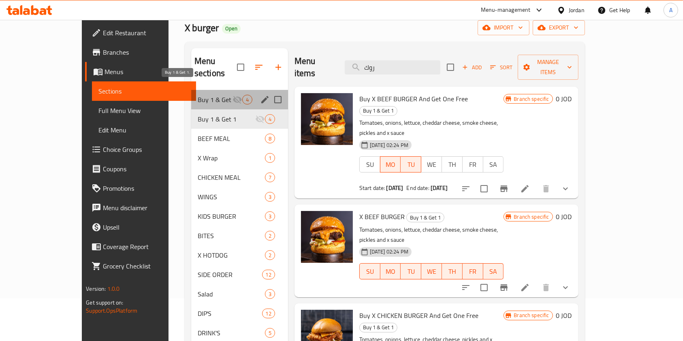
click at [198, 95] on span "Buy 1 & Get 1." at bounding box center [215, 100] width 35 height 10
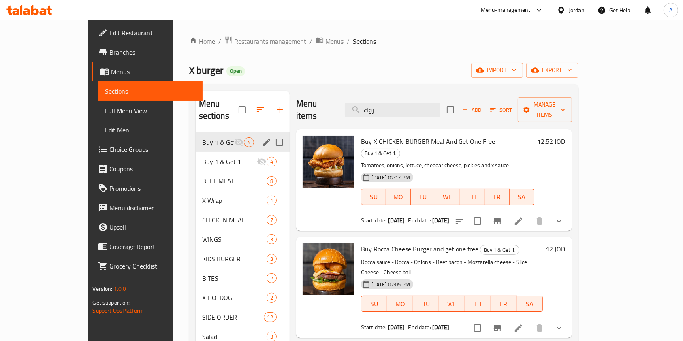
click at [262, 137] on icon "edit" at bounding box center [267, 142] width 10 height 10
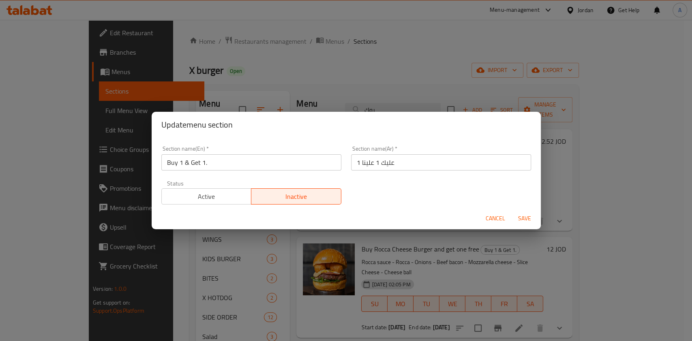
click at [217, 201] on span "Active" at bounding box center [206, 197] width 83 height 12
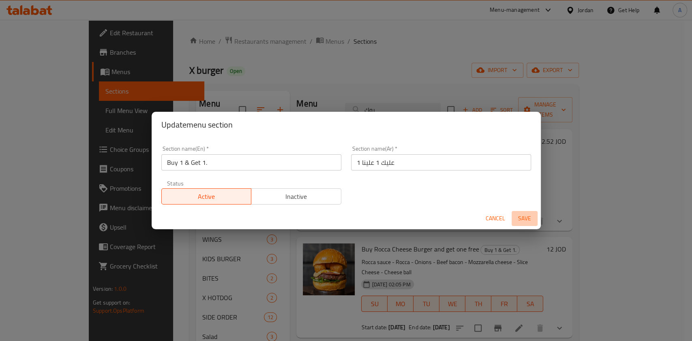
click at [525, 222] on span "Save" at bounding box center [524, 219] width 19 height 10
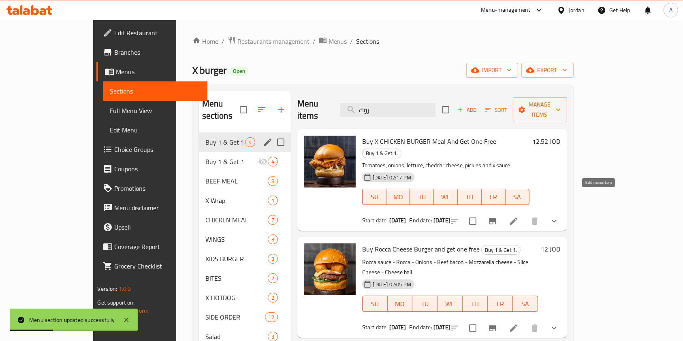
click at [519, 216] on icon at bounding box center [514, 221] width 10 height 10
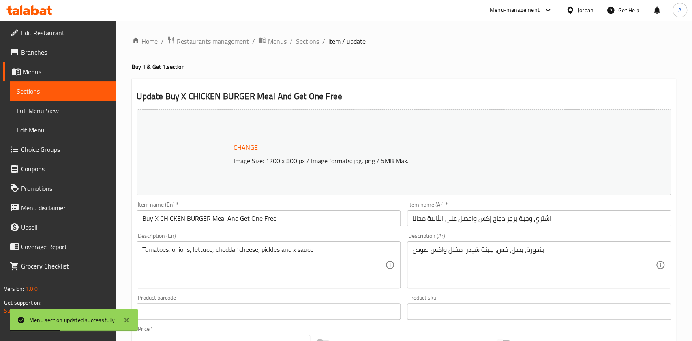
type input "المشروب"
type input "0"
type input "1"
type input "اختيارك من البطاطا"
type input "0"
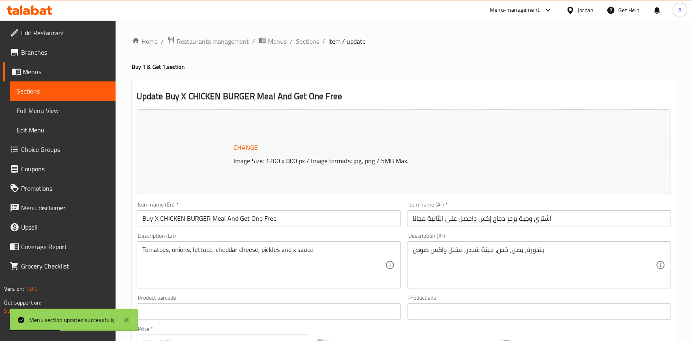
type input "1"
type input "إضافة"
type input "0"
type input "1"
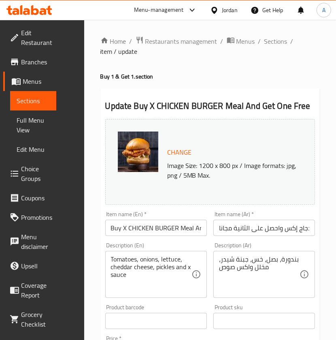
click at [189, 11] on icon at bounding box center [193, 10] width 10 height 10
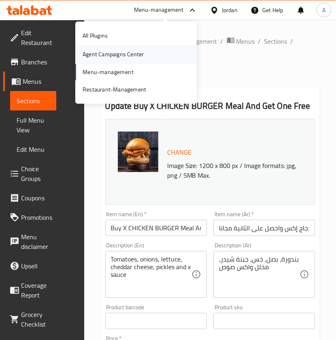
click at [110, 56] on div "Agent Campaigns Center" at bounding box center [113, 54] width 61 height 9
